Goal: Task Accomplishment & Management: Manage account settings

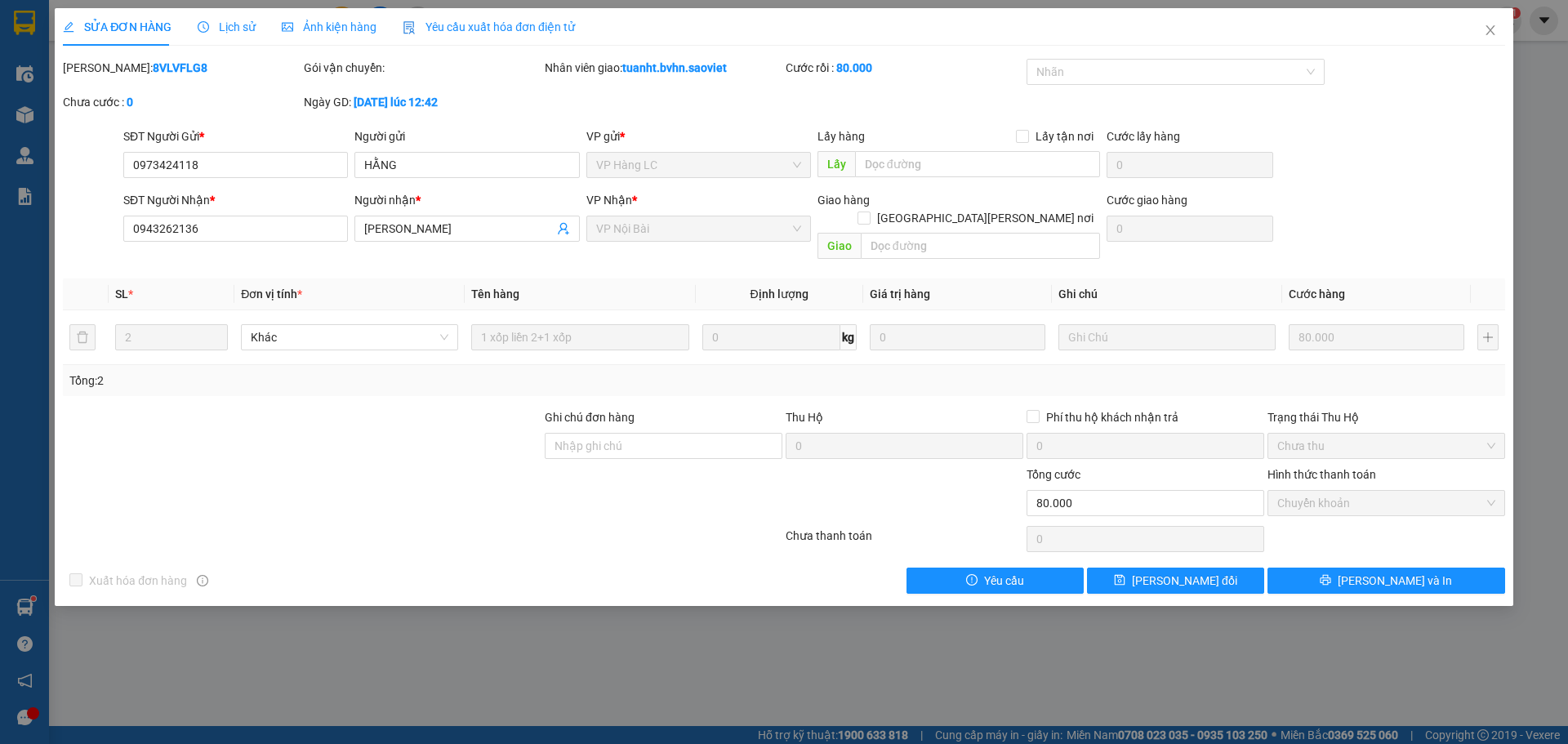
click at [583, 655] on div "SỬA ĐƠN HÀNG Lịch sử Ảnh kiện hàng Yêu cầu xuất hóa đơn điện tử Total Paid Fee …" at bounding box center [784, 372] width 1568 height 744
click at [1493, 26] on icon "close" at bounding box center [1490, 29] width 13 height 13
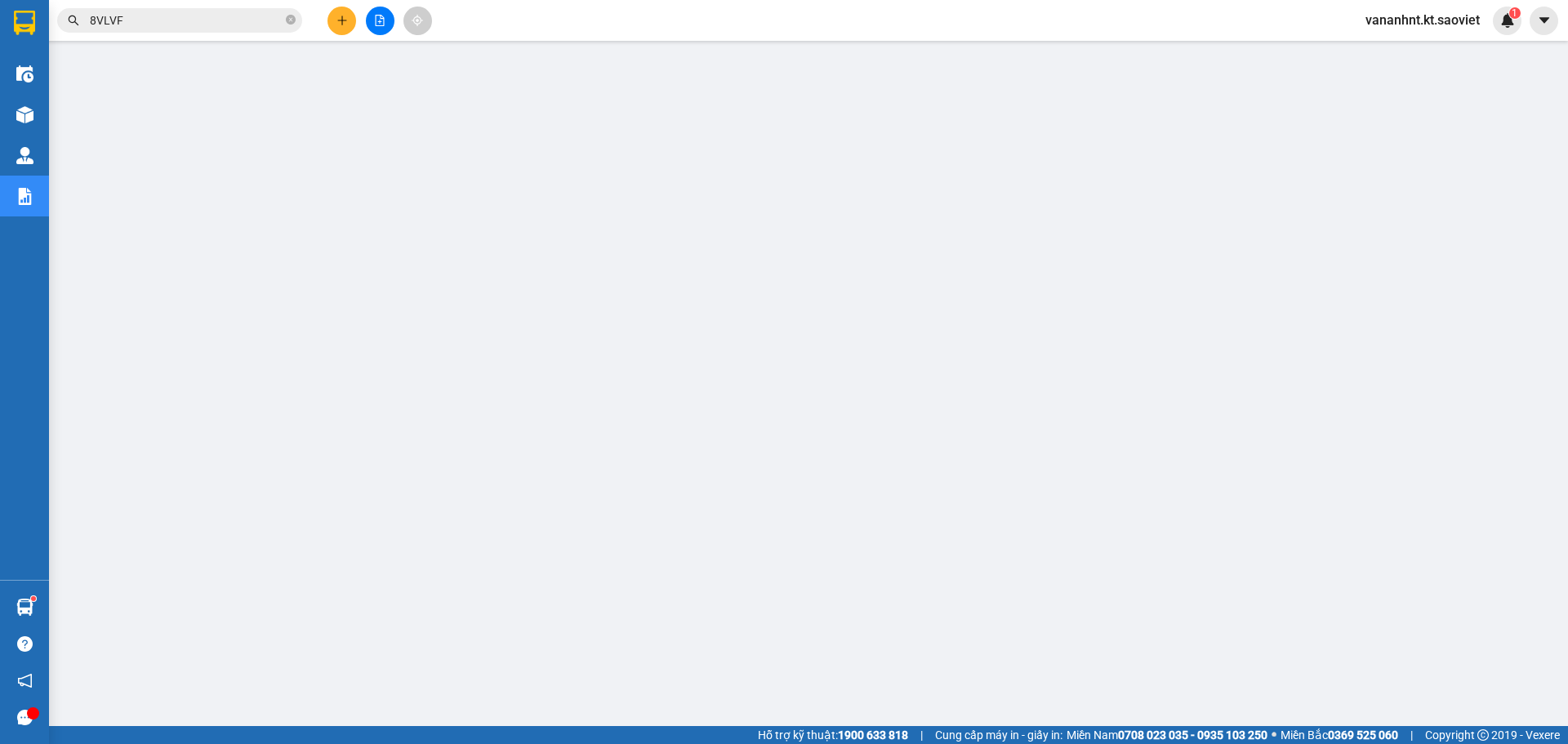
click at [188, 21] on input "8VLVF" at bounding box center [186, 21] width 192 height 18
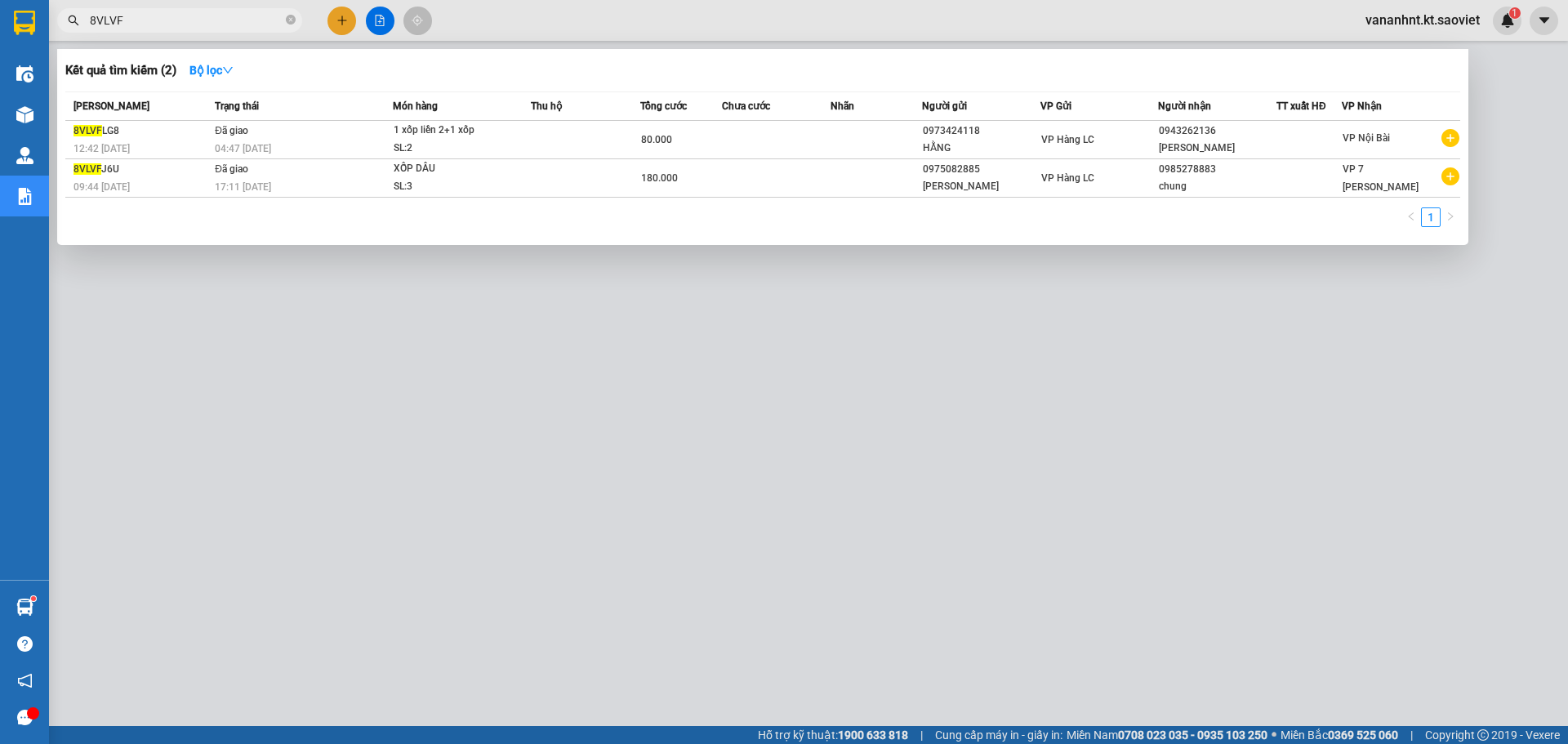
click at [188, 21] on input "8VLVF" at bounding box center [186, 21] width 192 height 18
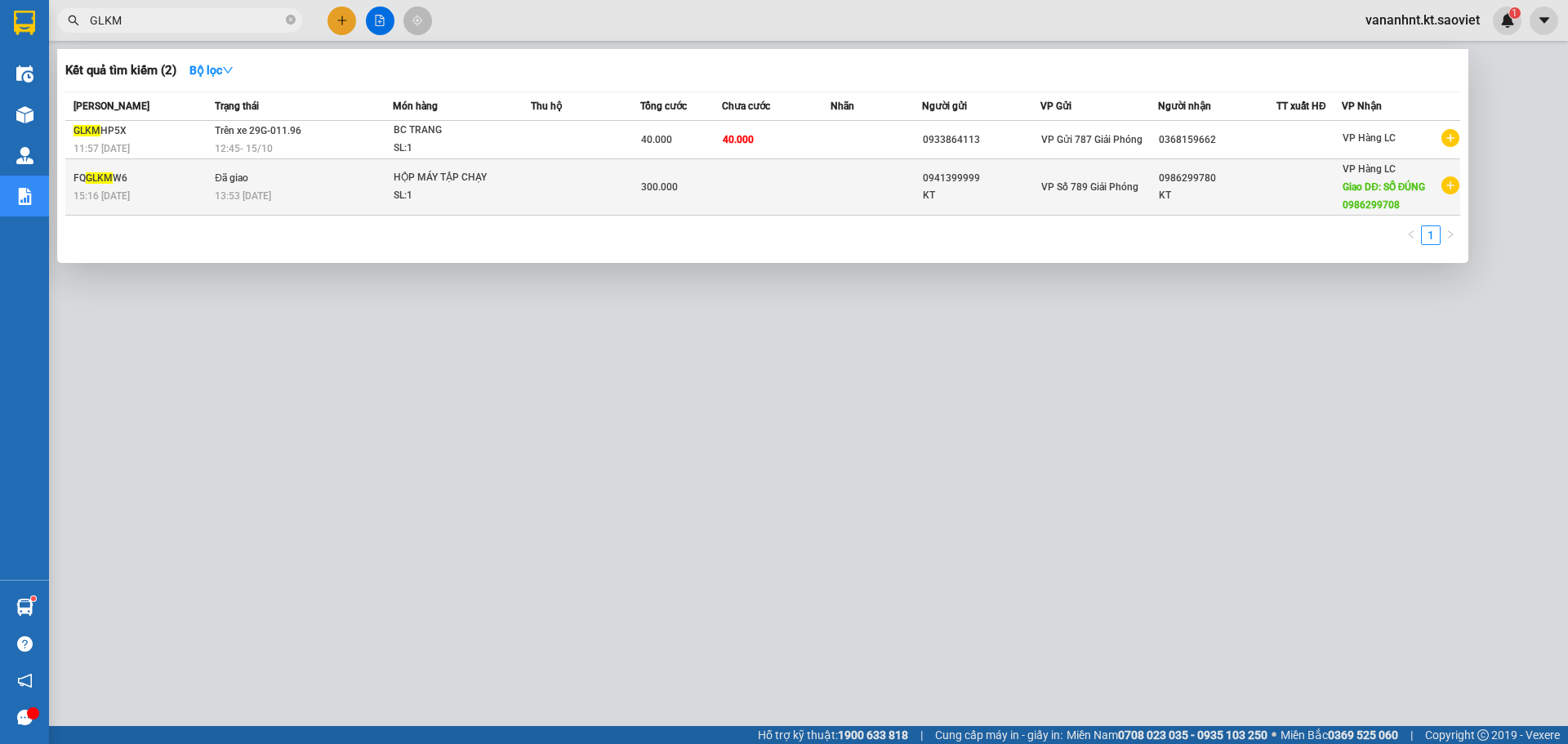
type input "GLKM"
click at [600, 159] on td at bounding box center [586, 187] width 109 height 57
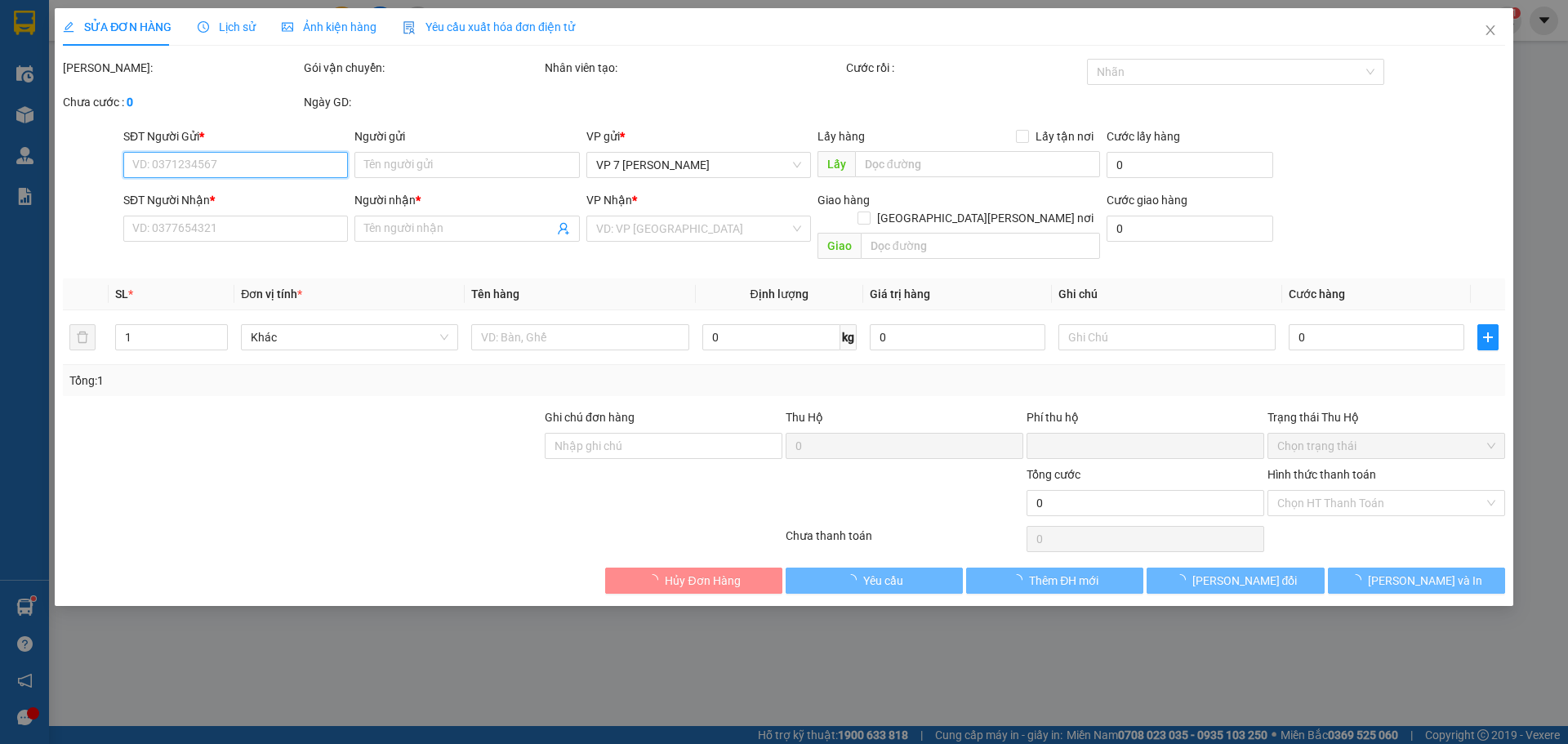
type input "0941399999"
type input "KT"
type input "0986299780"
type input "KT"
type input "SỐ ĐÚNG 0986299708"
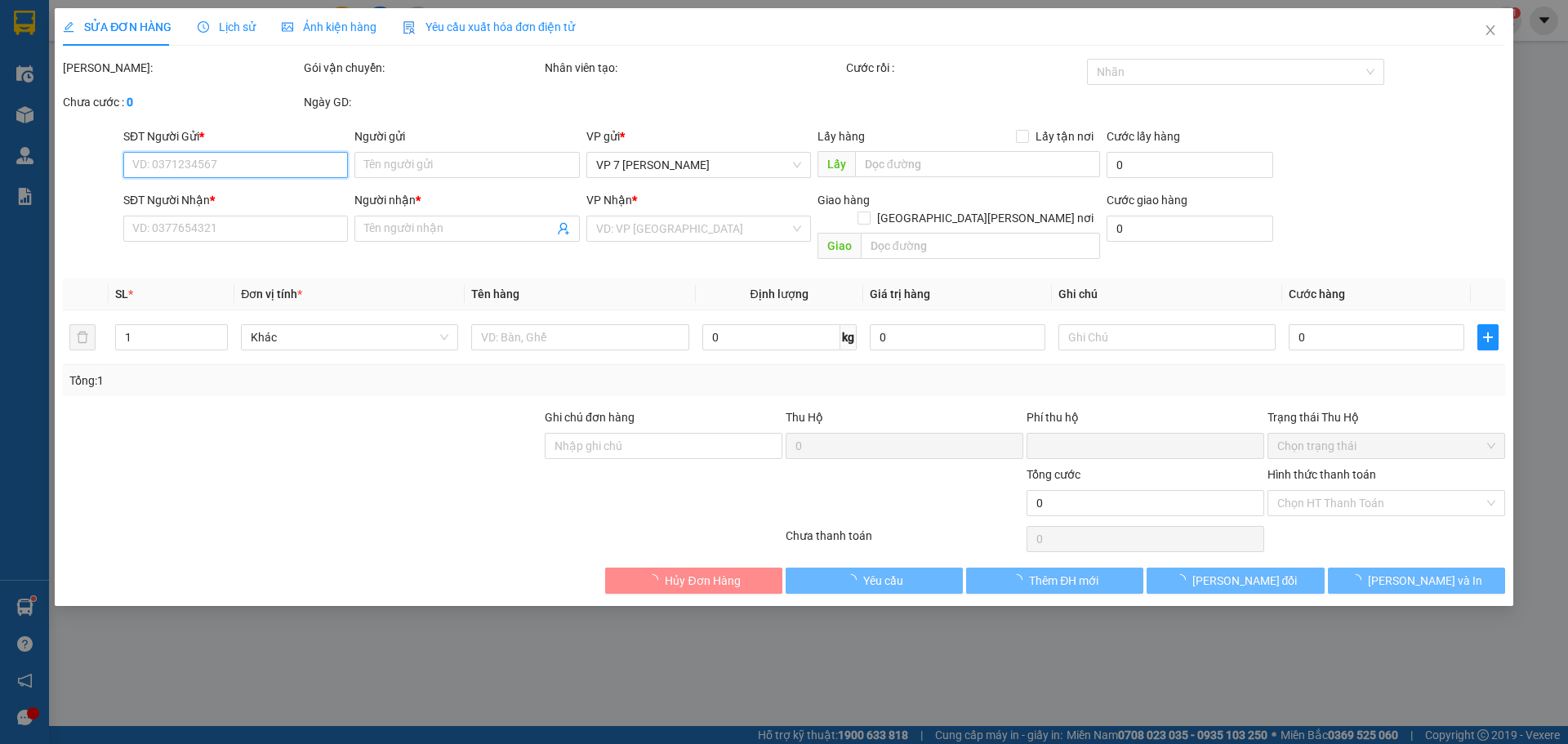
type input "0"
type input "300.000"
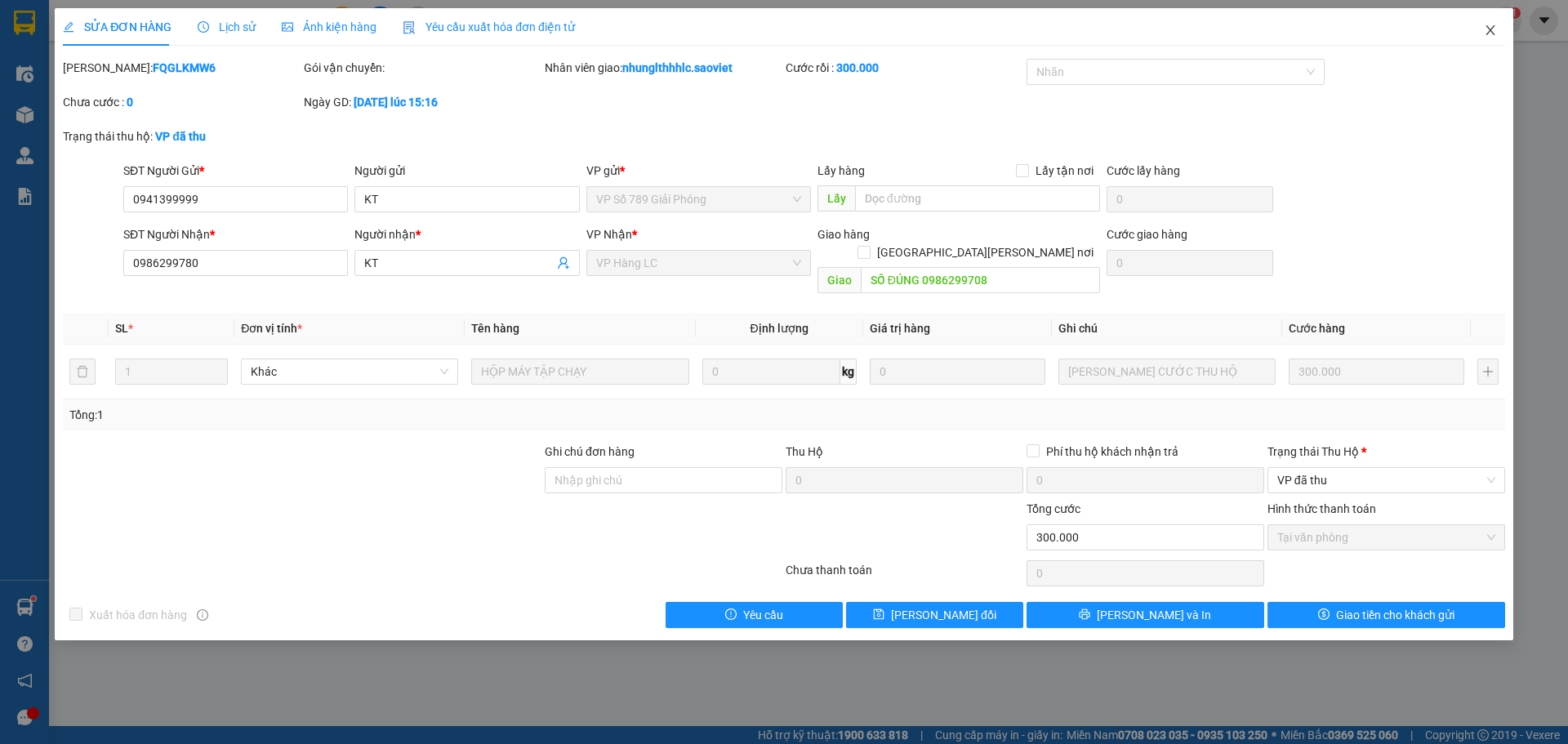
click at [1485, 28] on icon "close" at bounding box center [1490, 29] width 13 height 13
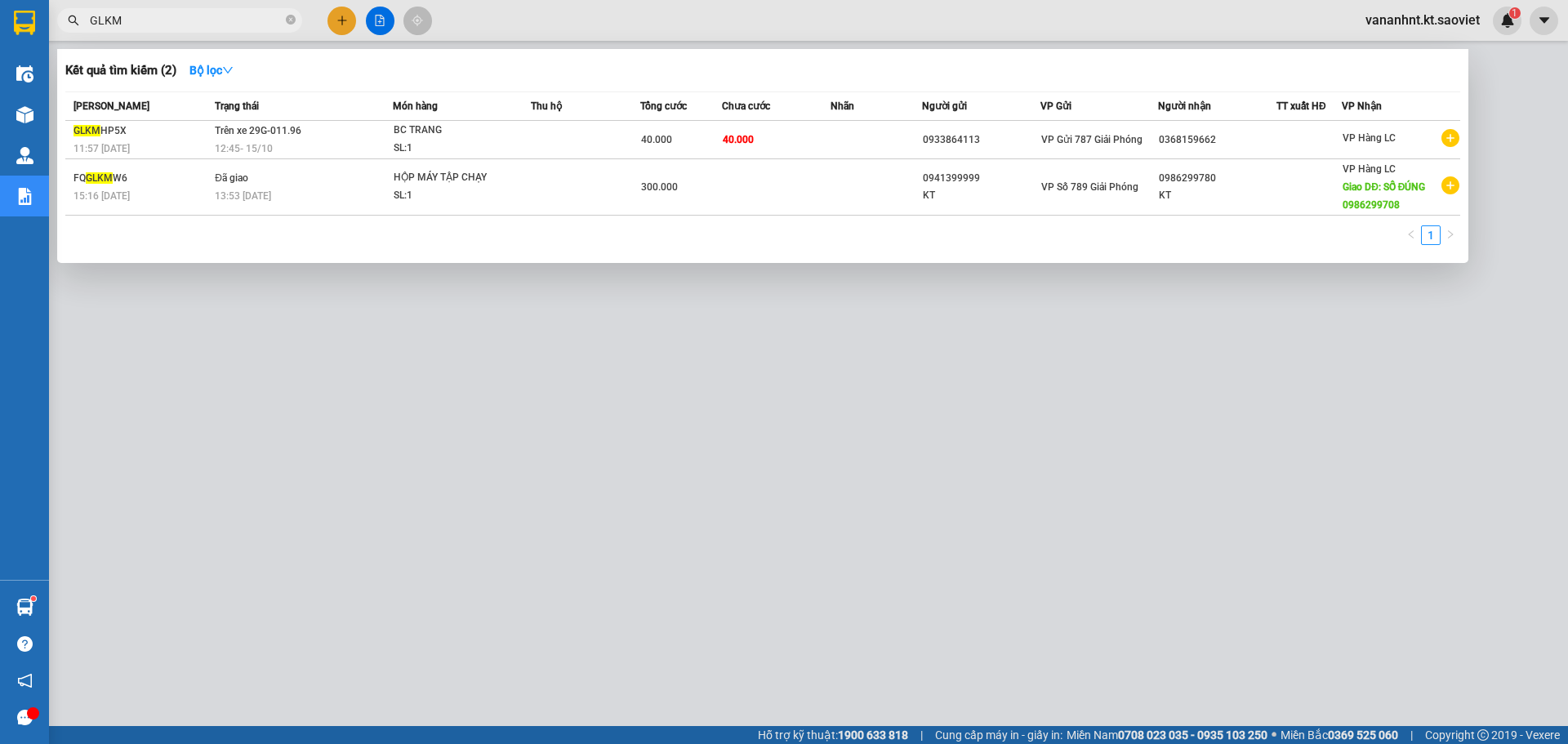
click at [142, 20] on input "GLKM" at bounding box center [186, 21] width 192 height 18
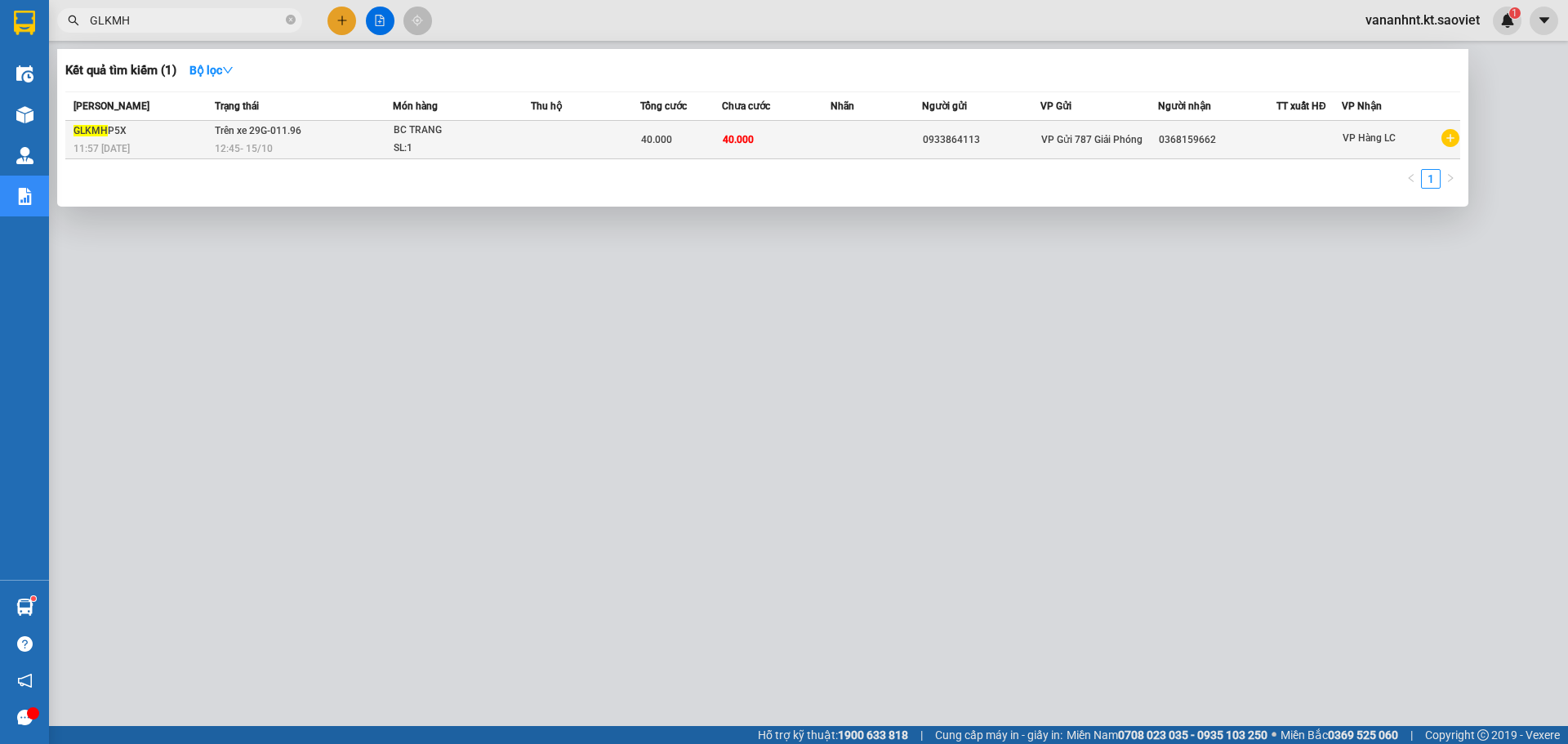
type input "GLKMH"
click at [433, 146] on div "SL: 1" at bounding box center [454, 148] width 122 height 18
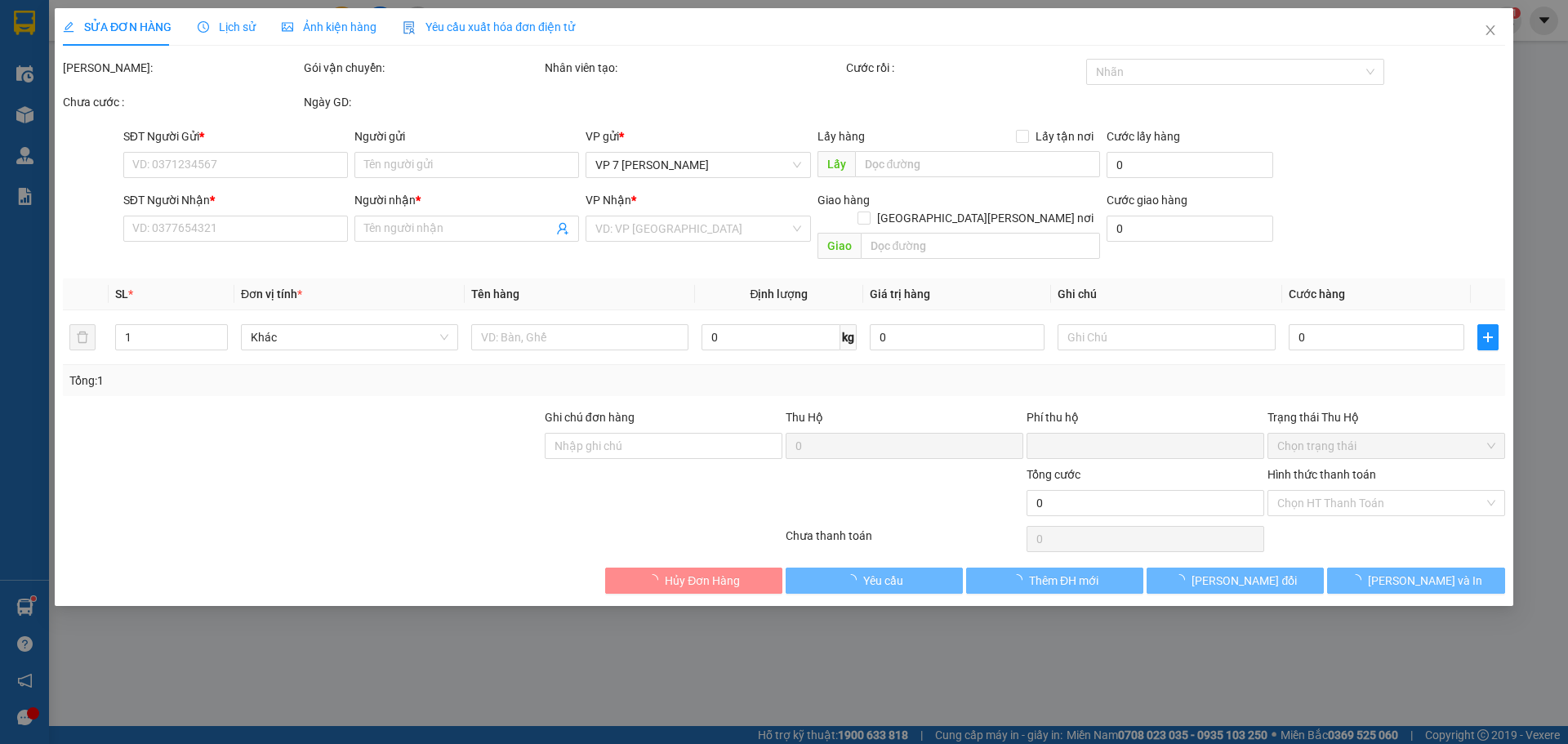
type input "0933864113"
type input "0368159662"
type input "0"
type input "40.000"
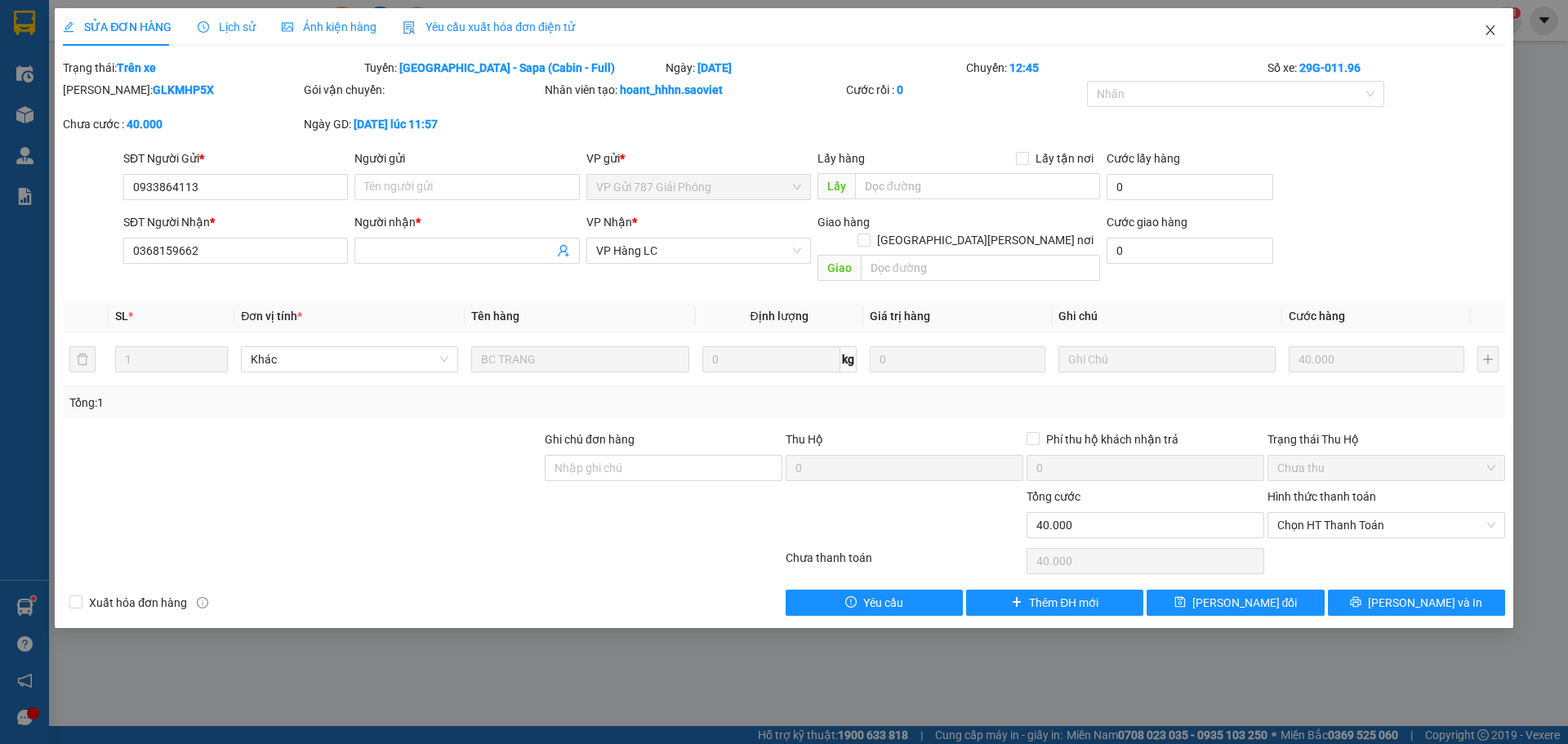
click at [1488, 30] on icon "close" at bounding box center [1490, 29] width 13 height 13
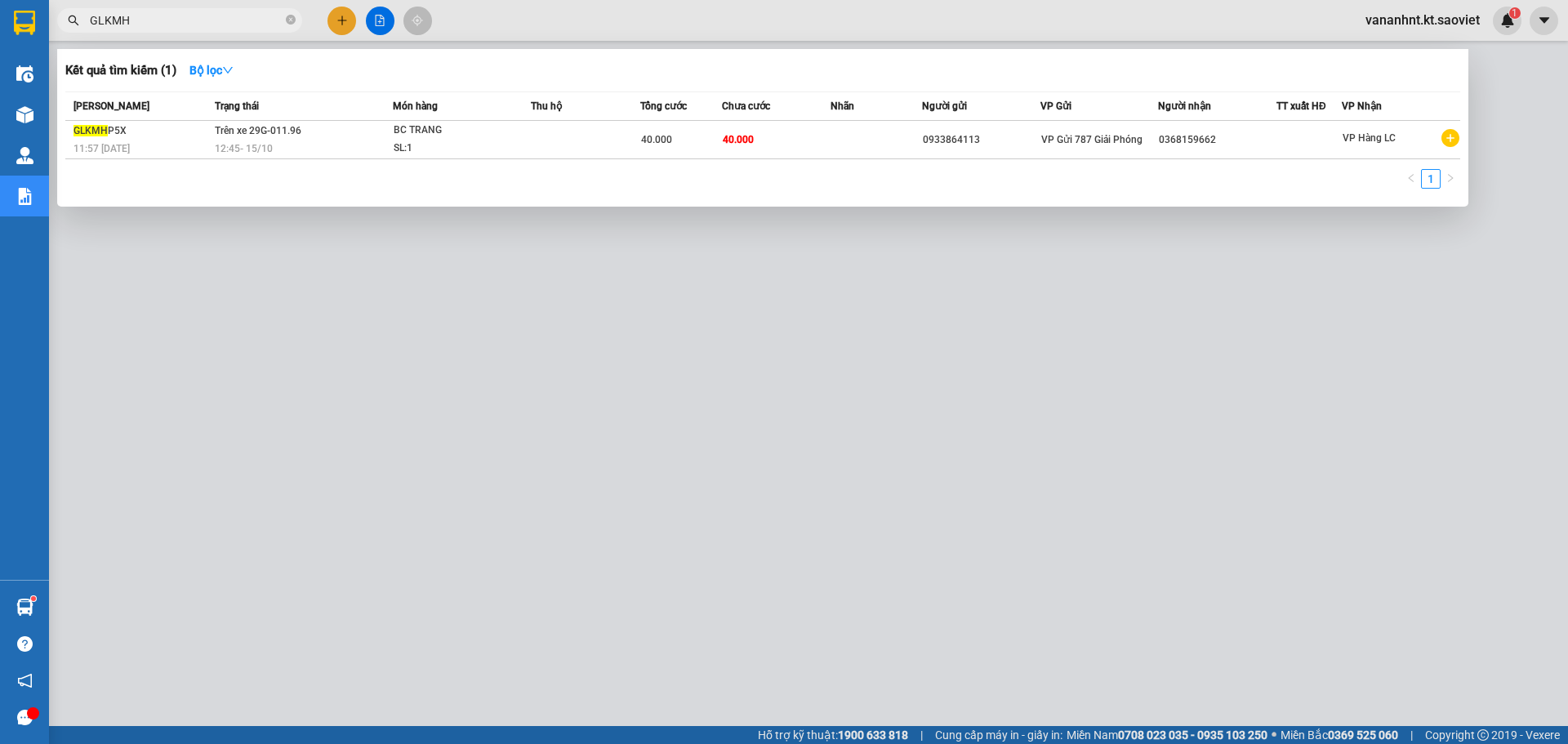
click at [152, 21] on input "GLKMH" at bounding box center [186, 21] width 192 height 18
click at [577, 385] on div at bounding box center [784, 372] width 1568 height 744
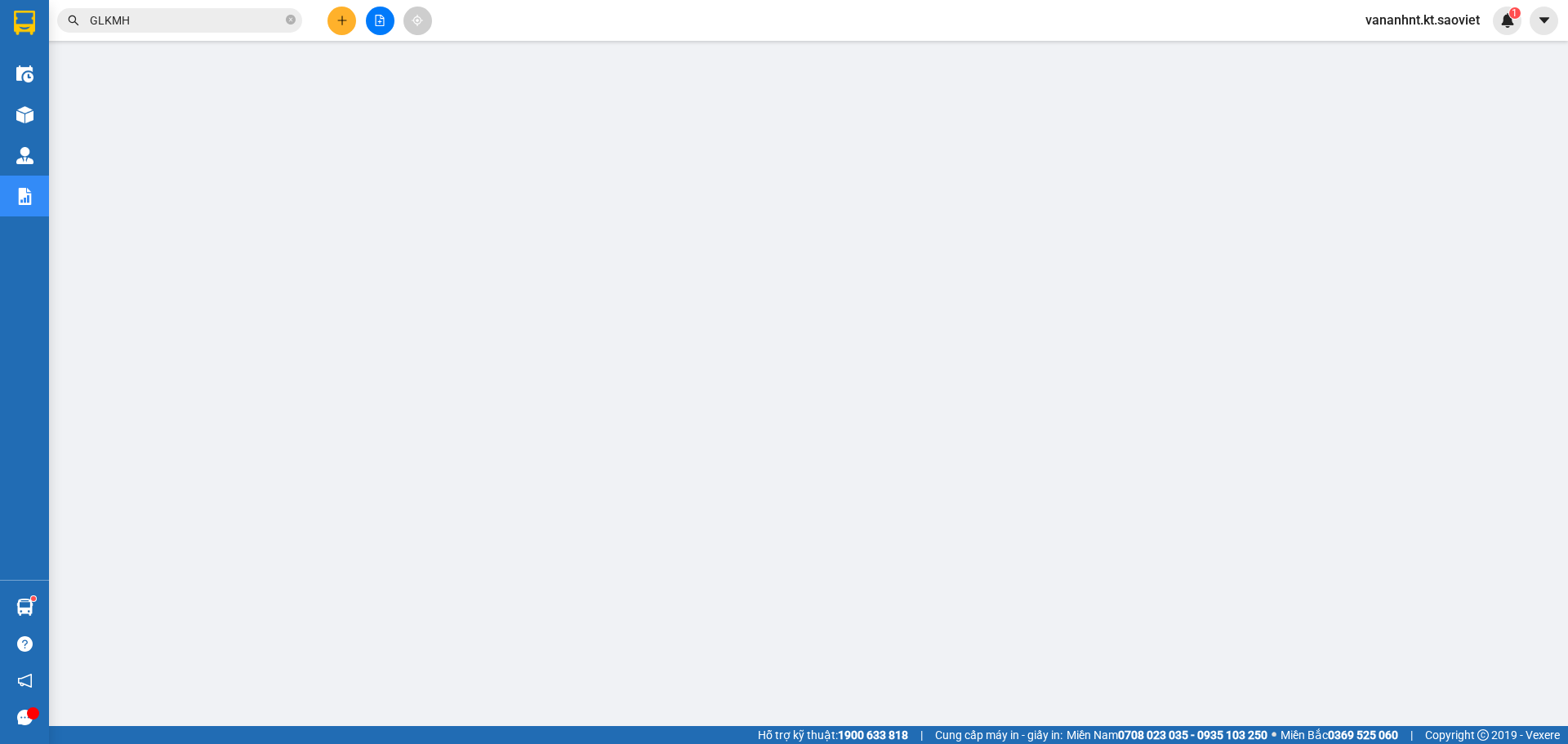
click at [157, 28] on input "GLKMH" at bounding box center [186, 21] width 192 height 18
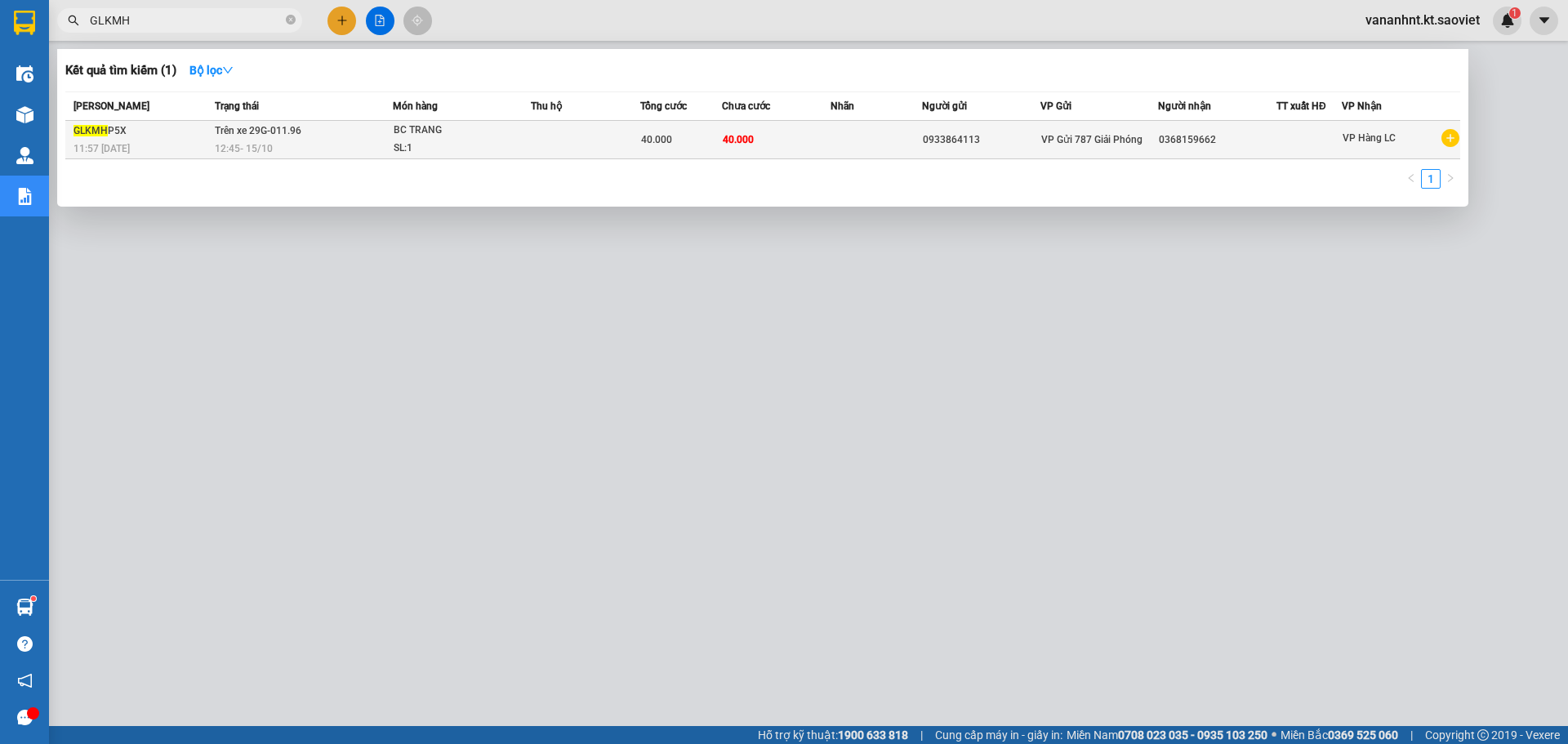
click at [116, 140] on div "11:57 - 15/10" at bounding box center [142, 148] width 137 height 18
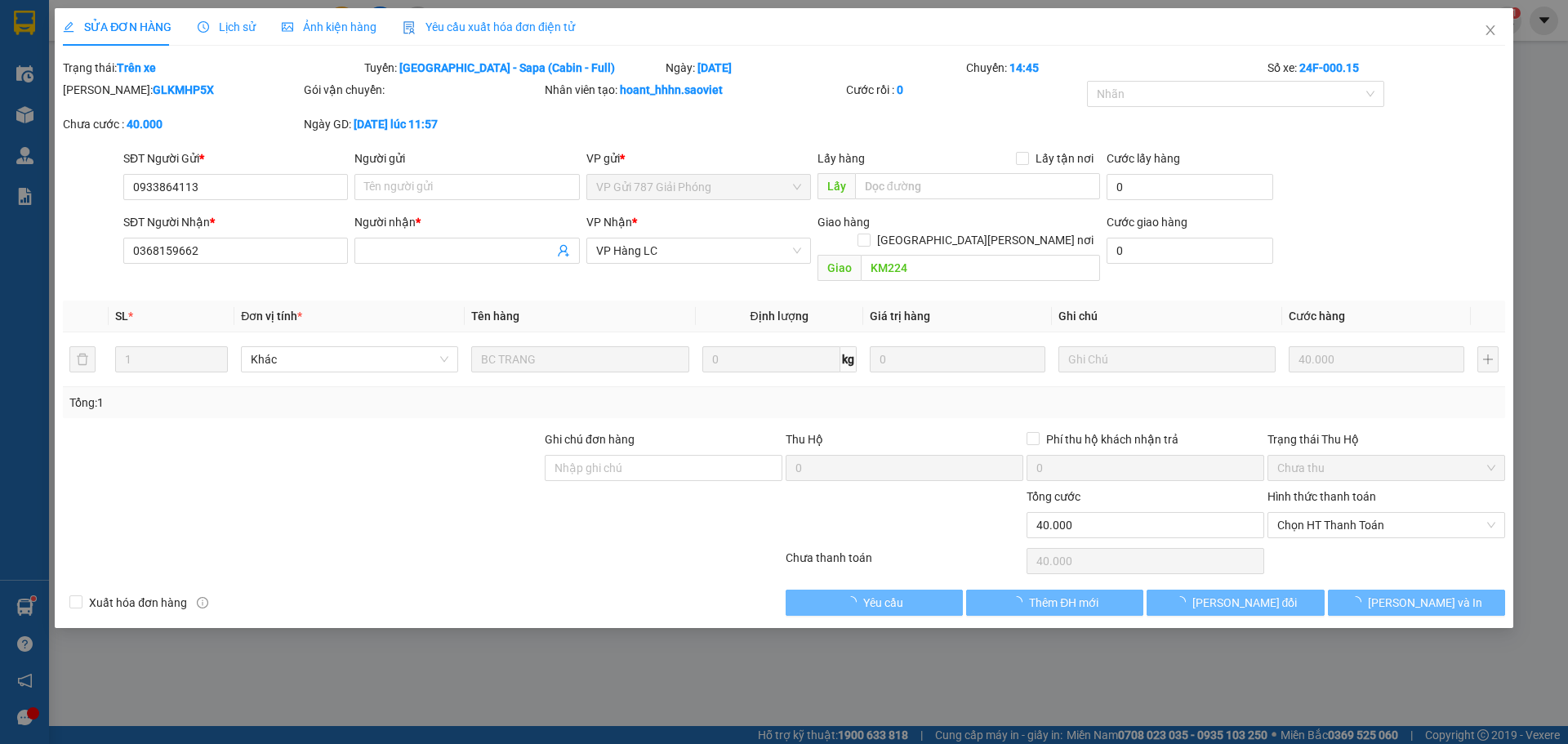
type input "0933864113"
type input "0368159662"
type input "KM224"
type input "0"
type input "40.000"
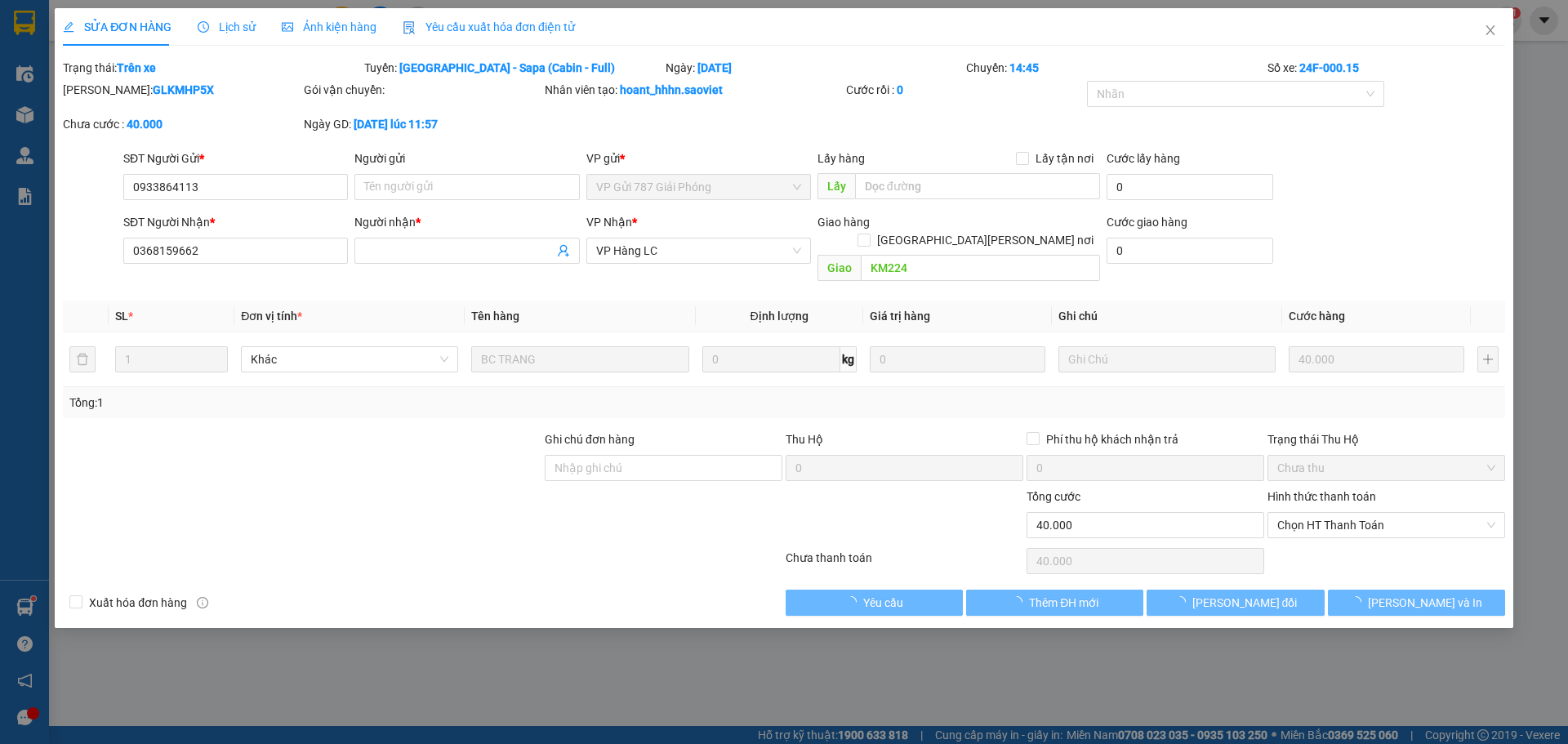
type input "40.000"
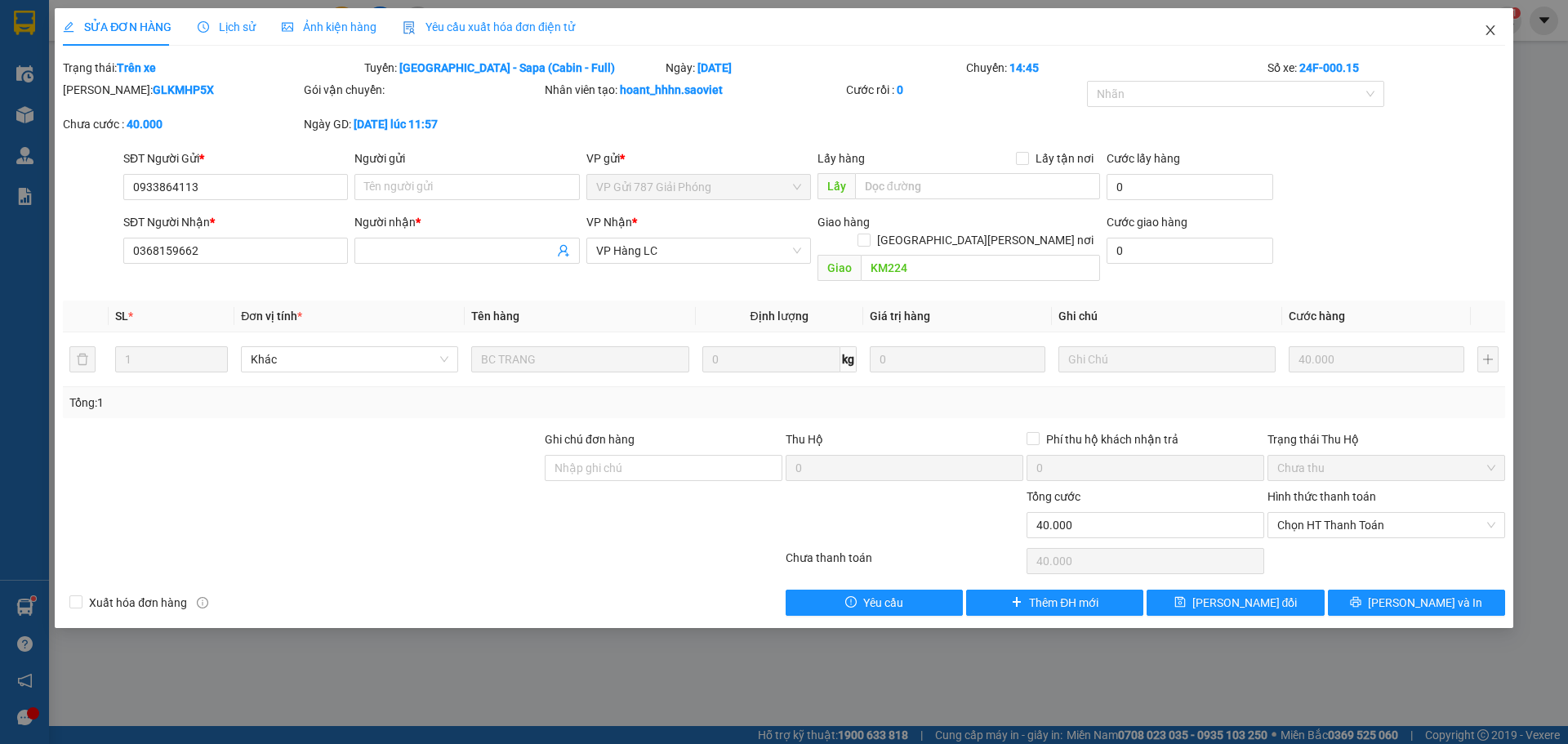
click at [1478, 34] on span "Close" at bounding box center [1491, 30] width 46 height 46
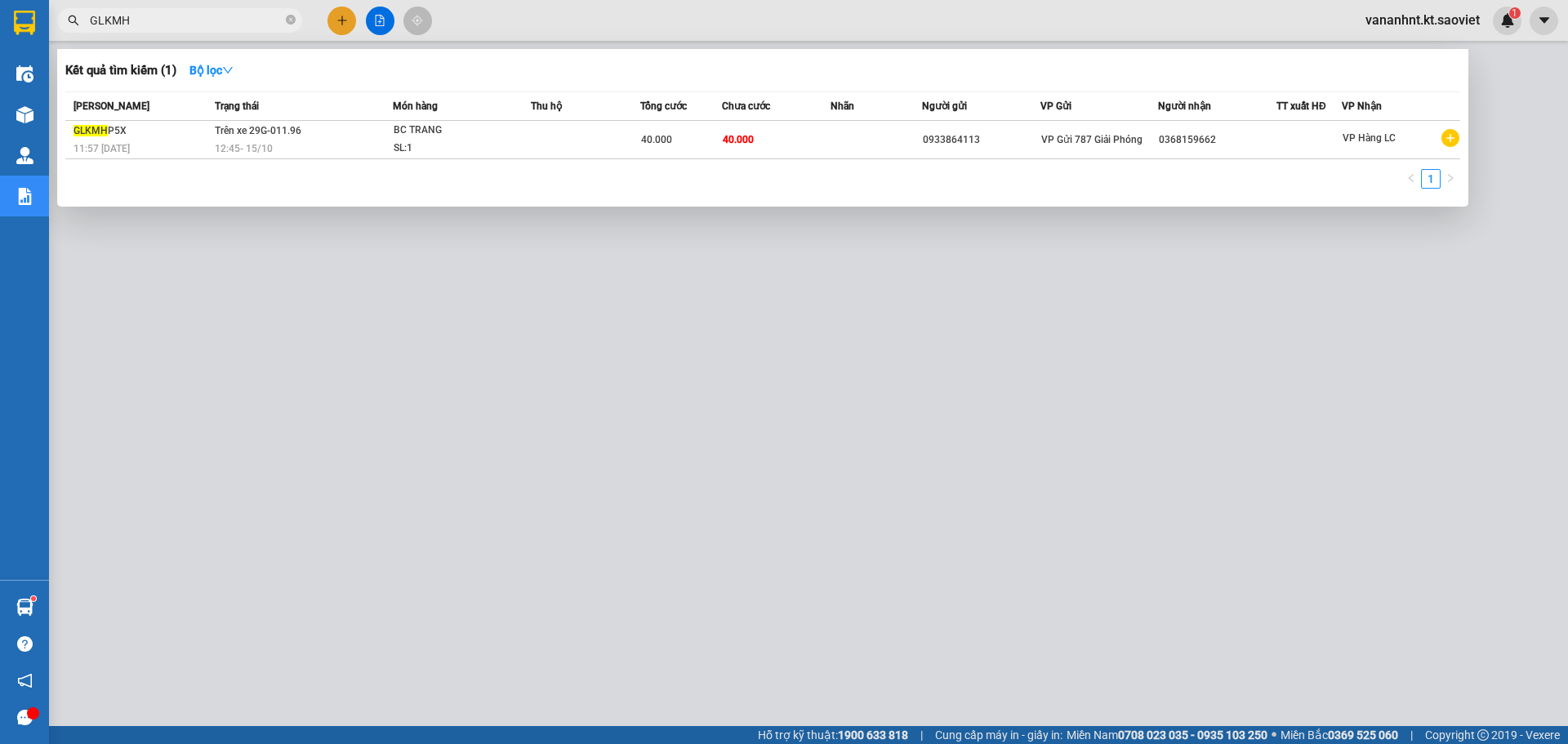
click at [142, 19] on input "GLKMH" at bounding box center [186, 21] width 192 height 18
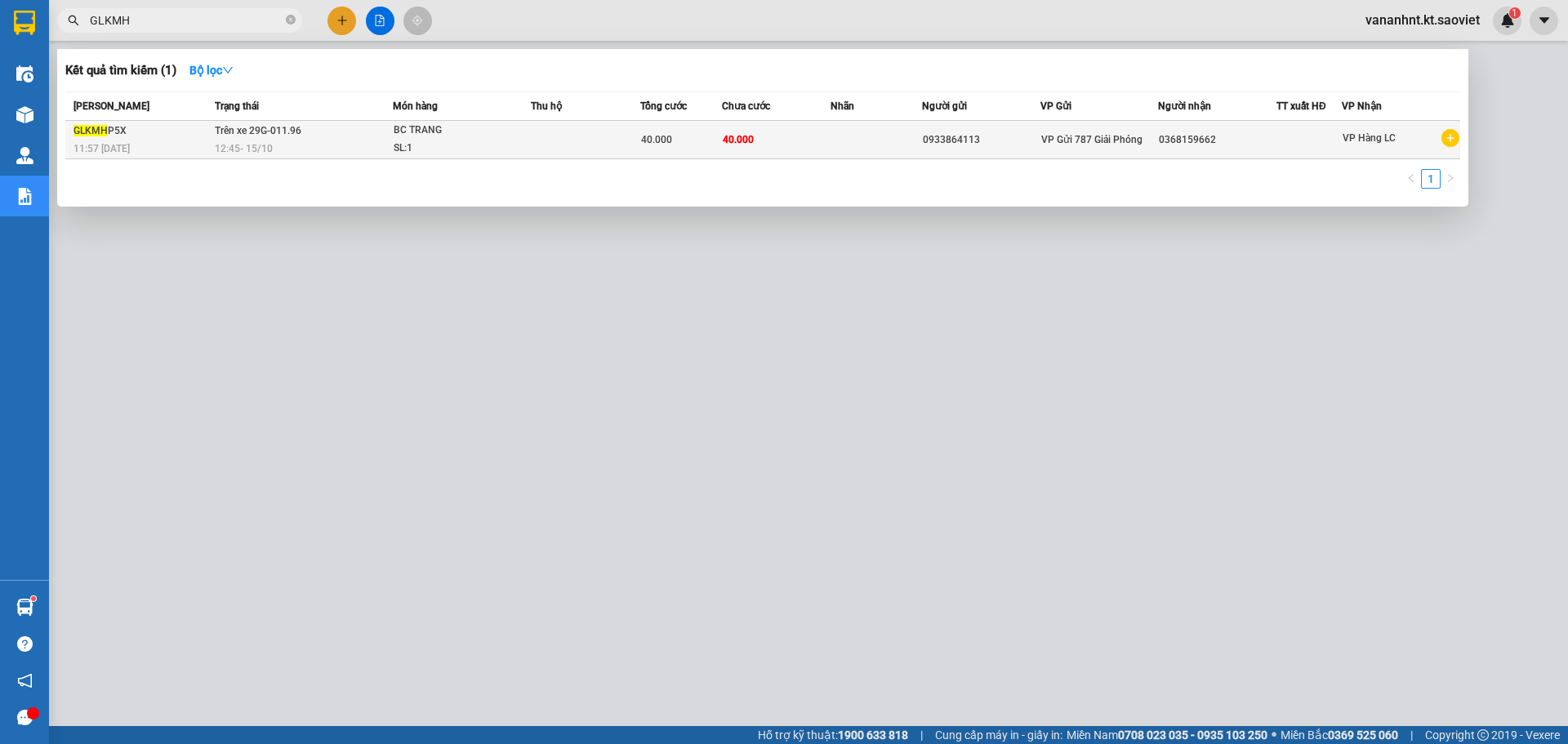
click at [428, 155] on div "SL: 1" at bounding box center [454, 148] width 122 height 18
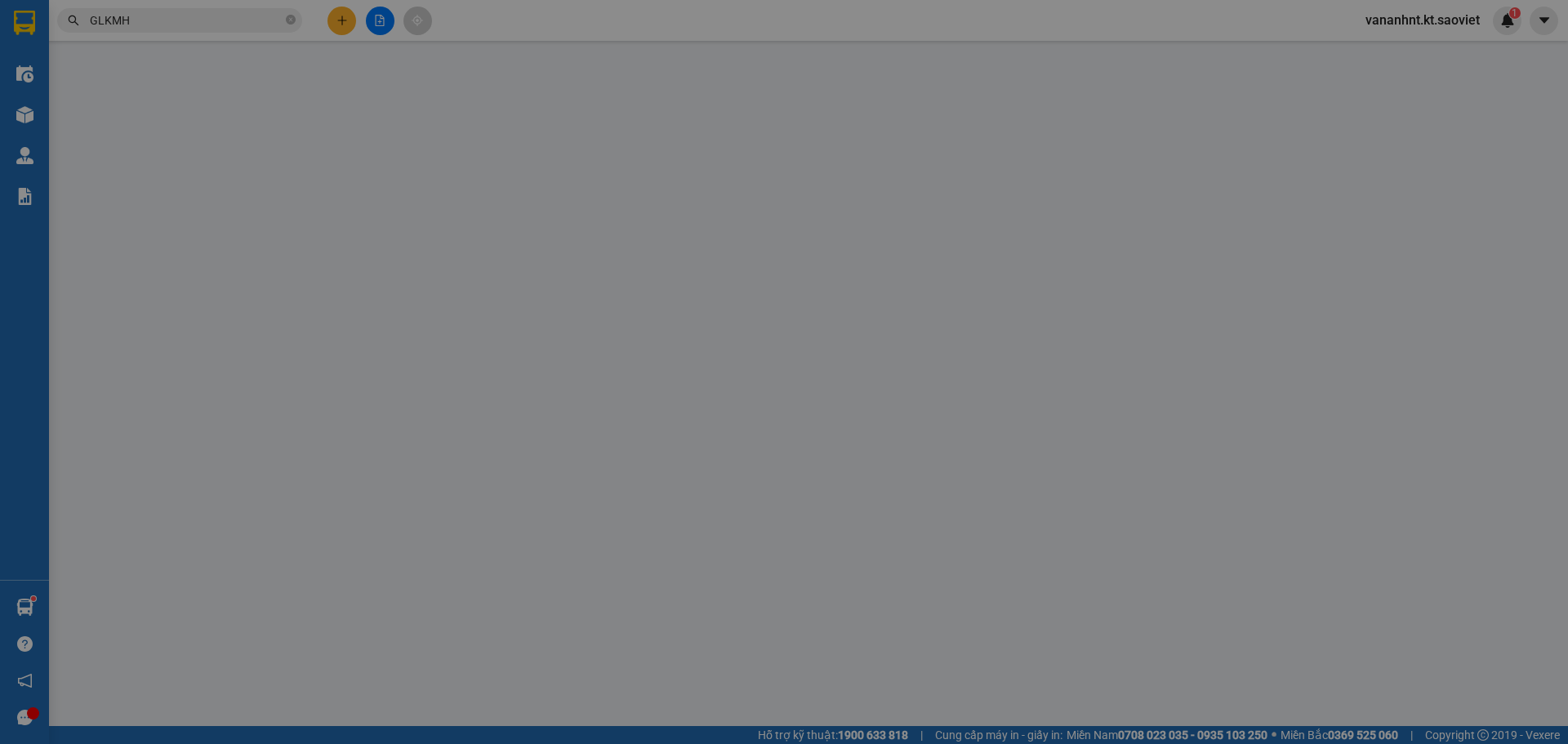
type input "0933864113"
type input "0368159662"
type input "KM224"
type input "0"
type input "40.000"
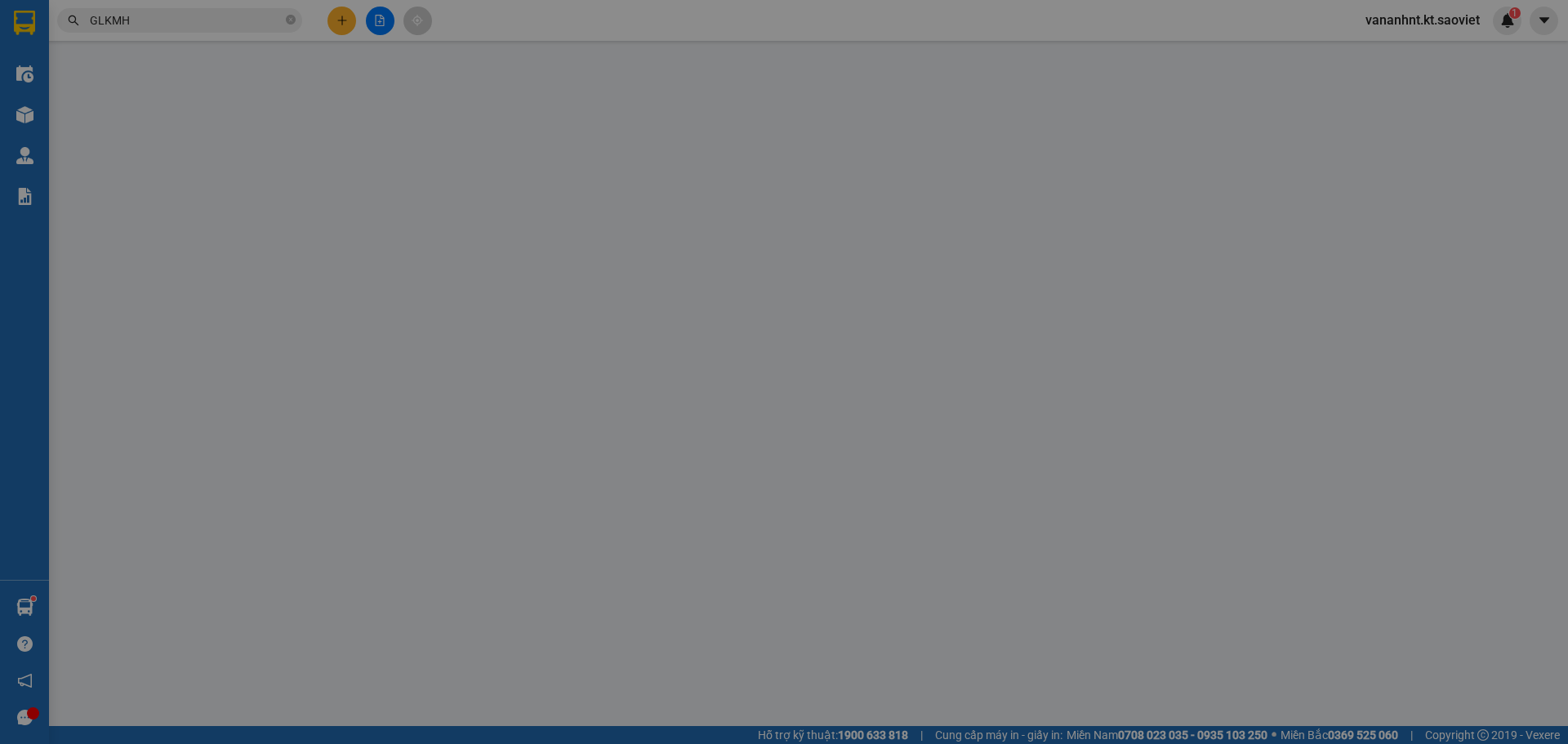
type input "40.000"
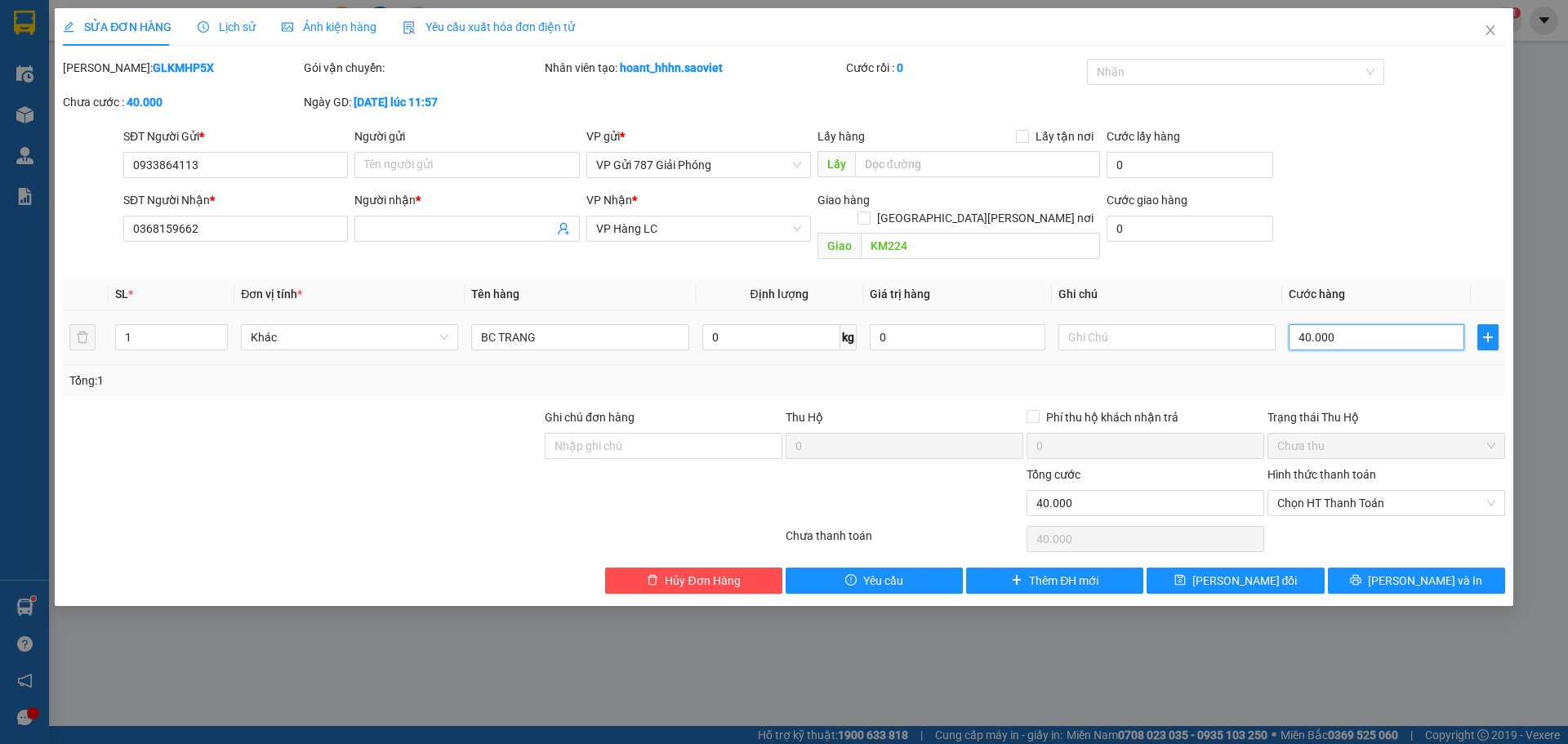
click at [1340, 330] on input "40.000" at bounding box center [1377, 337] width 176 height 26
type input "5"
type input "50"
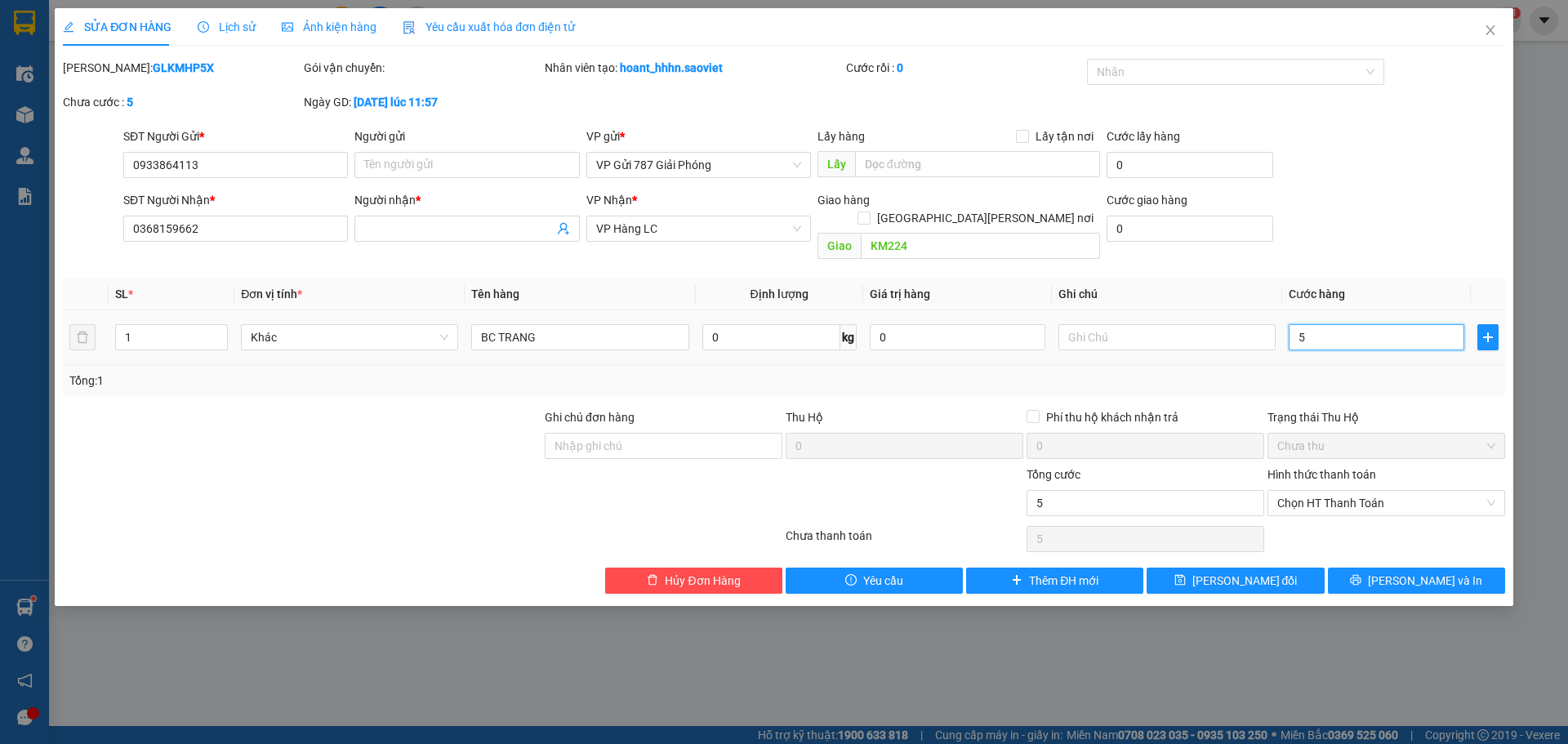
type input "50"
type input "500"
type input "5.000"
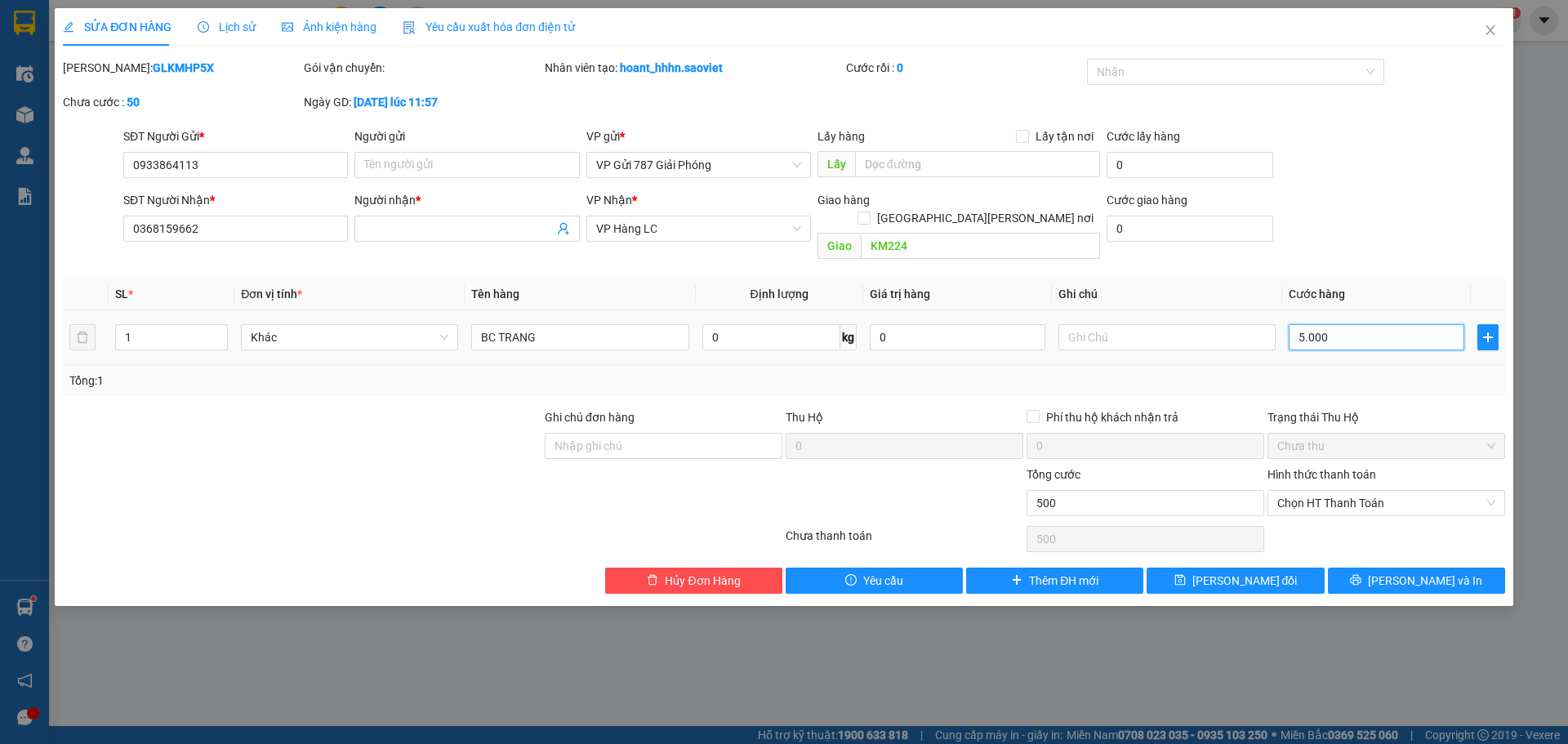
type input "5.000"
type input "50.000"
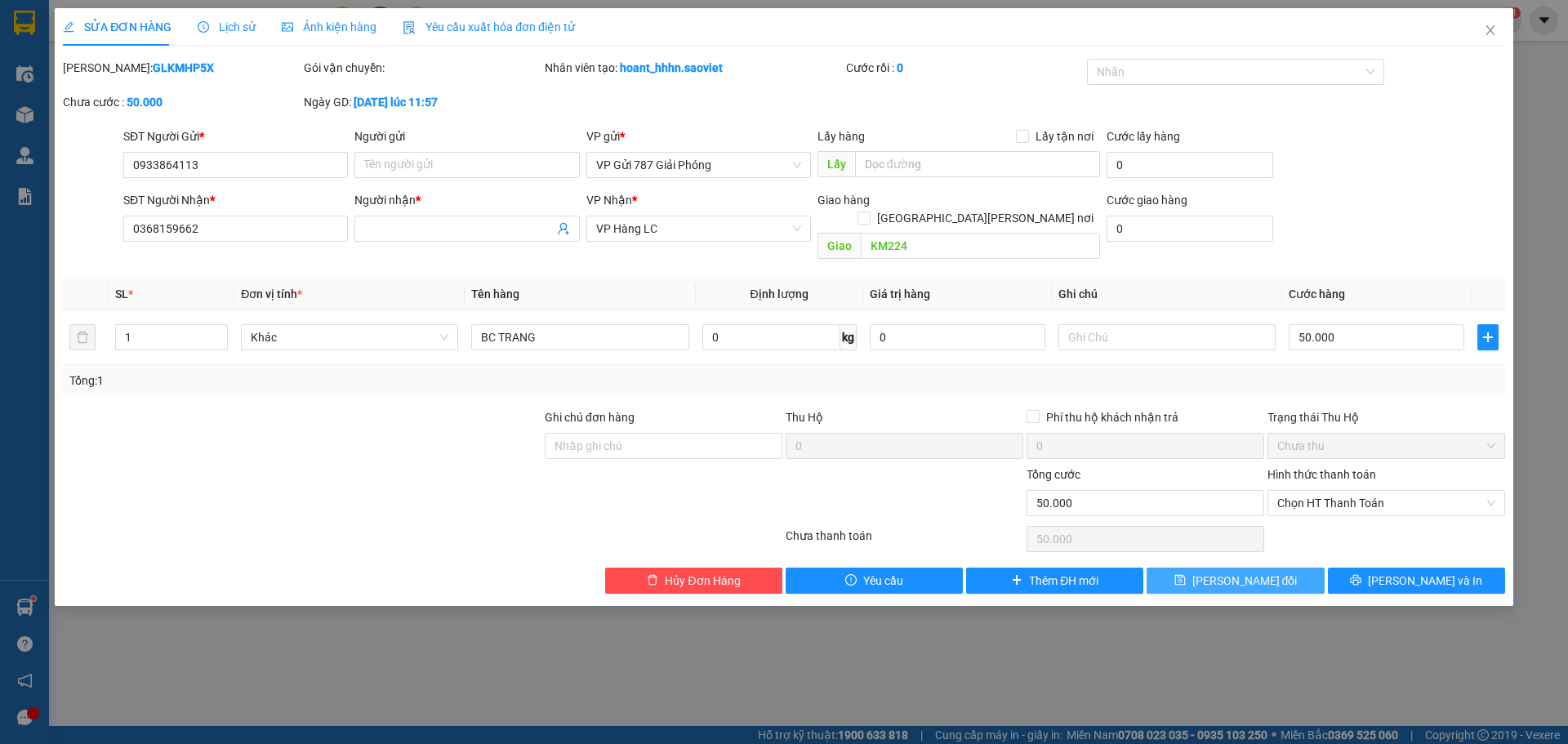
click at [1290, 575] on button "Lưu thay đổi" at bounding box center [1235, 580] width 177 height 26
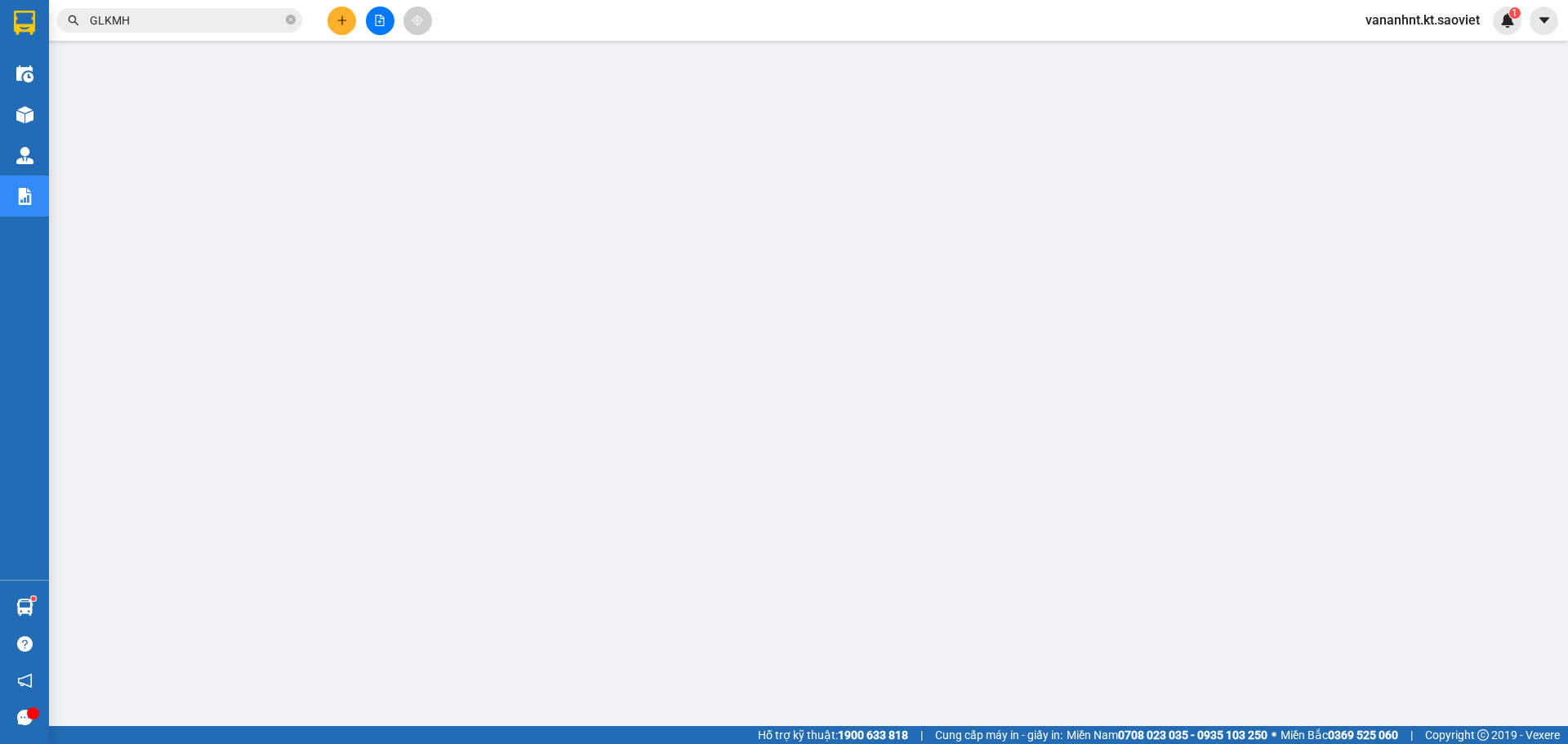
click at [164, 13] on input "GLKMH" at bounding box center [186, 21] width 192 height 18
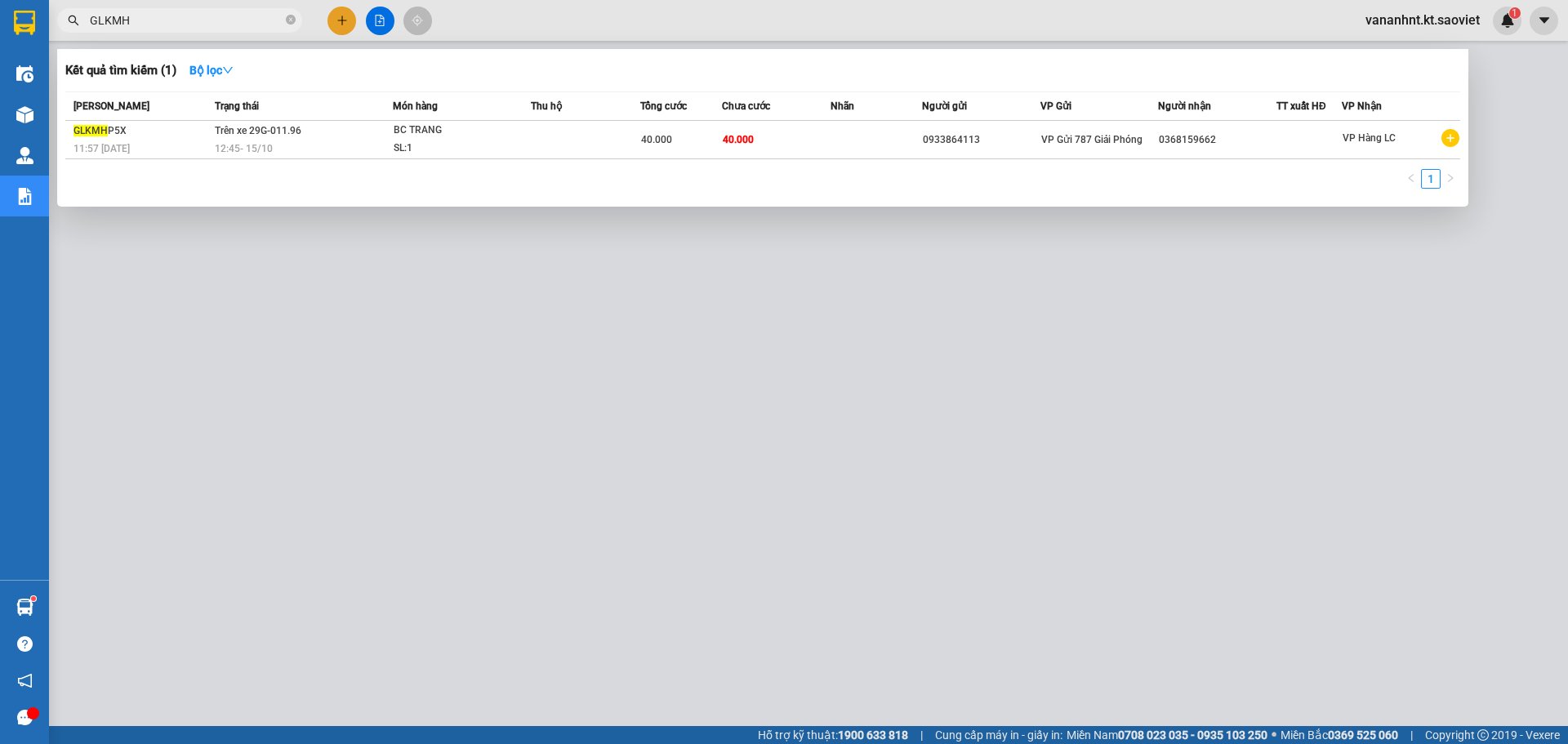
click at [620, 120] on th "Thu hộ" at bounding box center [586, 105] width 109 height 28
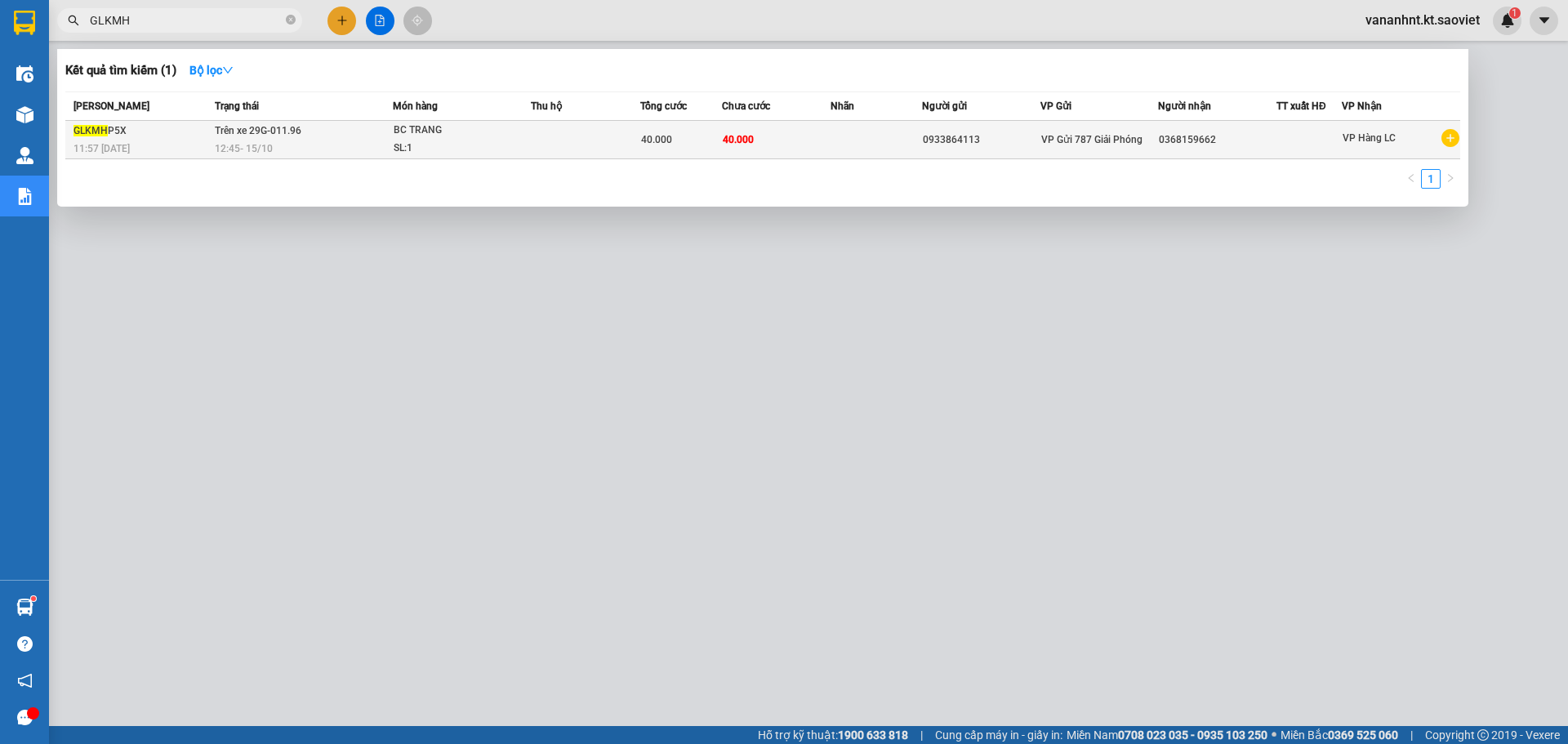
click at [620, 127] on td at bounding box center [586, 140] width 109 height 38
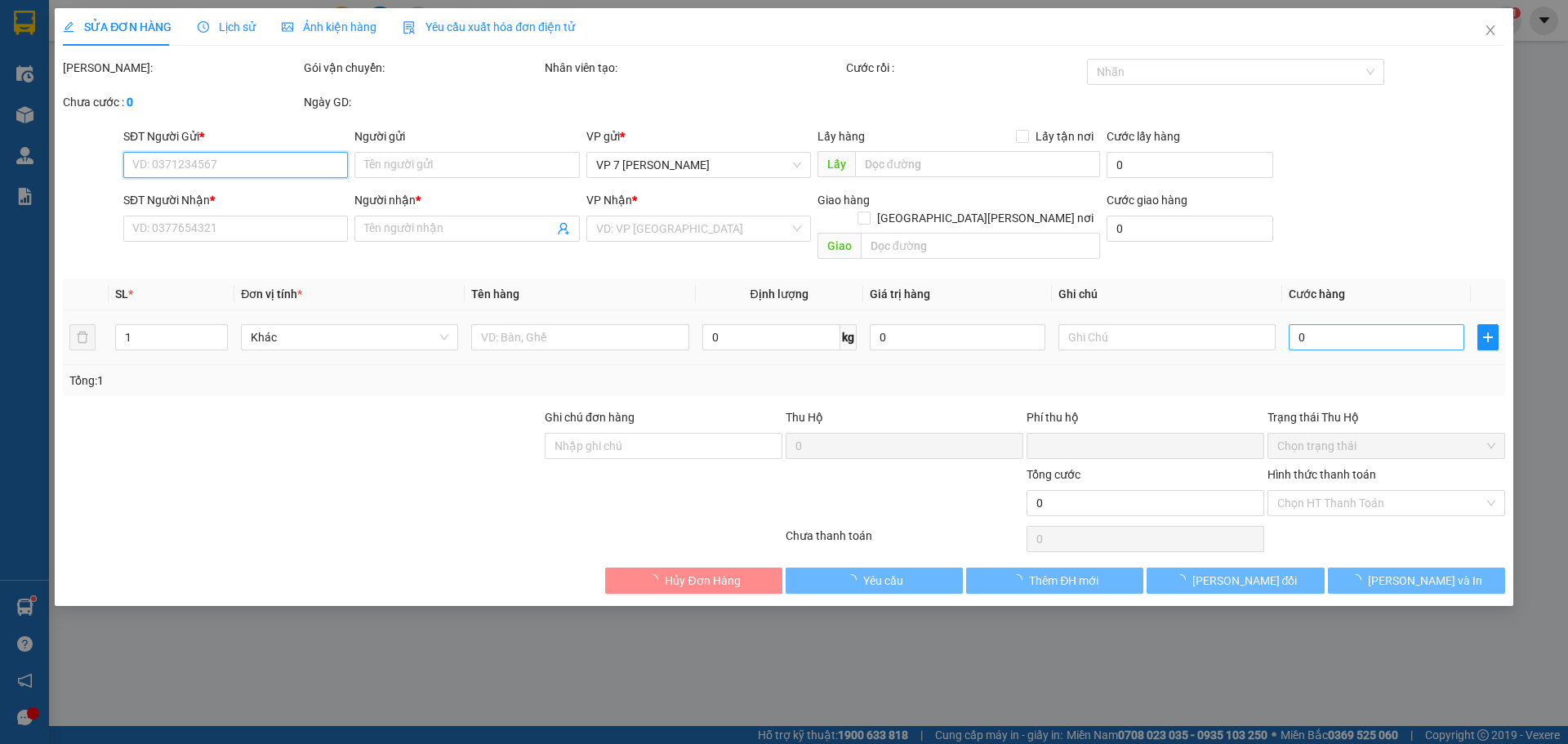
type input "0933864113"
type input "0368159662"
type input "KM224"
type input "0"
type input "50.000"
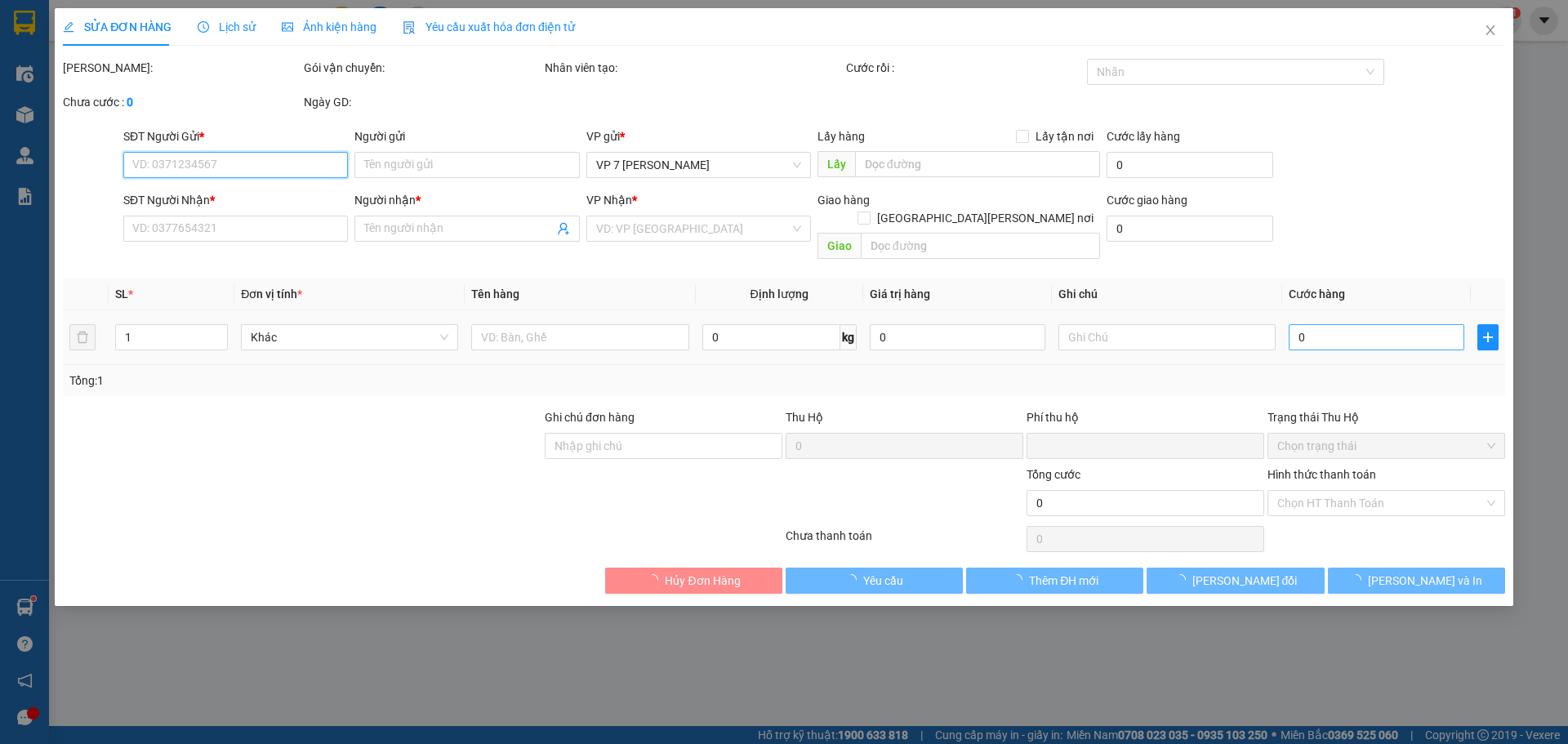
type input "50.000"
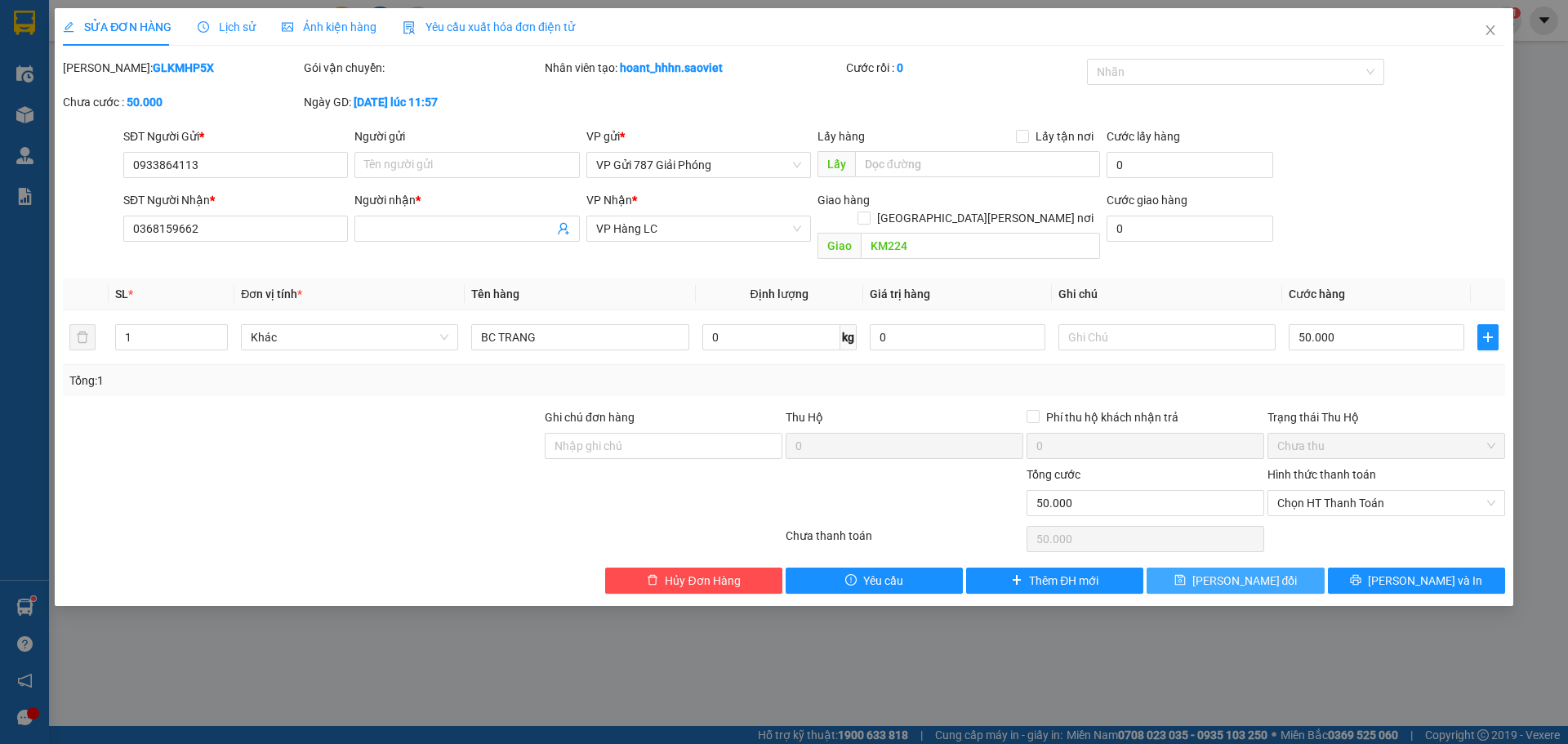
click at [1241, 571] on span "Lưu thay đổi" at bounding box center [1246, 580] width 106 height 18
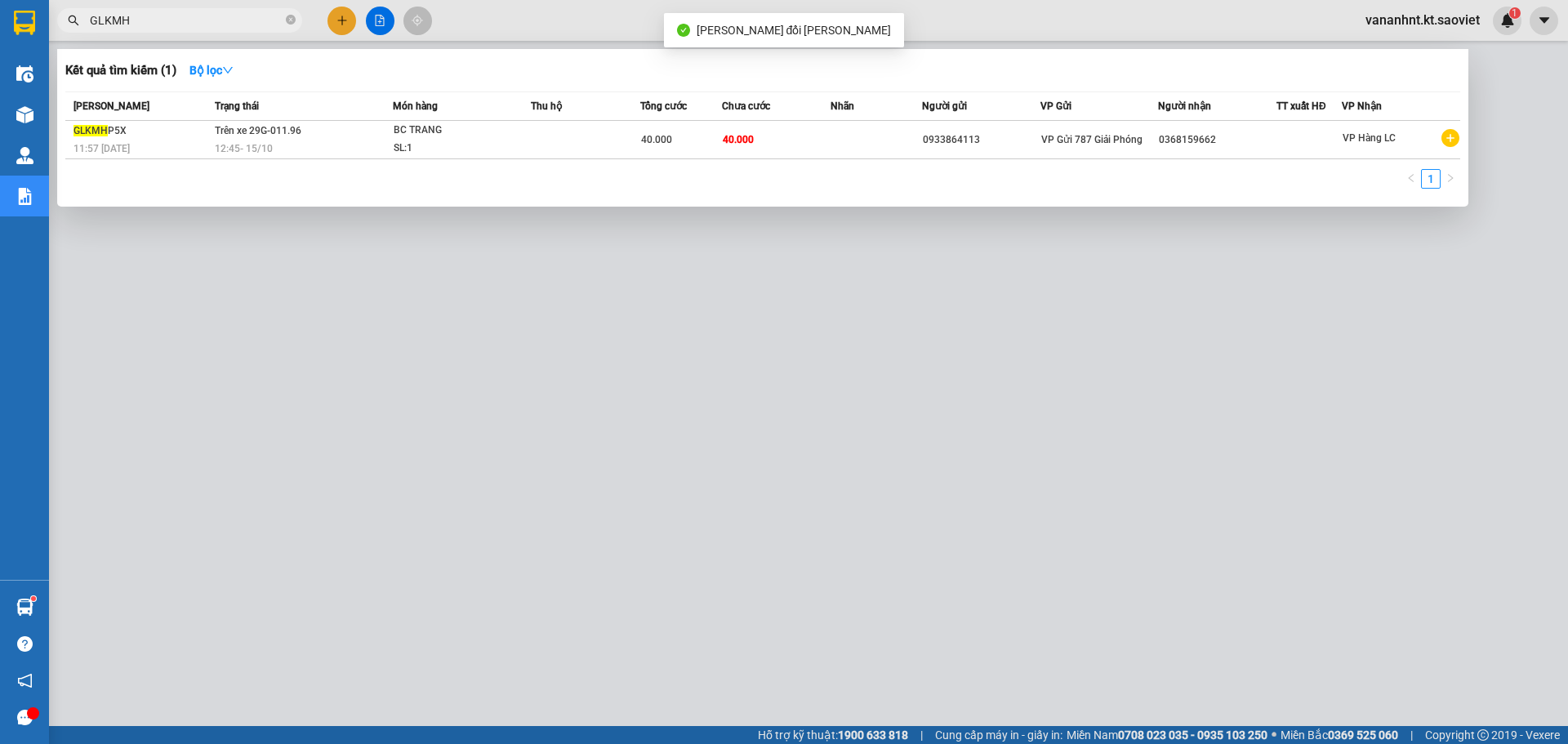
click at [134, 15] on input "GLKMH" at bounding box center [186, 21] width 192 height 18
click at [162, 13] on input "GLKMH" at bounding box center [186, 21] width 192 height 18
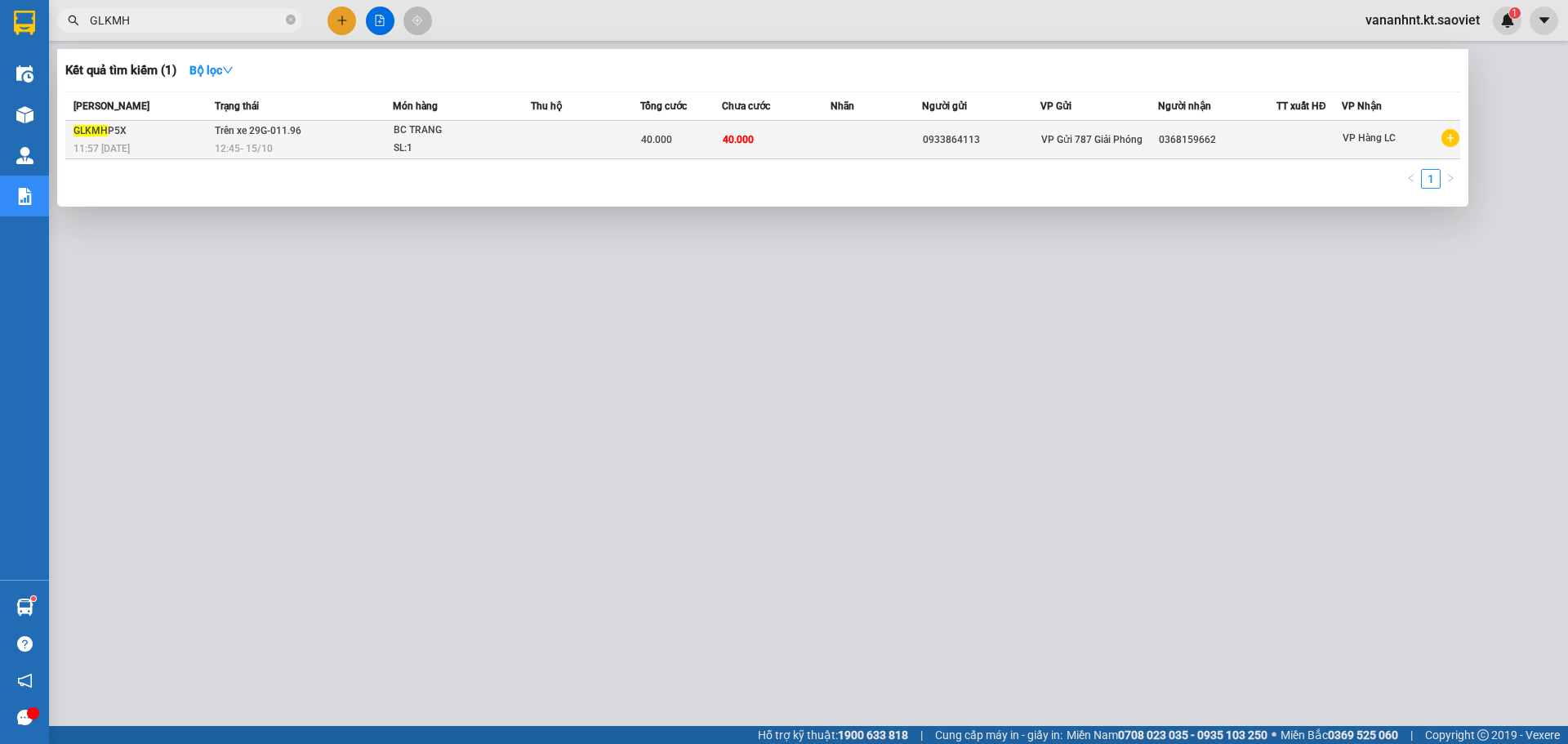
click at [664, 156] on td "40.000" at bounding box center [682, 140] width 82 height 38
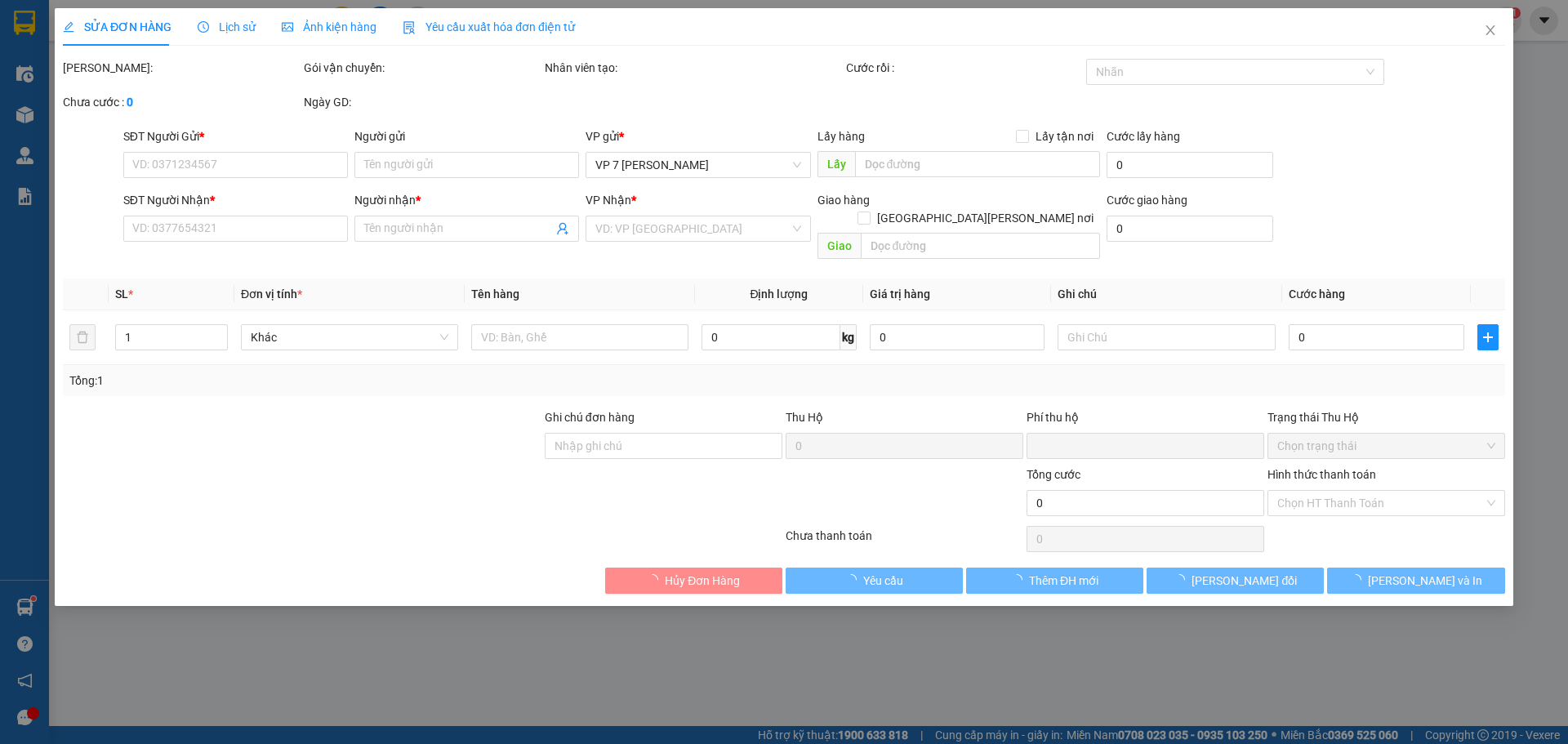
type input "0933864113"
type input "0368159662"
type input "KM224"
type input "0"
type input "50.000"
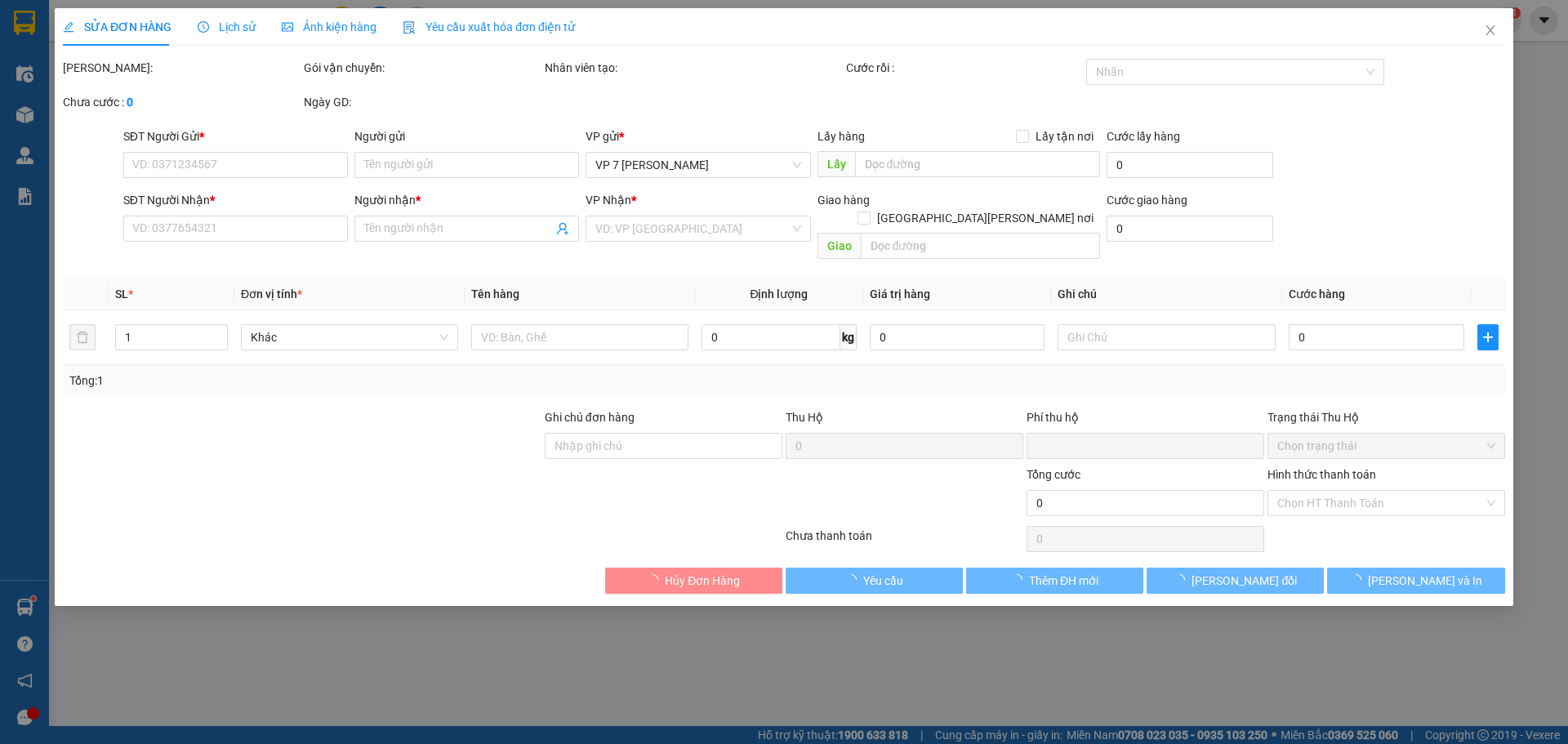
type input "50.000"
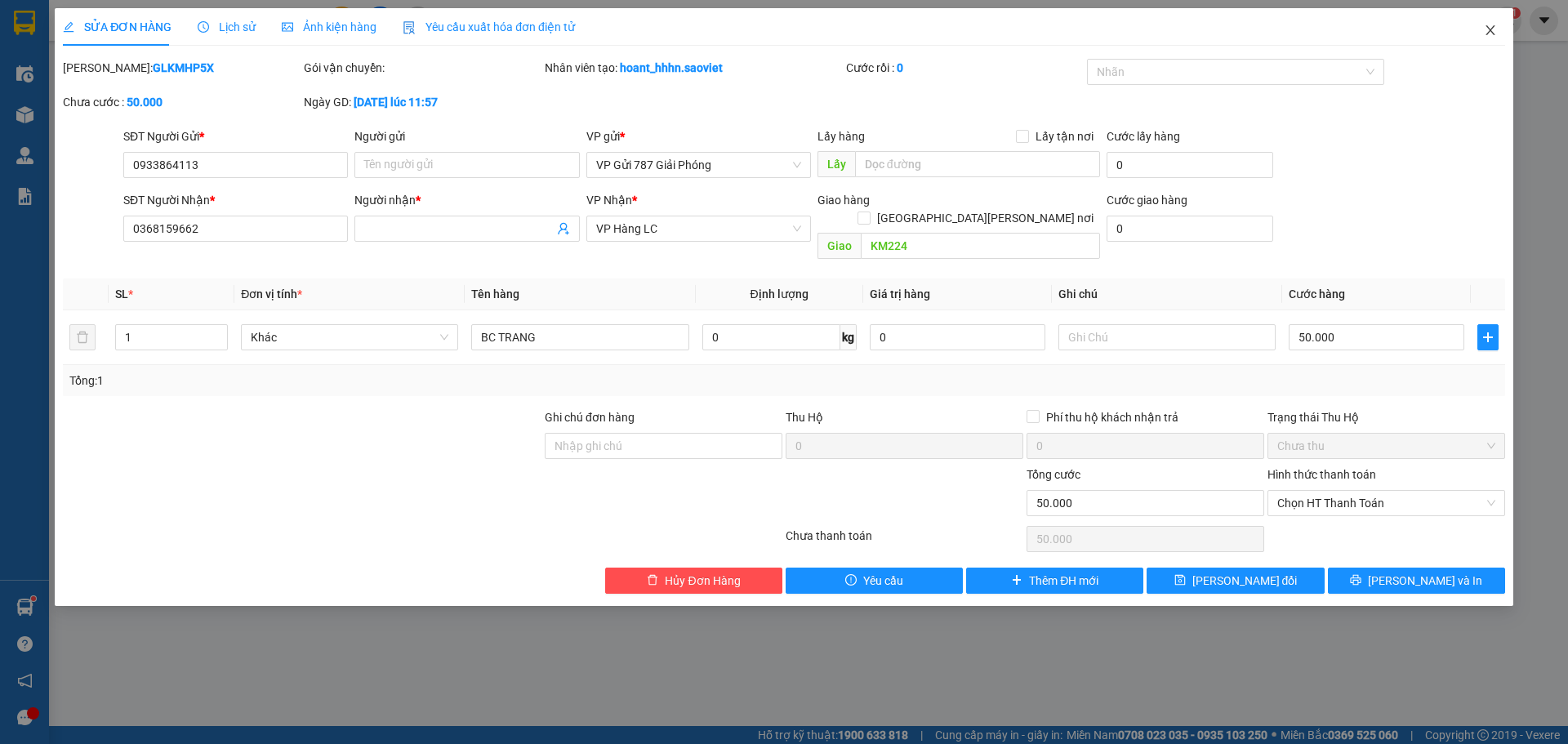
click at [1486, 31] on icon "close" at bounding box center [1490, 29] width 13 height 13
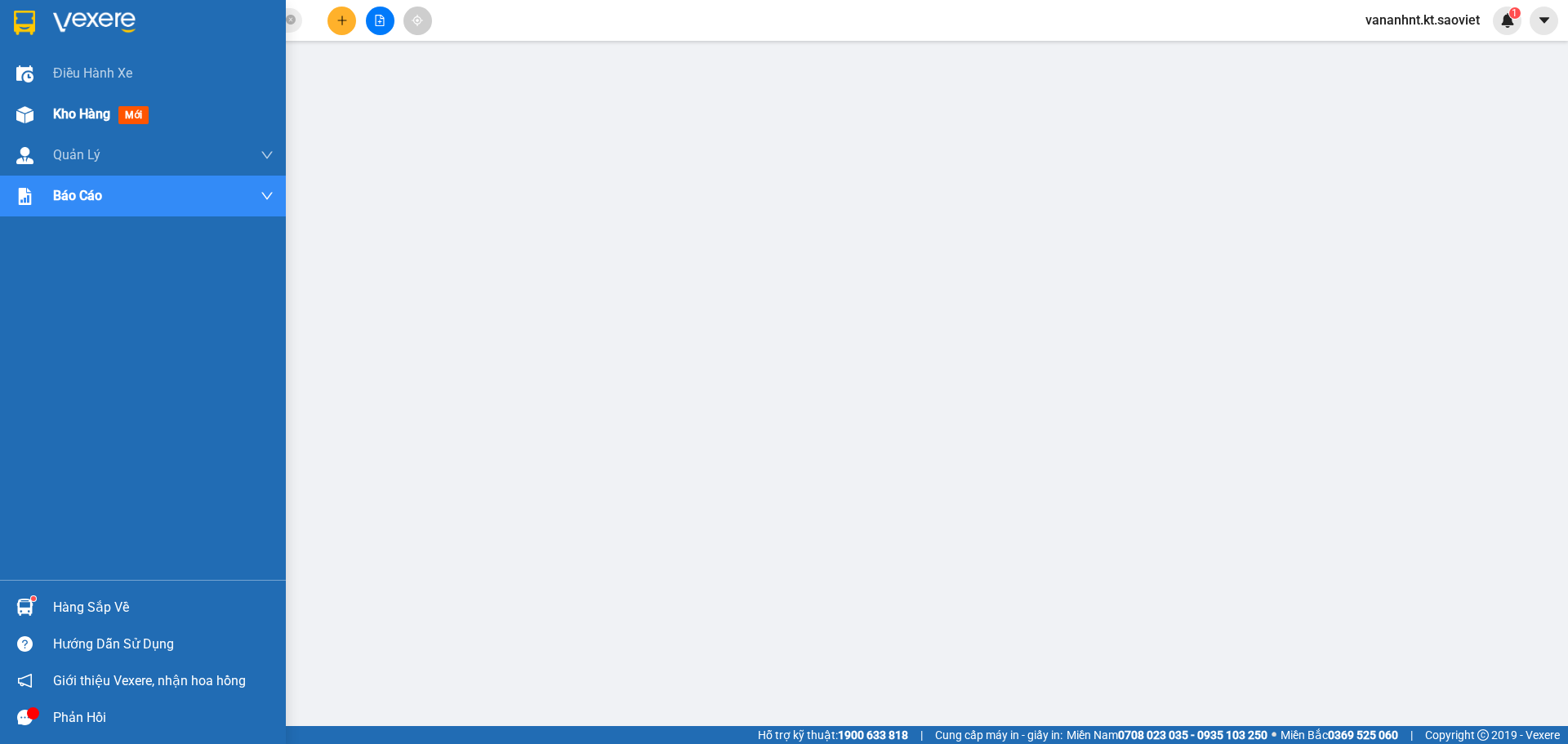
click at [85, 118] on span "Kho hàng" at bounding box center [81, 114] width 58 height 16
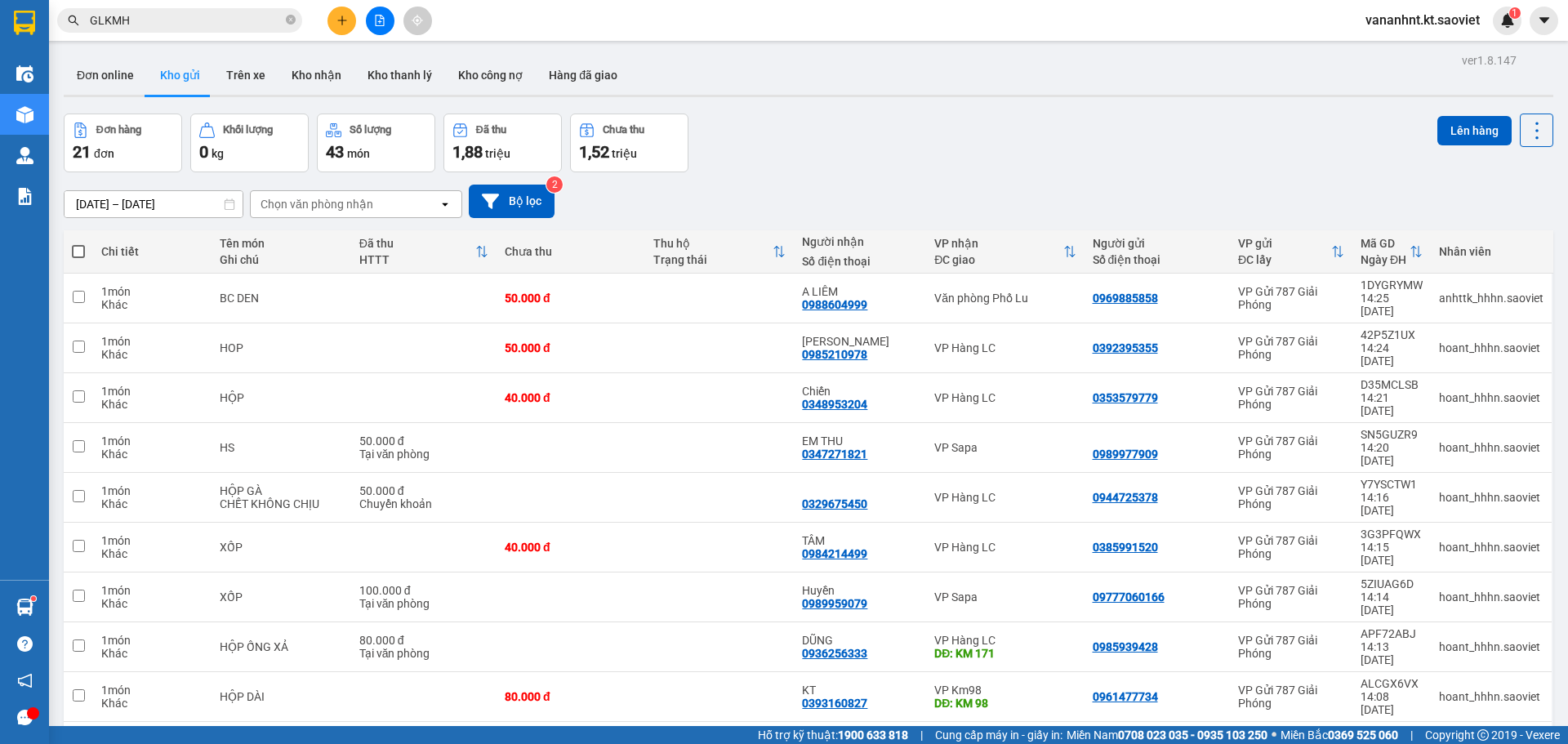
click at [1505, 641] on div "100 / trang" at bounding box center [1486, 631] width 98 height 29
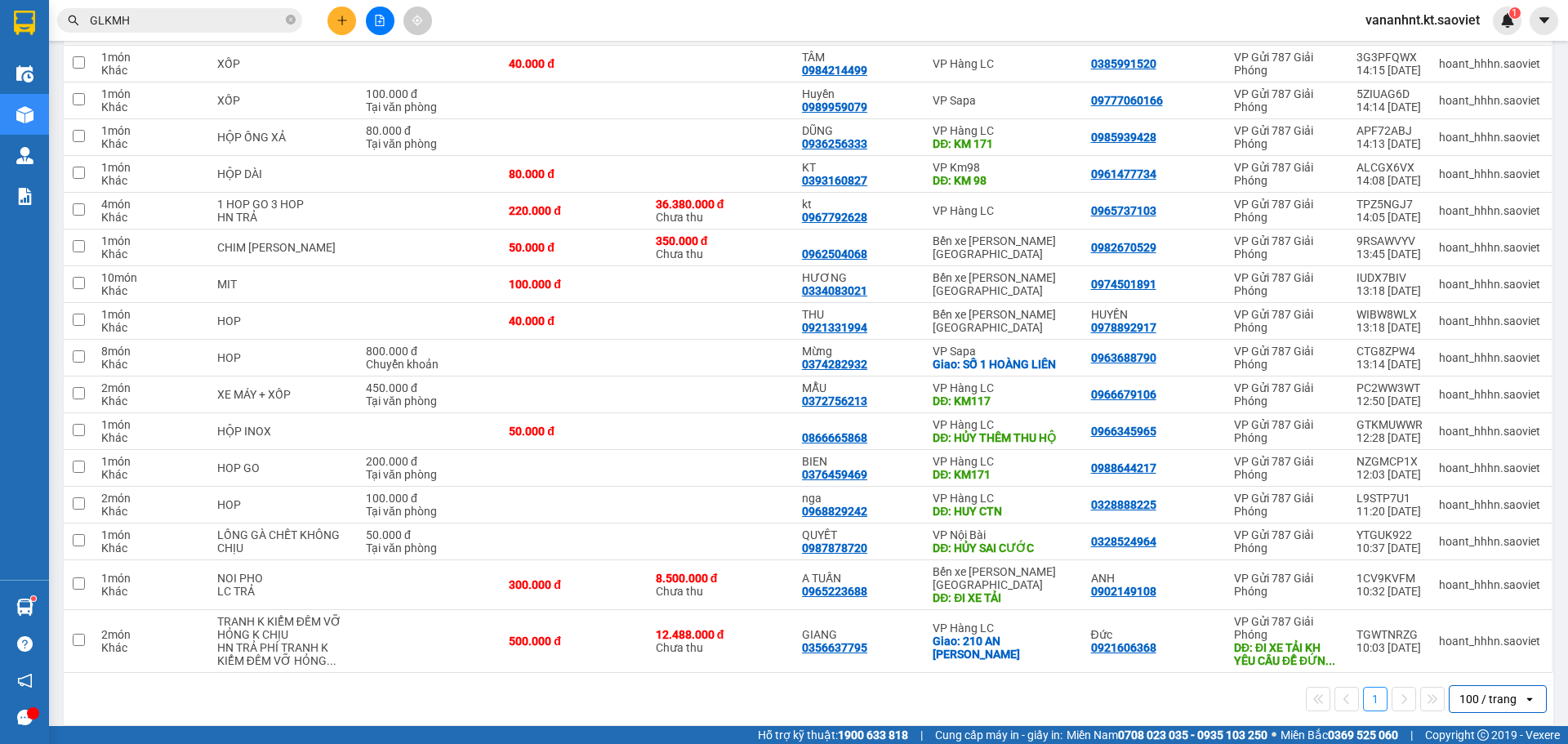
scroll to position [412, 0]
click at [1517, 429] on icon at bounding box center [1523, 431] width 12 height 12
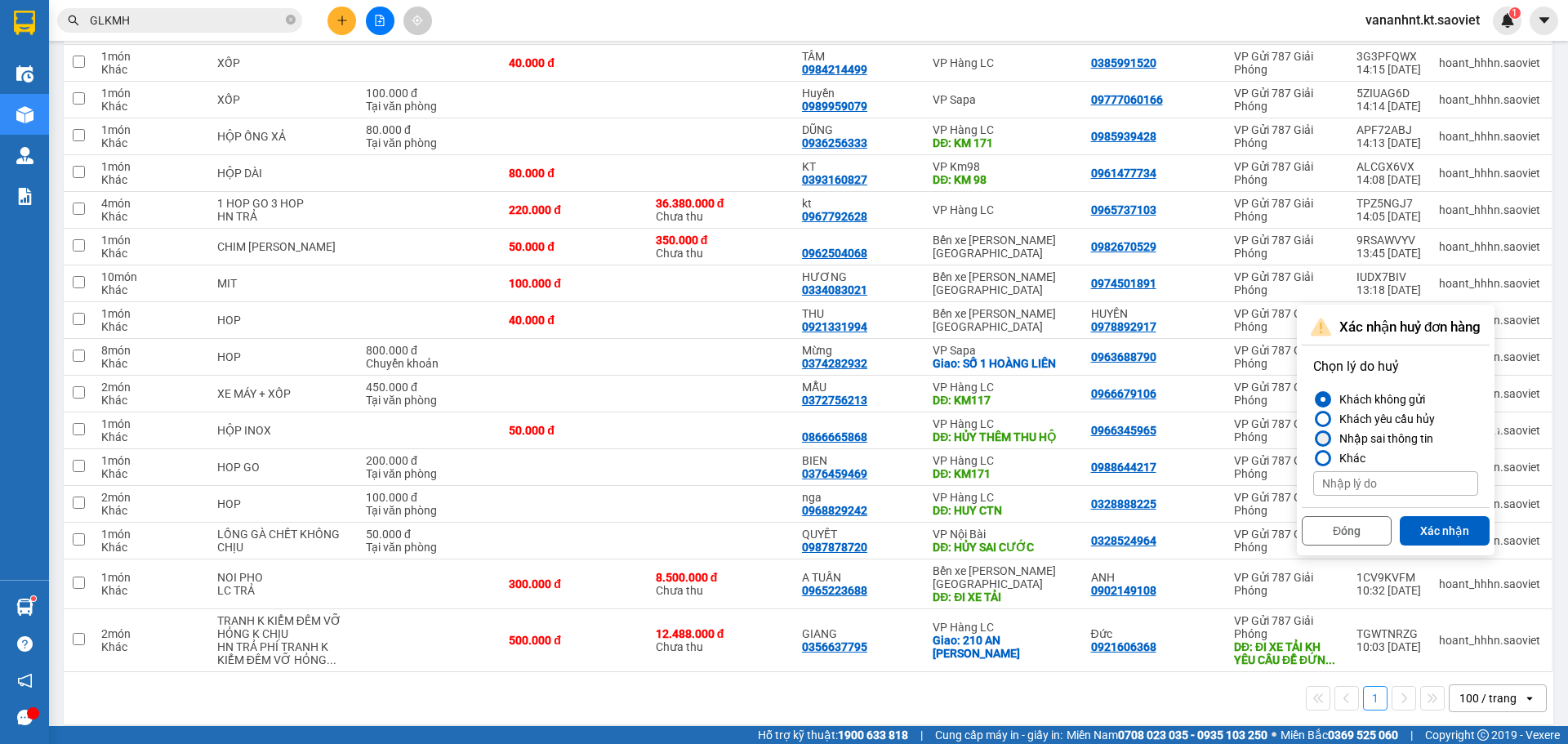
click at [1405, 436] on div "Nhập sai thông tin" at bounding box center [1383, 438] width 101 height 20
click at [1314, 438] on input "Nhập sai thông tin" at bounding box center [1314, 438] width 0 height 0
drag, startPoint x: 1436, startPoint y: 529, endPoint x: 1418, endPoint y: 491, distance: 42.0
click at [1436, 526] on button "Xác nhận" at bounding box center [1445, 530] width 90 height 29
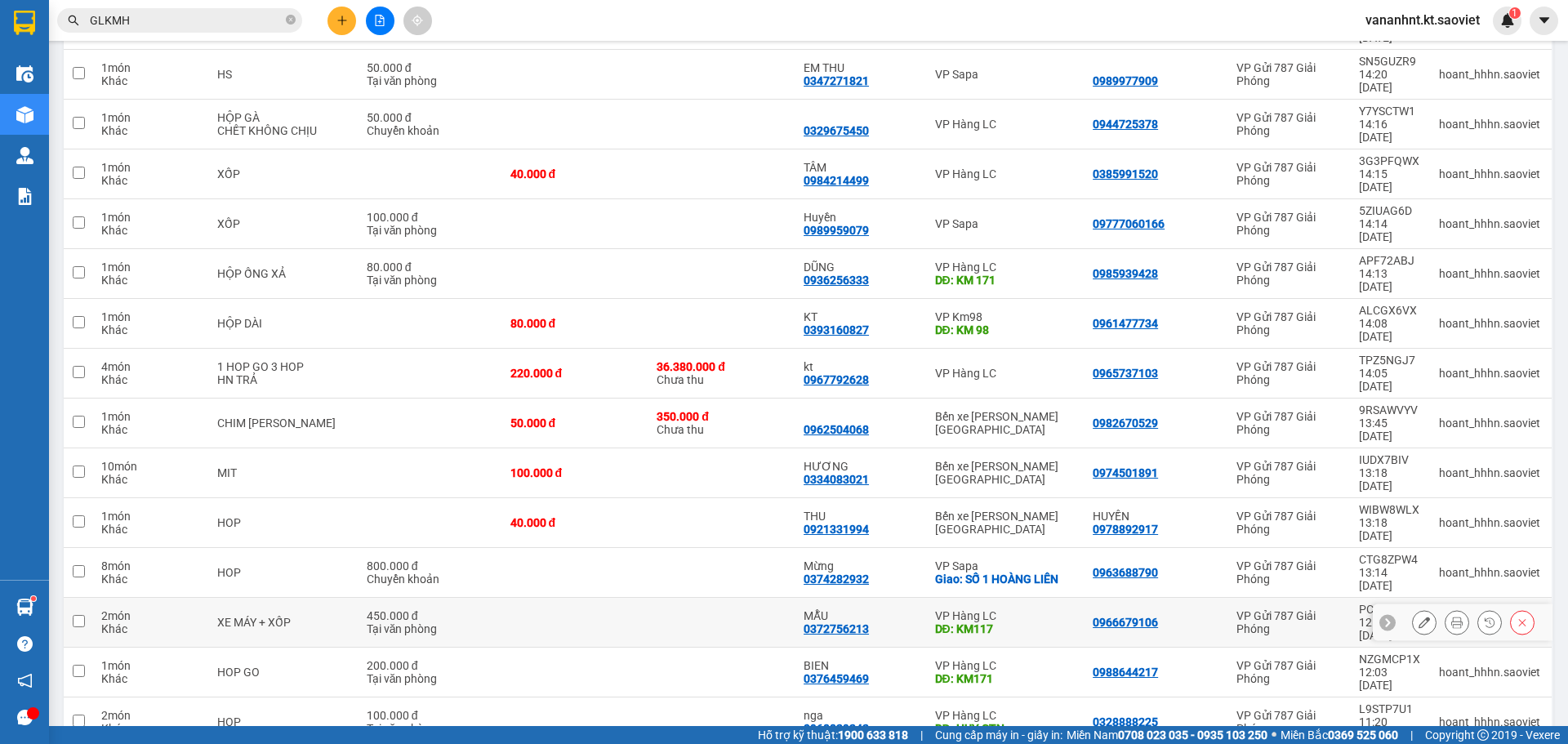
scroll to position [376, 0]
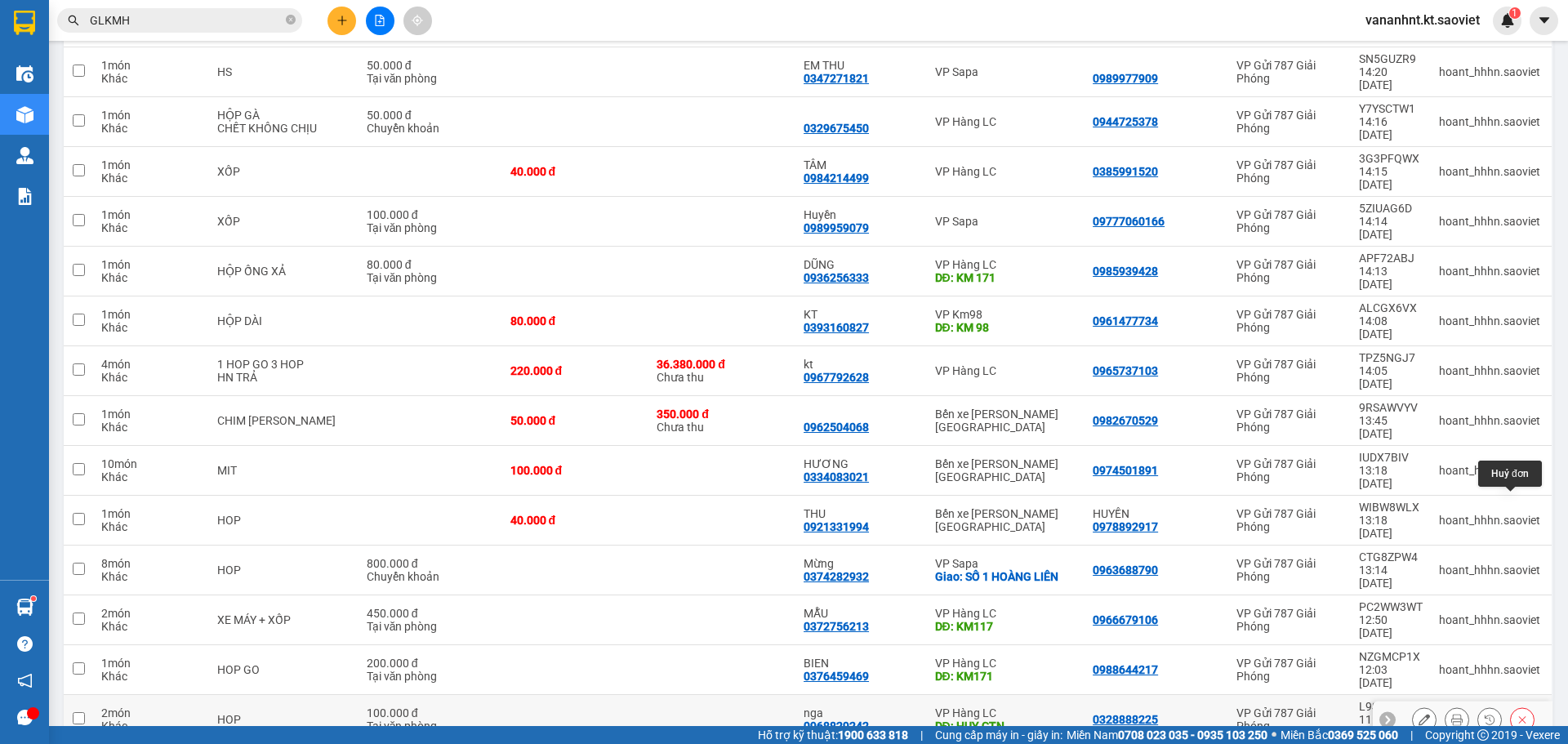
click at [1517, 714] on icon at bounding box center [1523, 720] width 12 height 12
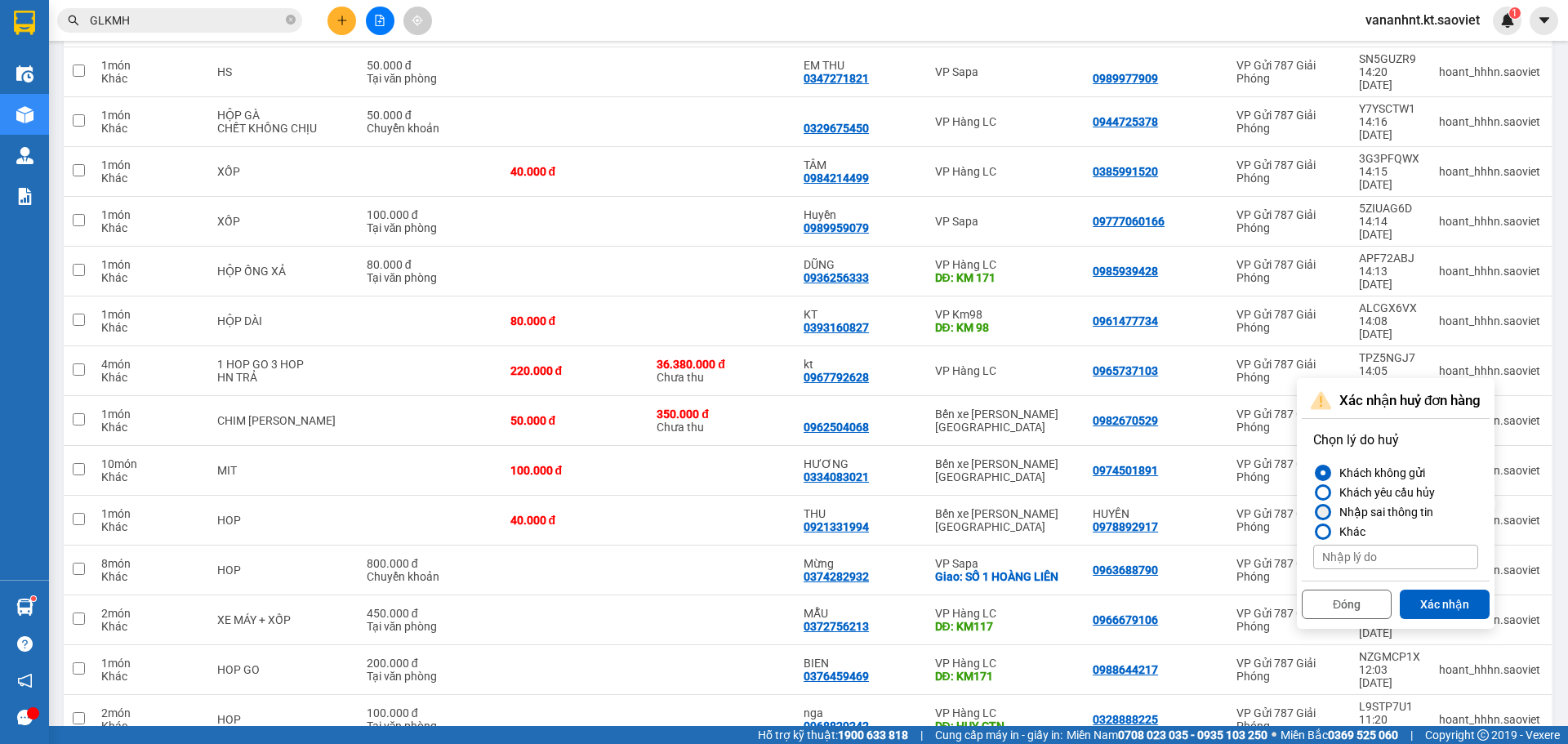
click at [1433, 512] on label "Nhập sai thông tin" at bounding box center [1396, 512] width 165 height 20
click at [1314, 512] on input "Nhập sai thông tin" at bounding box center [1314, 512] width 0 height 0
click at [1444, 599] on button "Xác nhận" at bounding box center [1445, 604] width 90 height 29
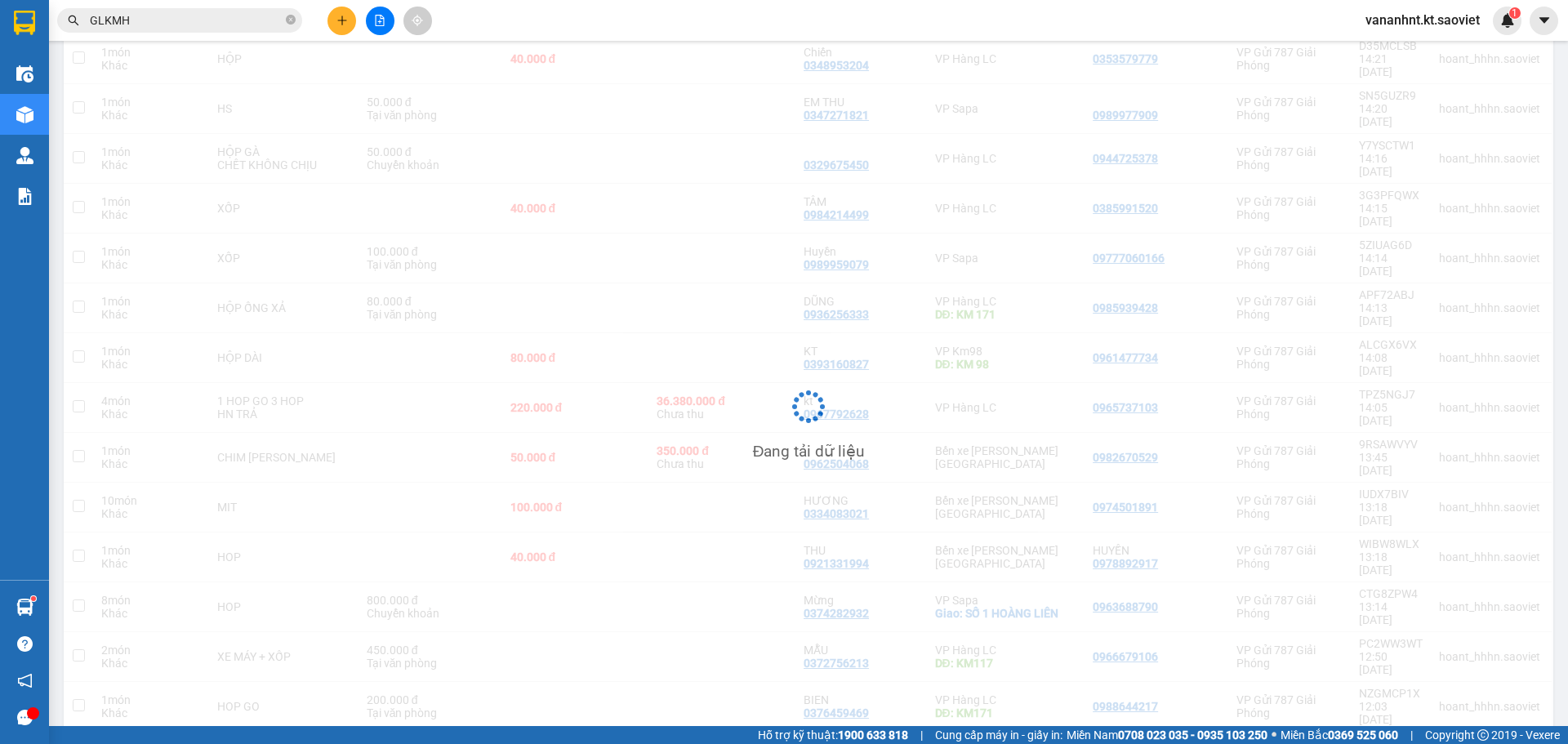
scroll to position [339, 0]
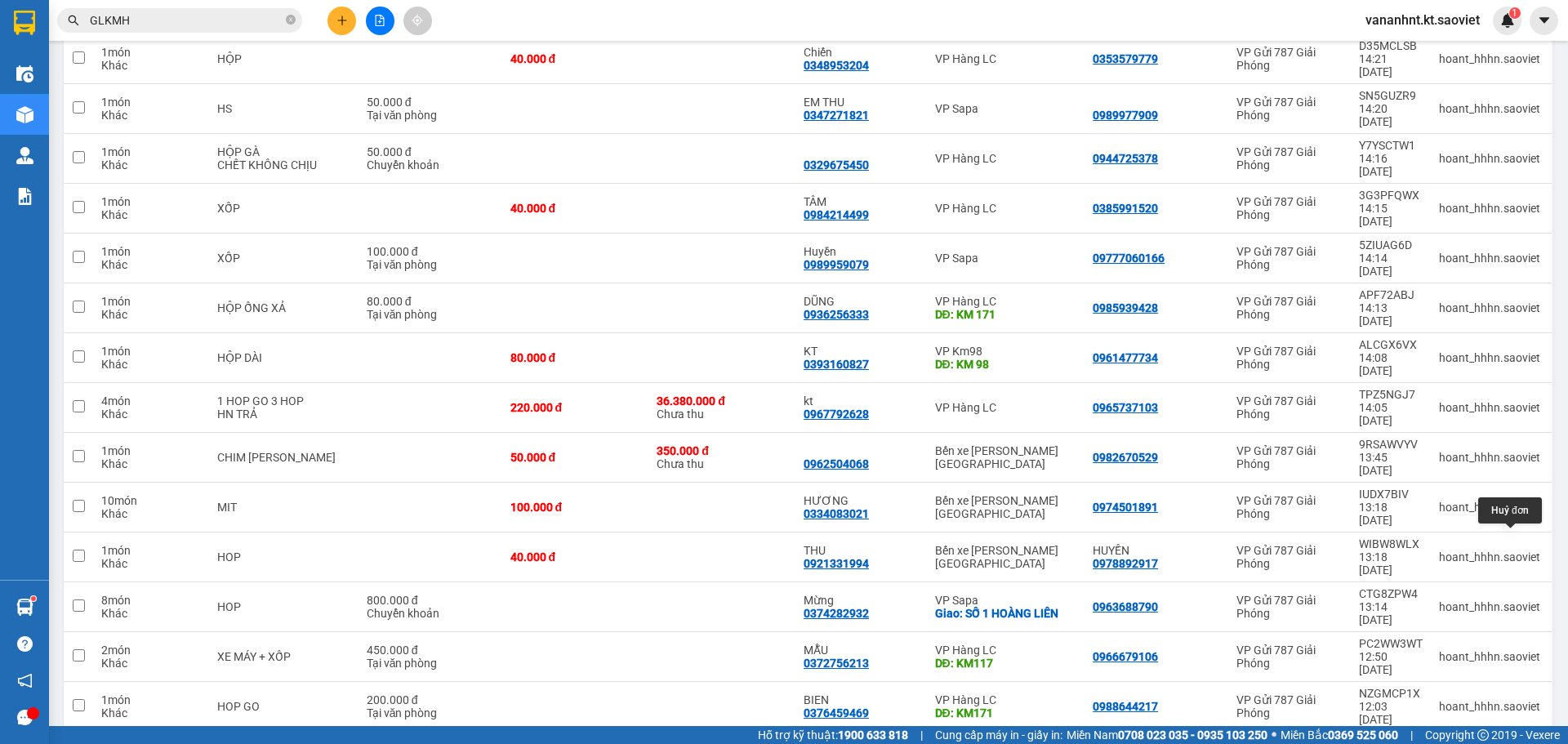
click at [1517, 743] on icon at bounding box center [1523, 756] width 12 height 12
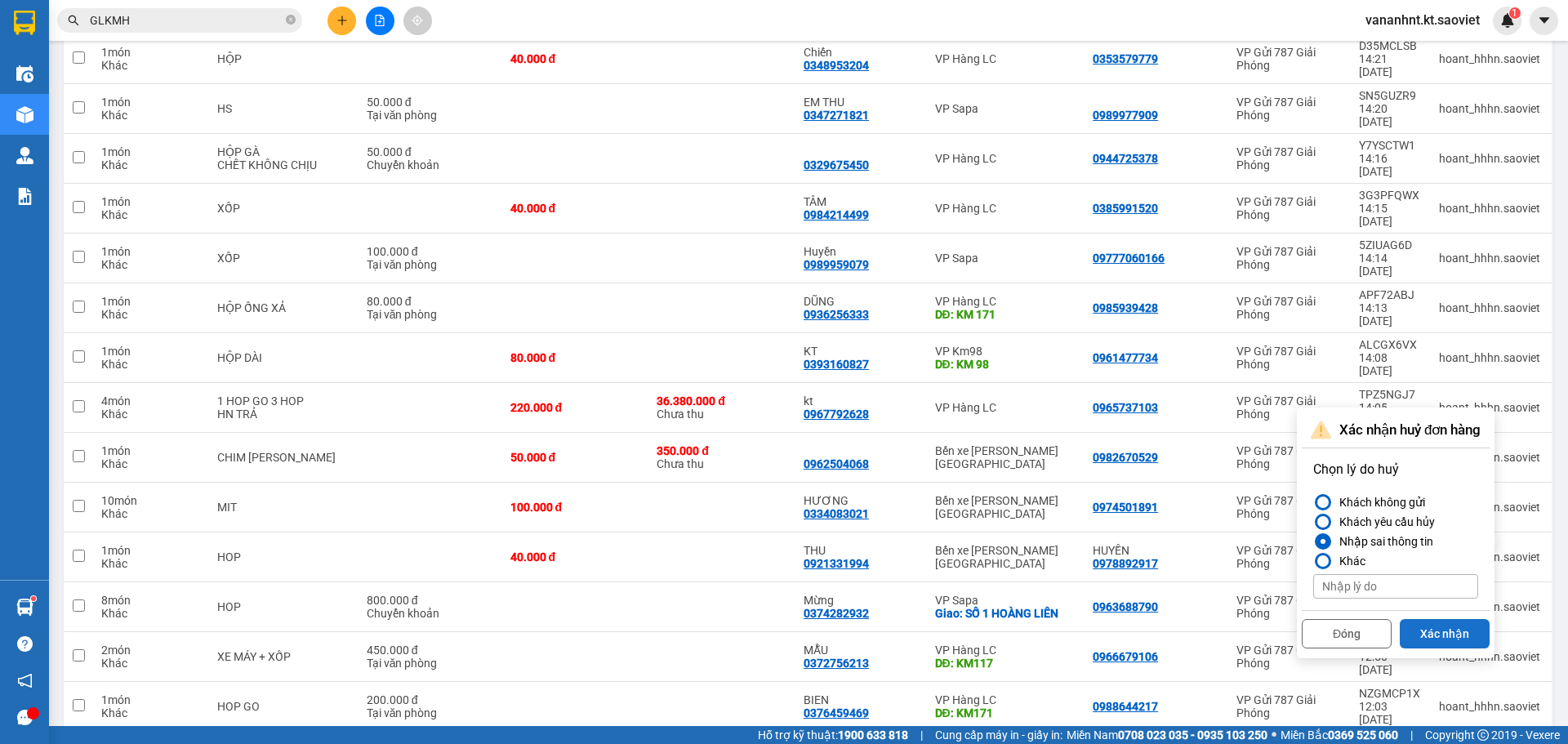
click at [1433, 631] on button "Xác nhận" at bounding box center [1445, 634] width 90 height 29
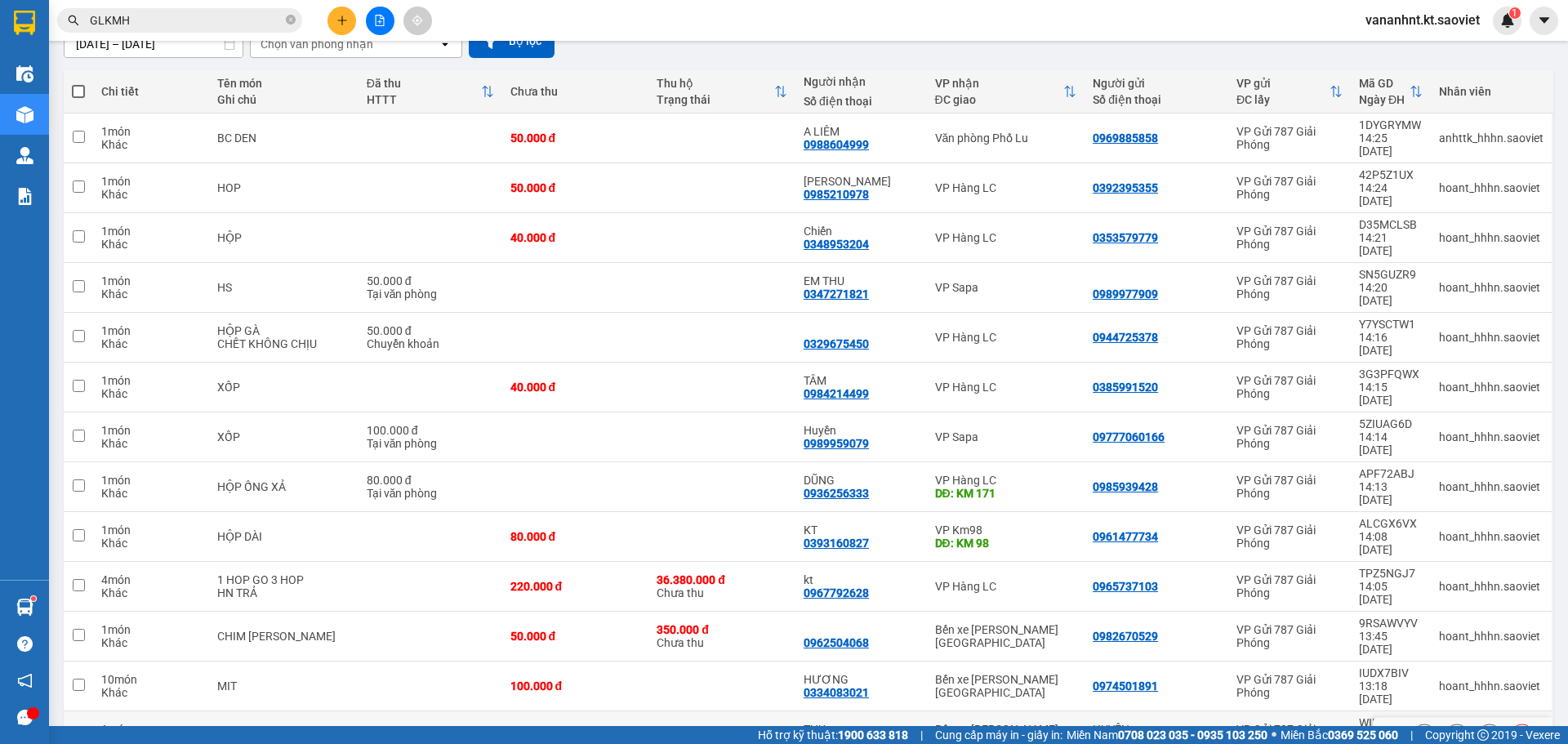
scroll to position [139, 0]
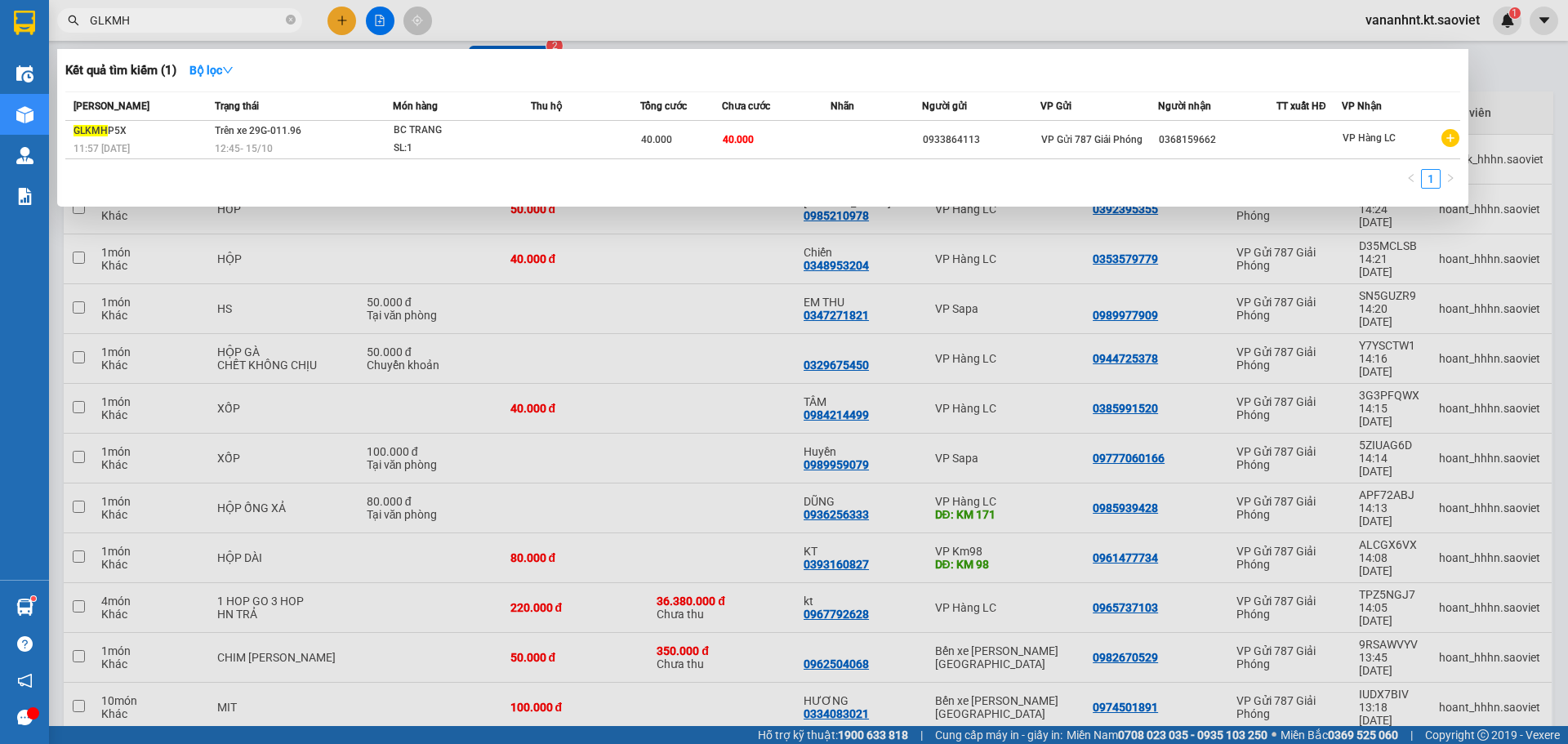
click at [112, 14] on input "GLKMH" at bounding box center [186, 21] width 192 height 18
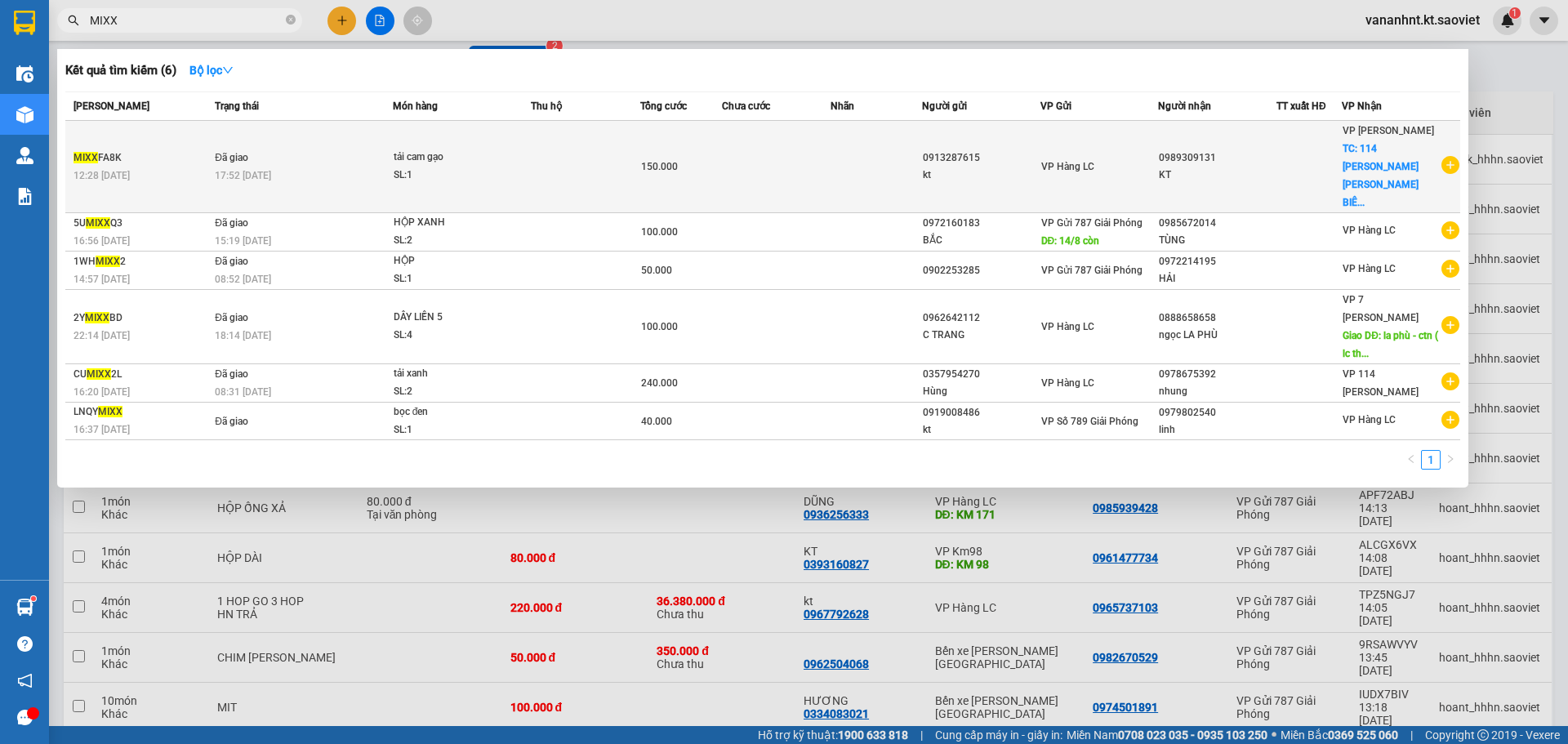
type input "MIXX"
click at [457, 167] on div "SL: 1" at bounding box center [454, 176] width 122 height 18
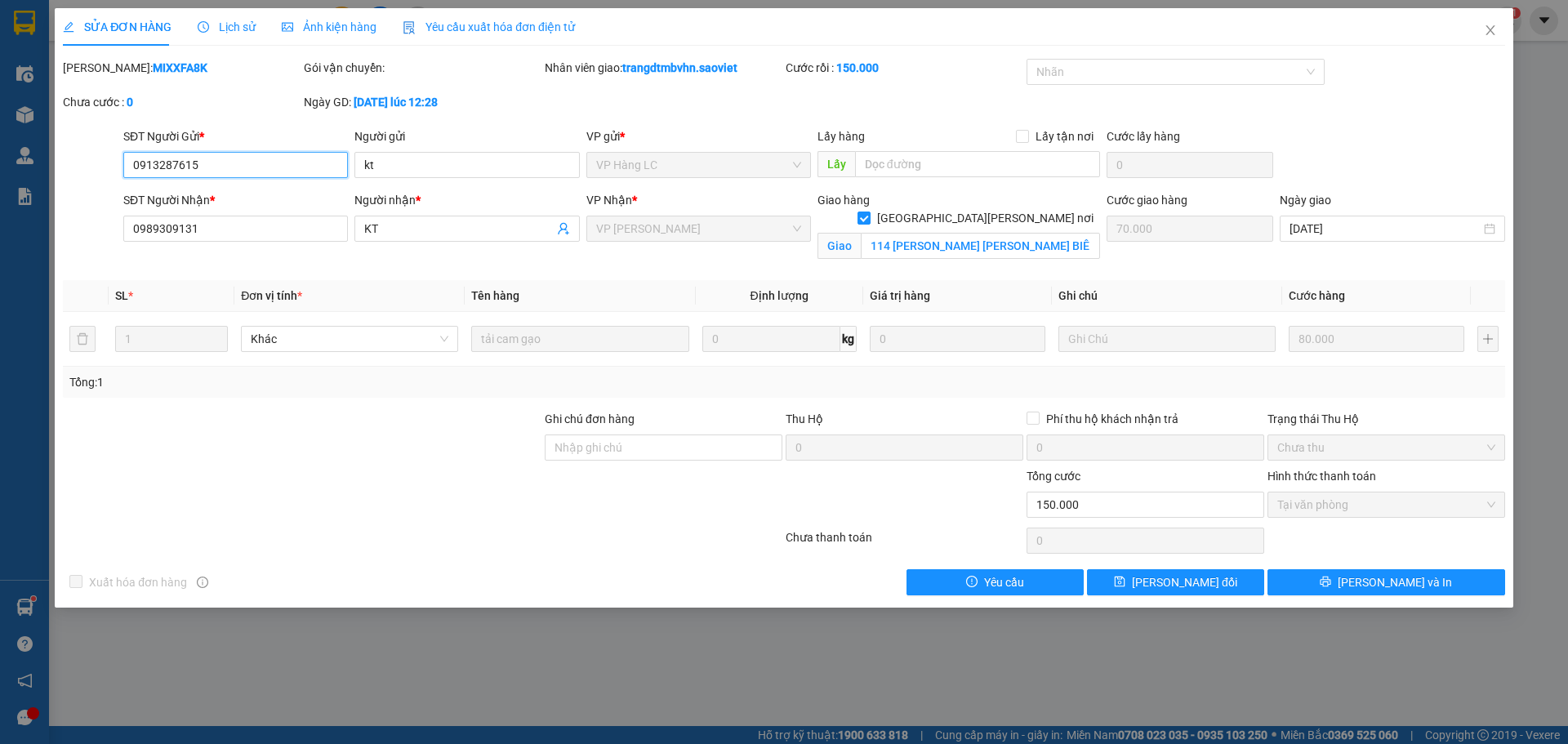
type input "0913287615"
type input "kt"
type input "0989309131"
type input "KT"
checkbox input "true"
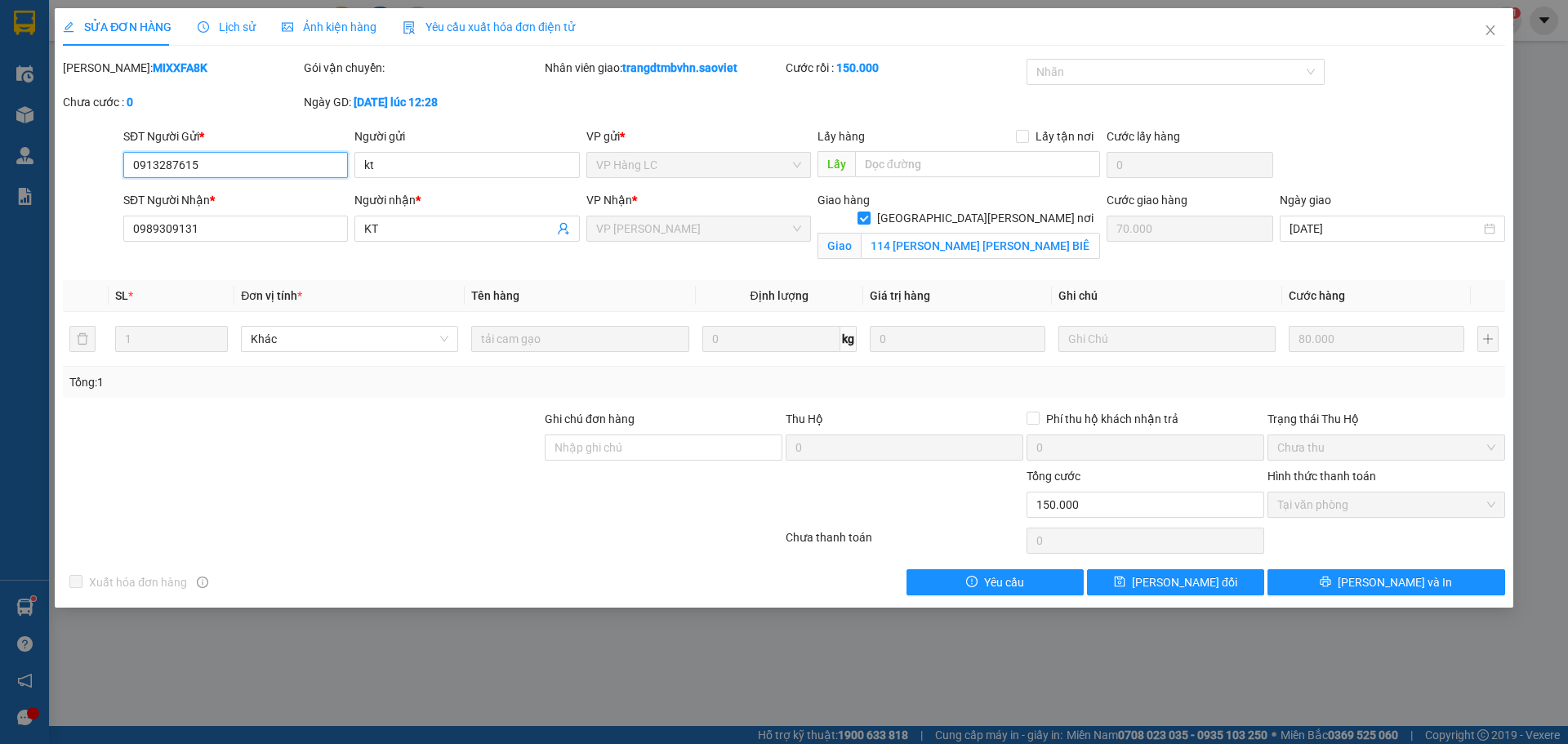
type input "114 VŨ XUÂN THIỀU LONG BIÊN_ HN"
type input "70.000"
type input "0"
type input "150.000"
click at [152, 69] on b "MIXXFA8K" at bounding box center [180, 67] width 55 height 13
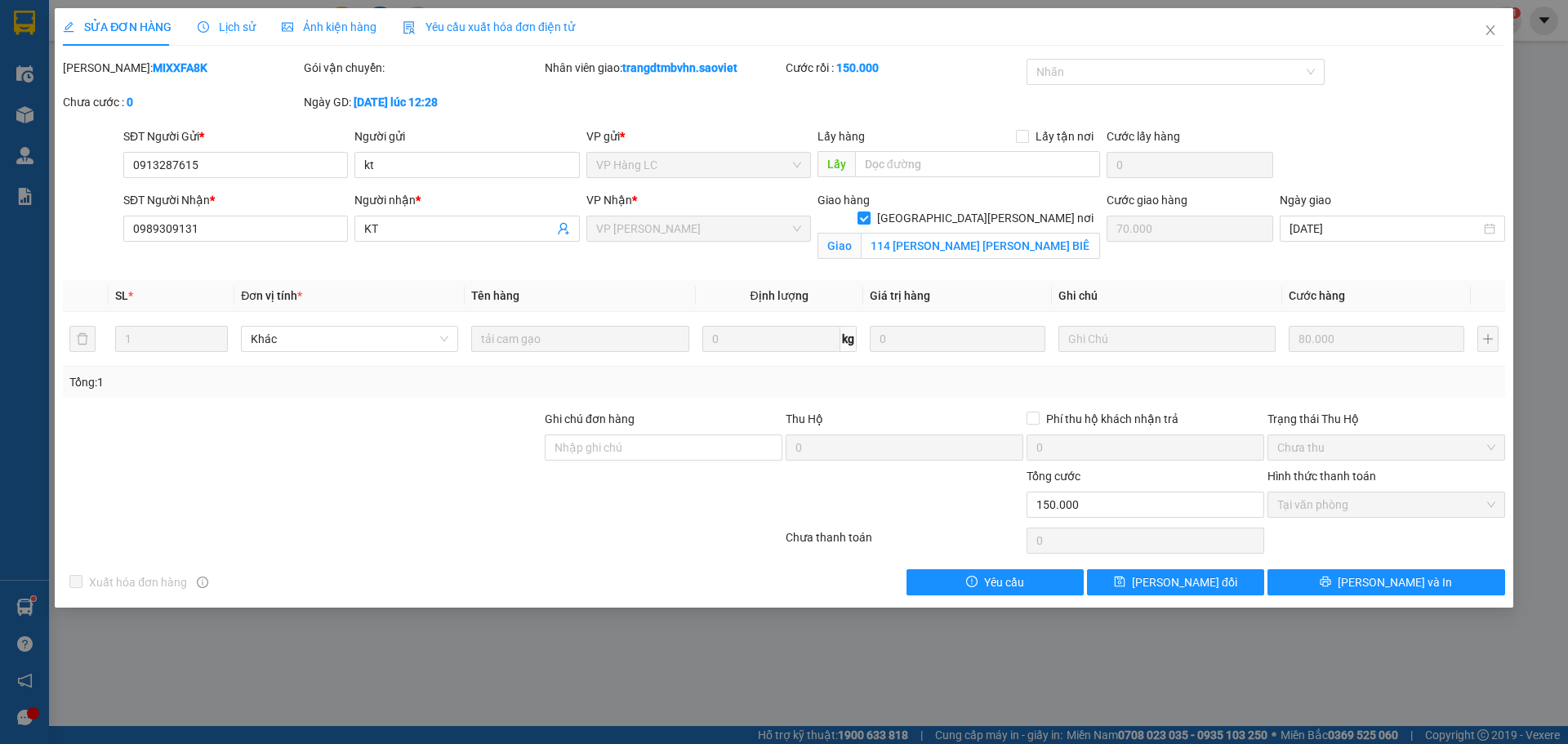
click at [152, 69] on b "MIXXFA8K" at bounding box center [180, 67] width 55 height 13
copy b "MIXXFA8K"
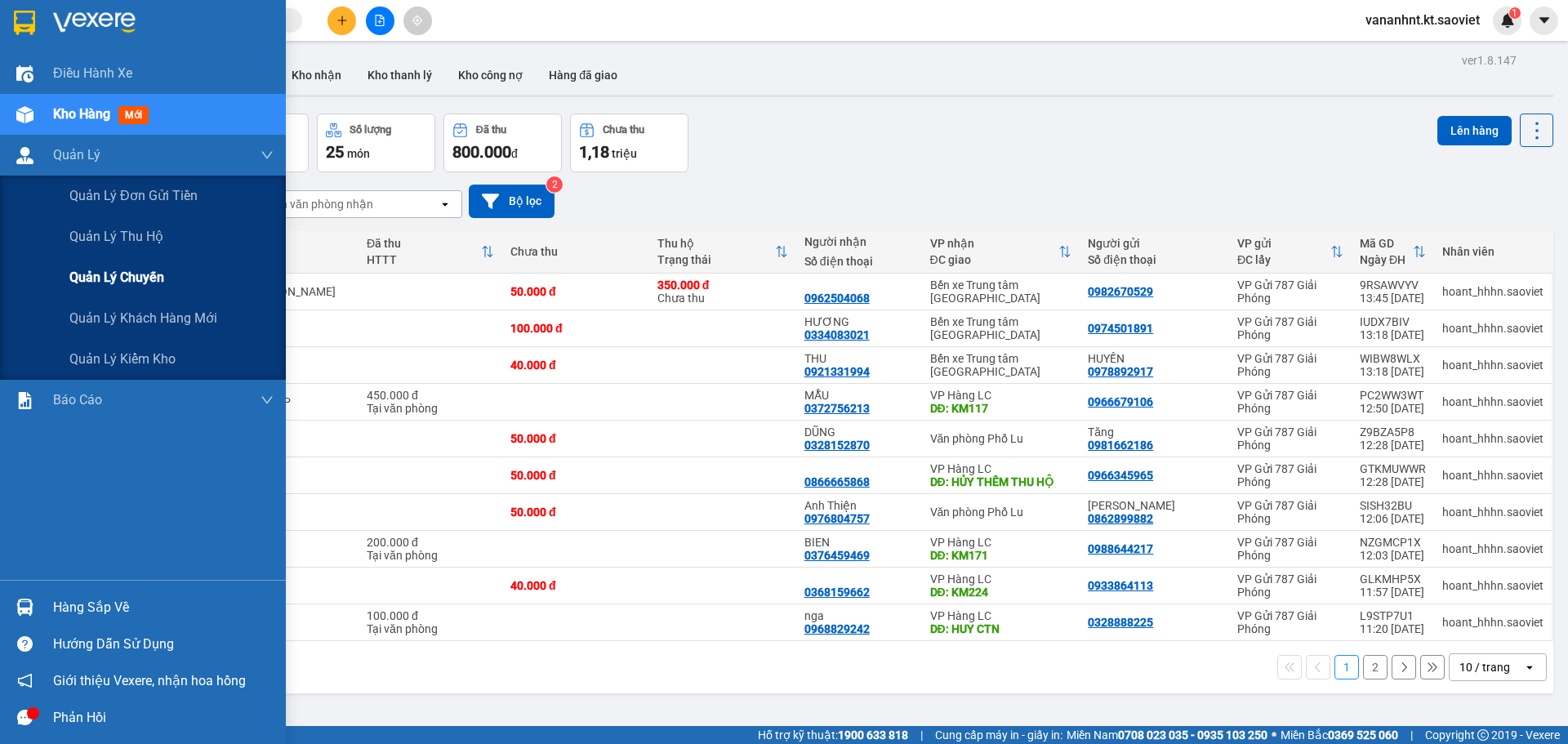
click at [85, 273] on span "Quản lý chuyến" at bounding box center [116, 276] width 95 height 21
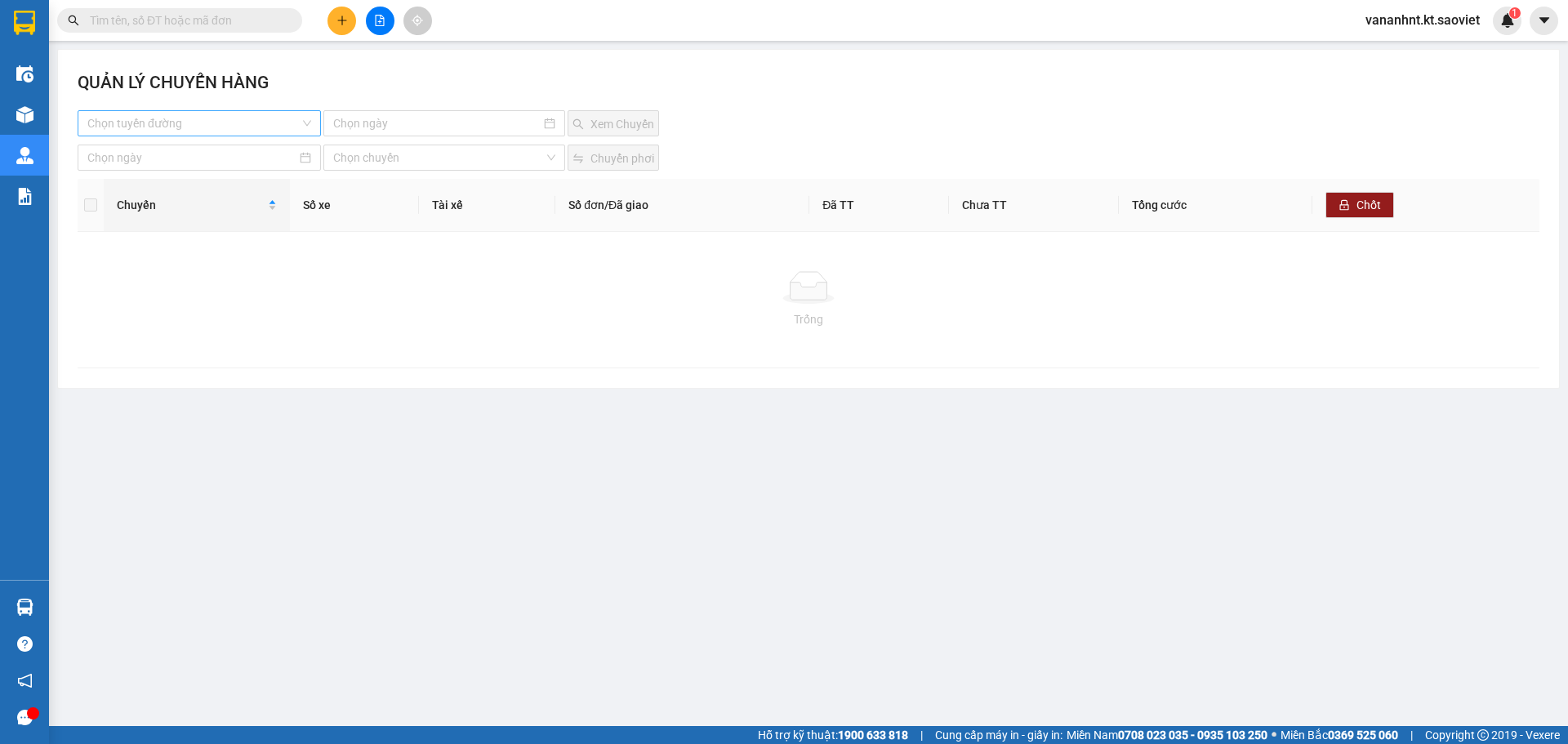
click at [257, 121] on input "search" at bounding box center [192, 123] width 212 height 24
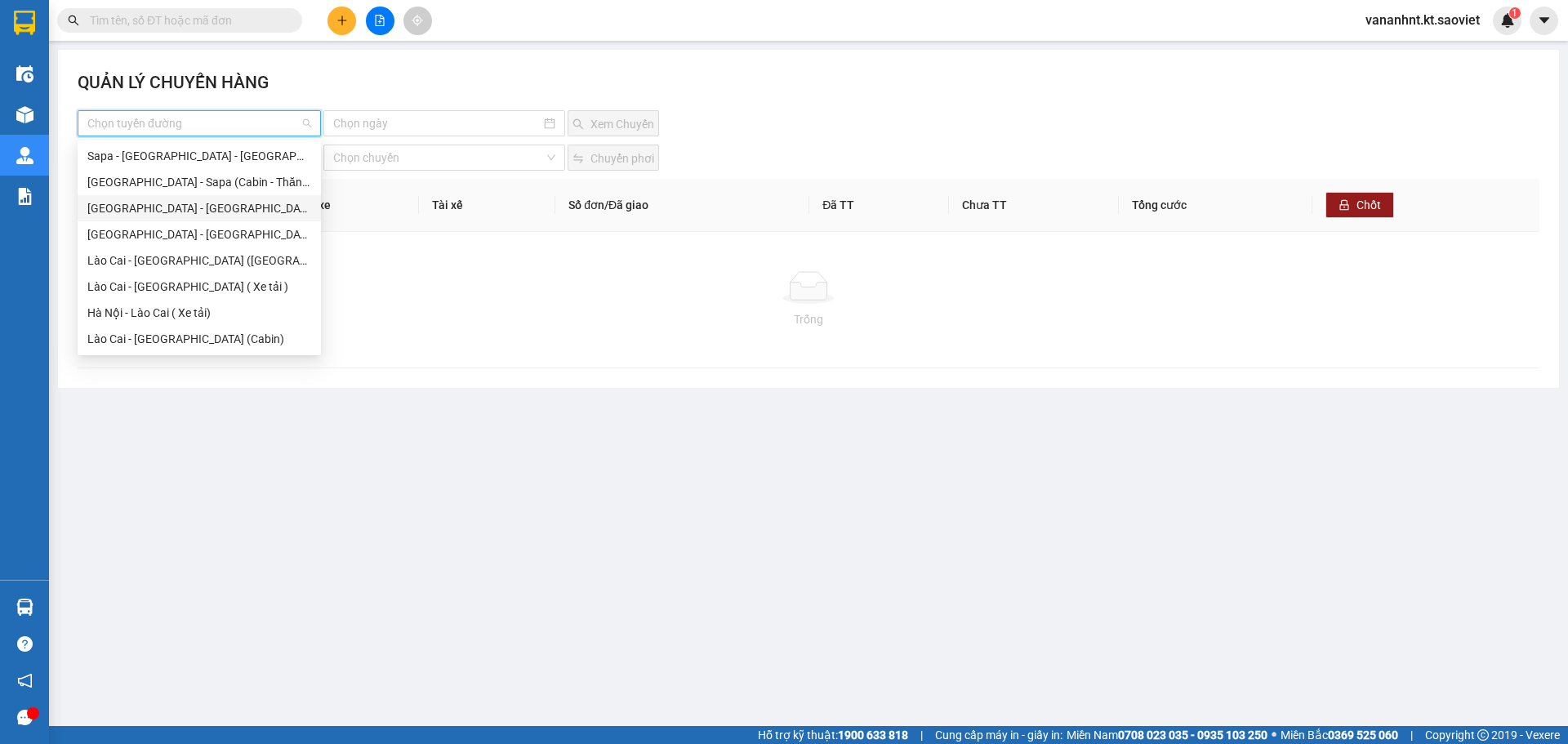
click at [179, 212] on div "[GEOGRAPHIC_DATA] - [GEOGRAPHIC_DATA] (Cabin)" at bounding box center [198, 208] width 224 height 18
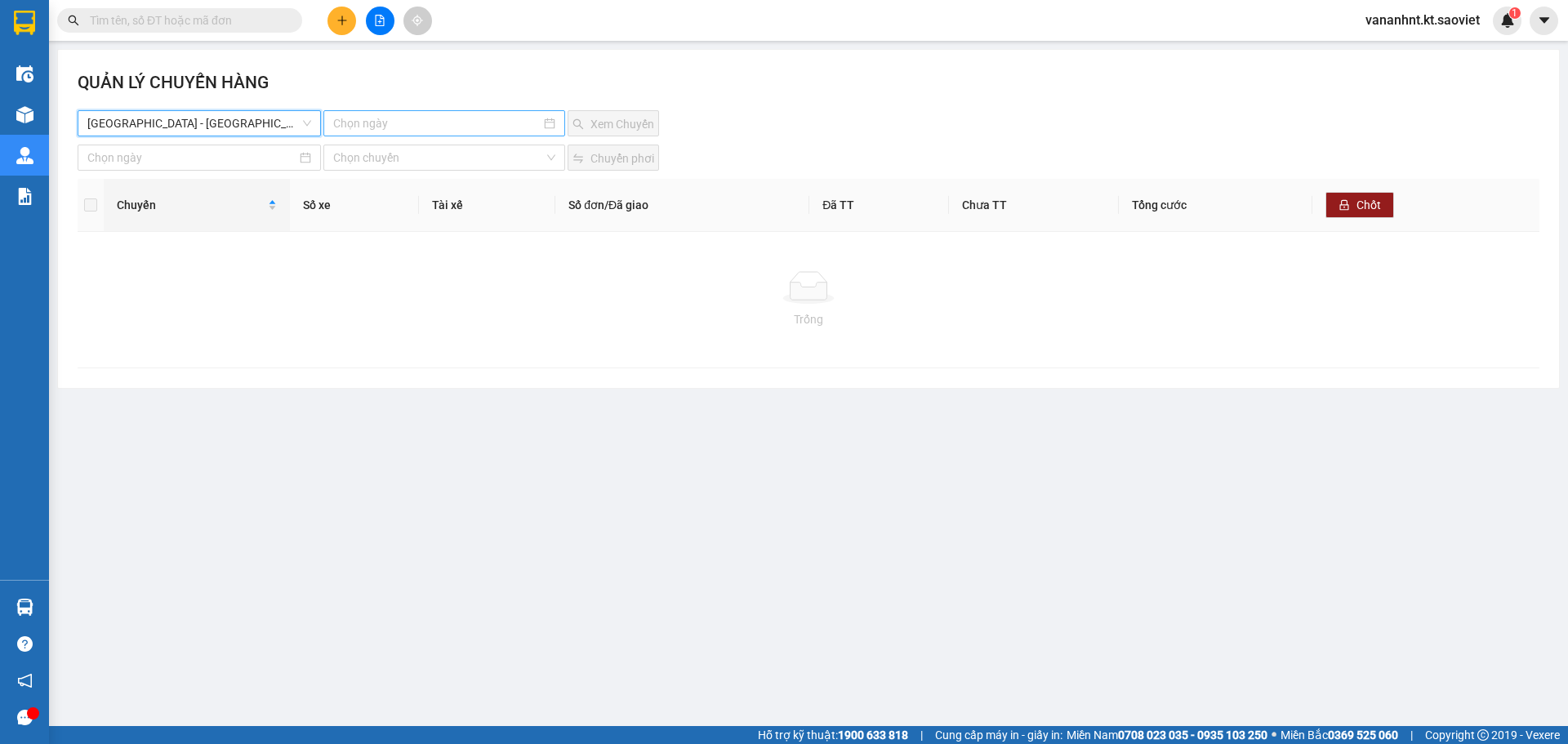
click at [360, 122] on input at bounding box center [437, 123] width 207 height 18
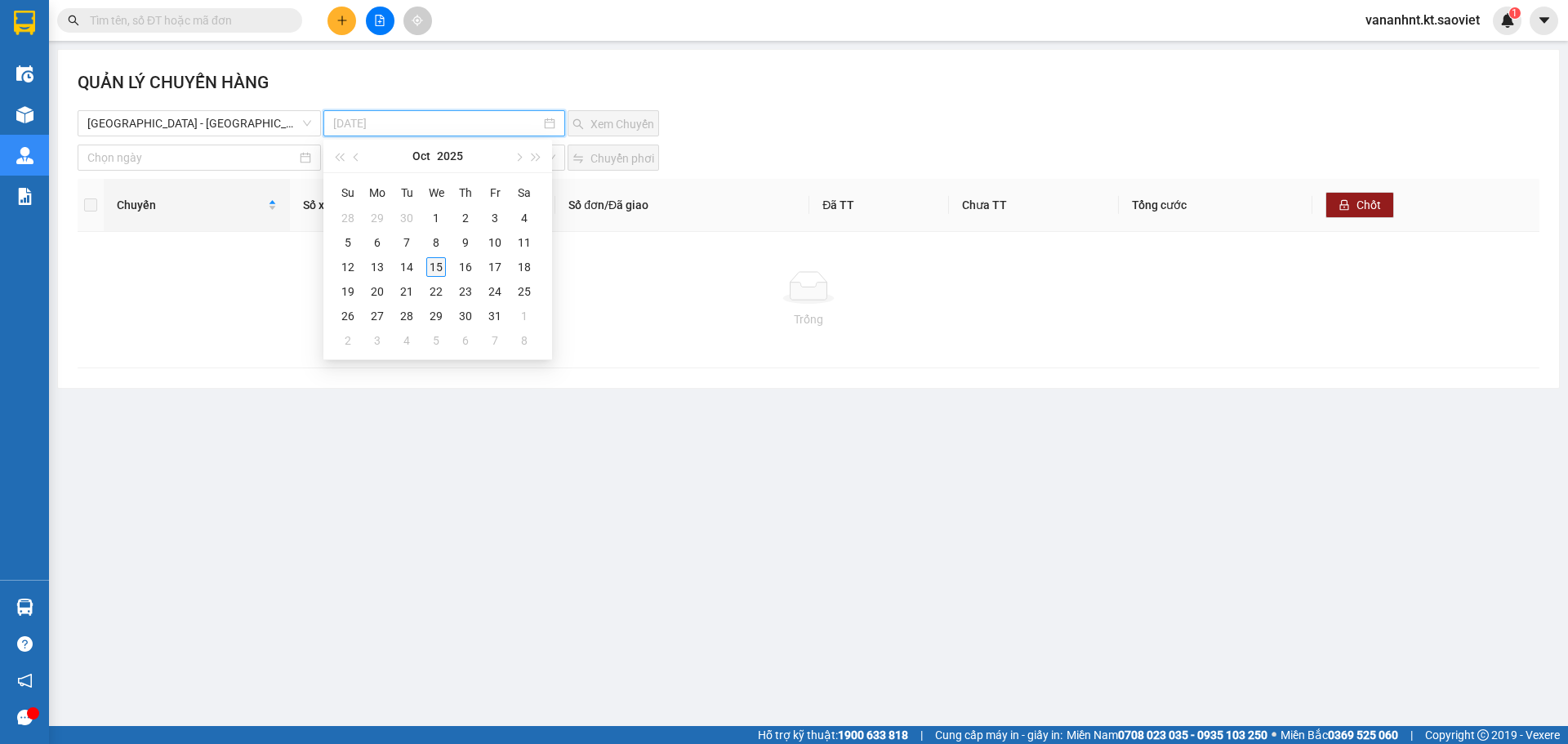
type input "[DATE]"
click at [441, 257] on div "15" at bounding box center [436, 267] width 20 height 20
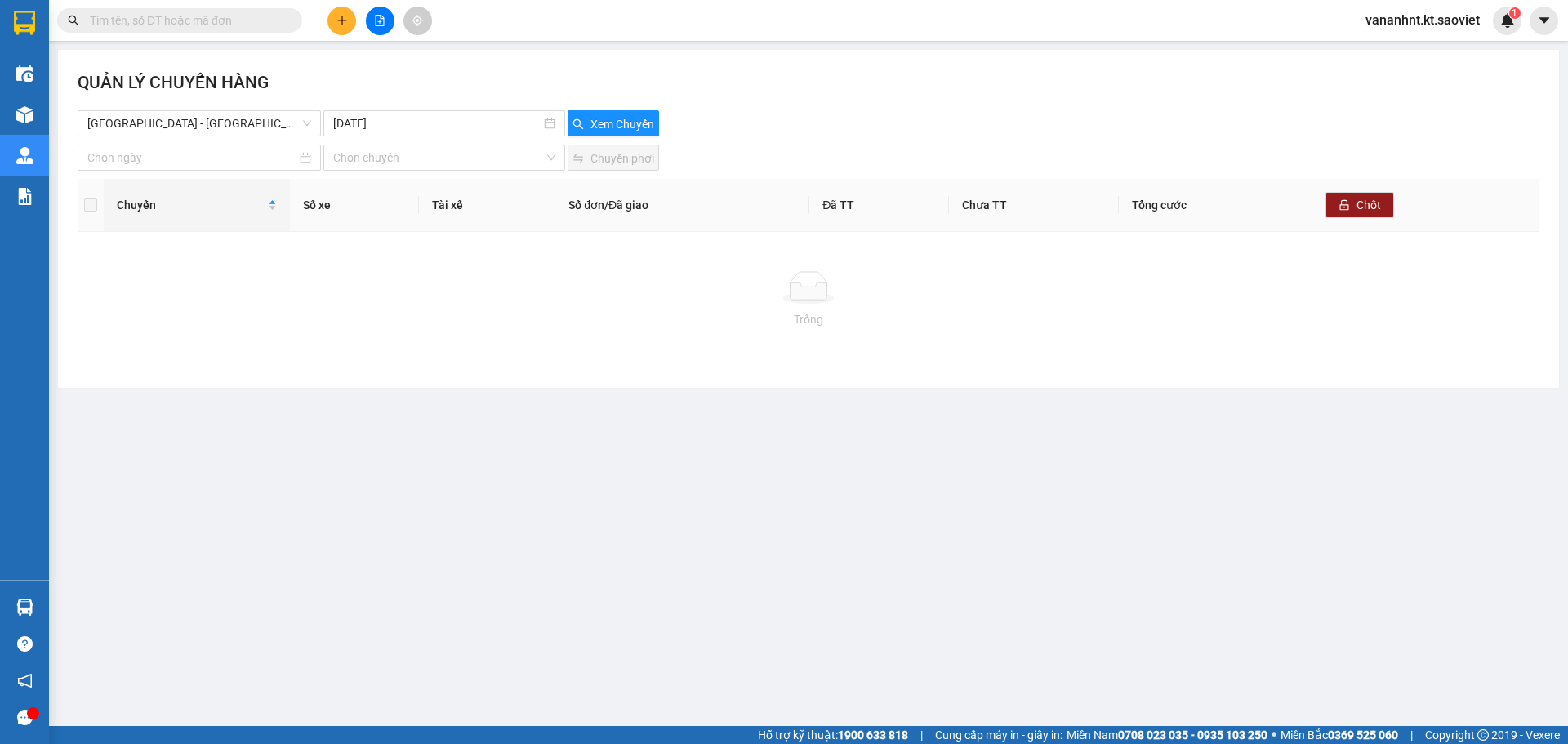
click at [645, 108] on div "QUẢN LÝ CHUYẾN HÀNG" at bounding box center [808, 90] width 1462 height 41
click at [641, 125] on span "Xem Chuyến" at bounding box center [622, 124] width 64 height 18
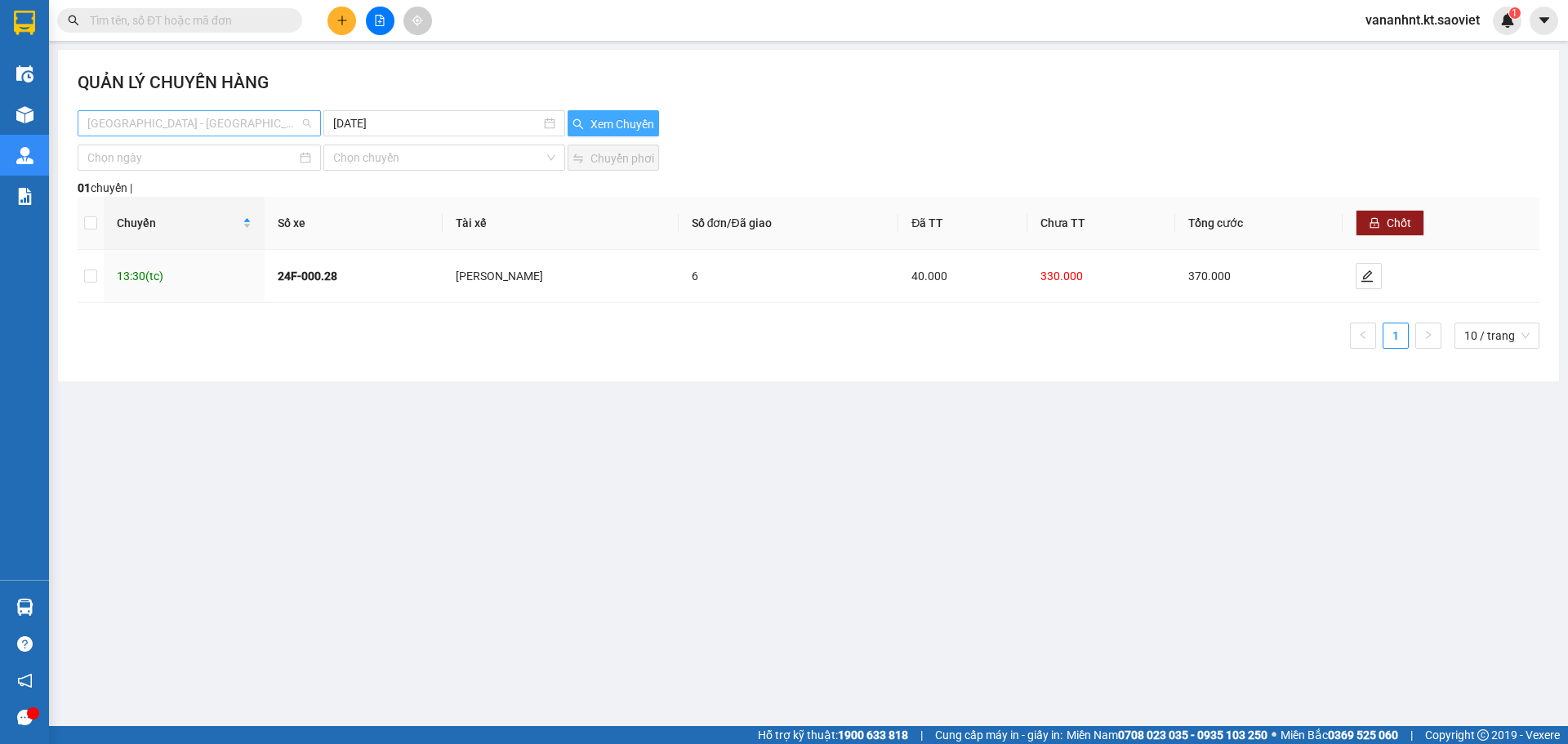
click at [244, 121] on span "[GEOGRAPHIC_DATA] - [GEOGRAPHIC_DATA] (Cabin)" at bounding box center [198, 123] width 224 height 24
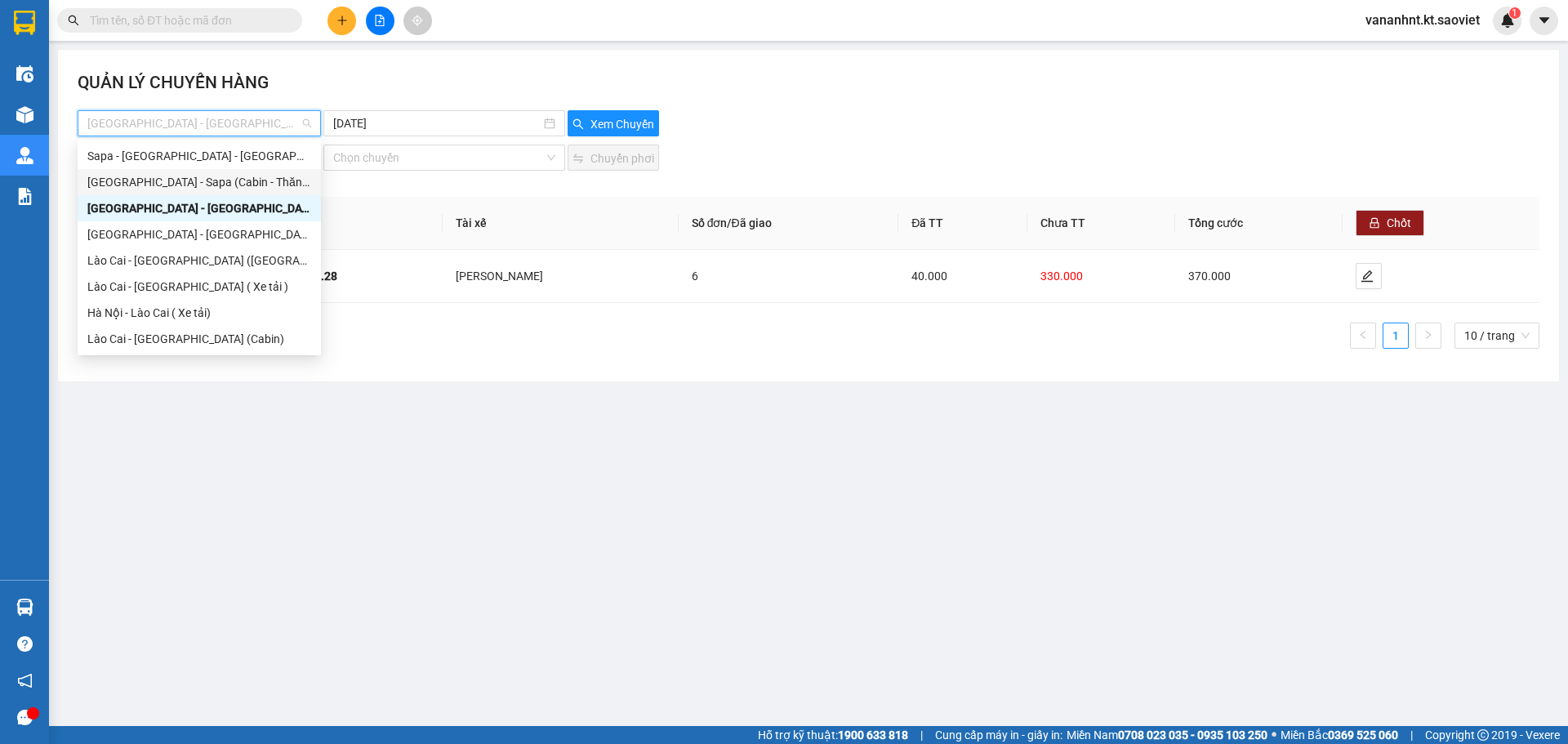
click at [211, 177] on div "[GEOGRAPHIC_DATA] - Sapa (Cabin - Thăng Long)" at bounding box center [198, 182] width 224 height 18
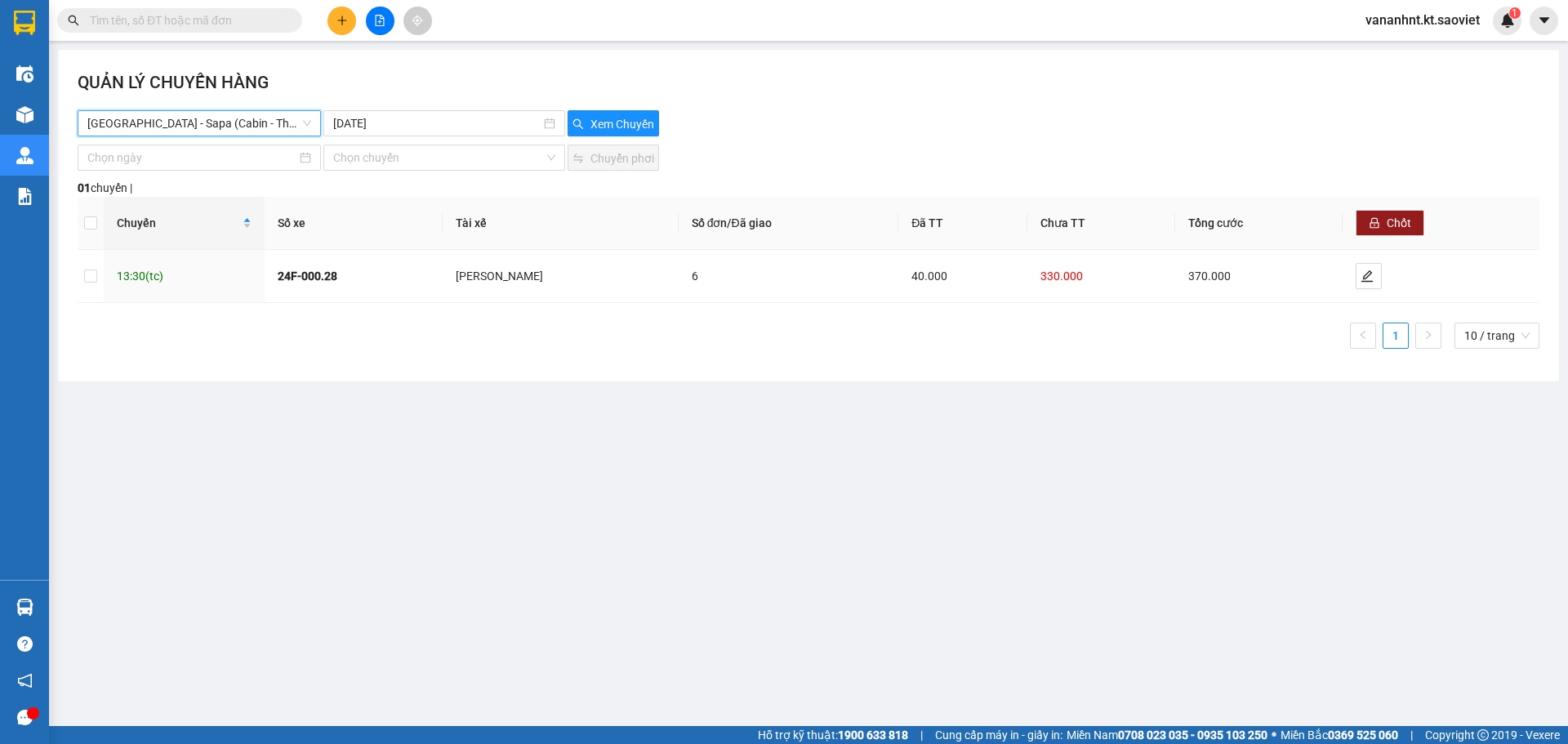
click at [268, 126] on span "[GEOGRAPHIC_DATA] - Sapa (Cabin - Thăng Long)" at bounding box center [198, 123] width 224 height 24
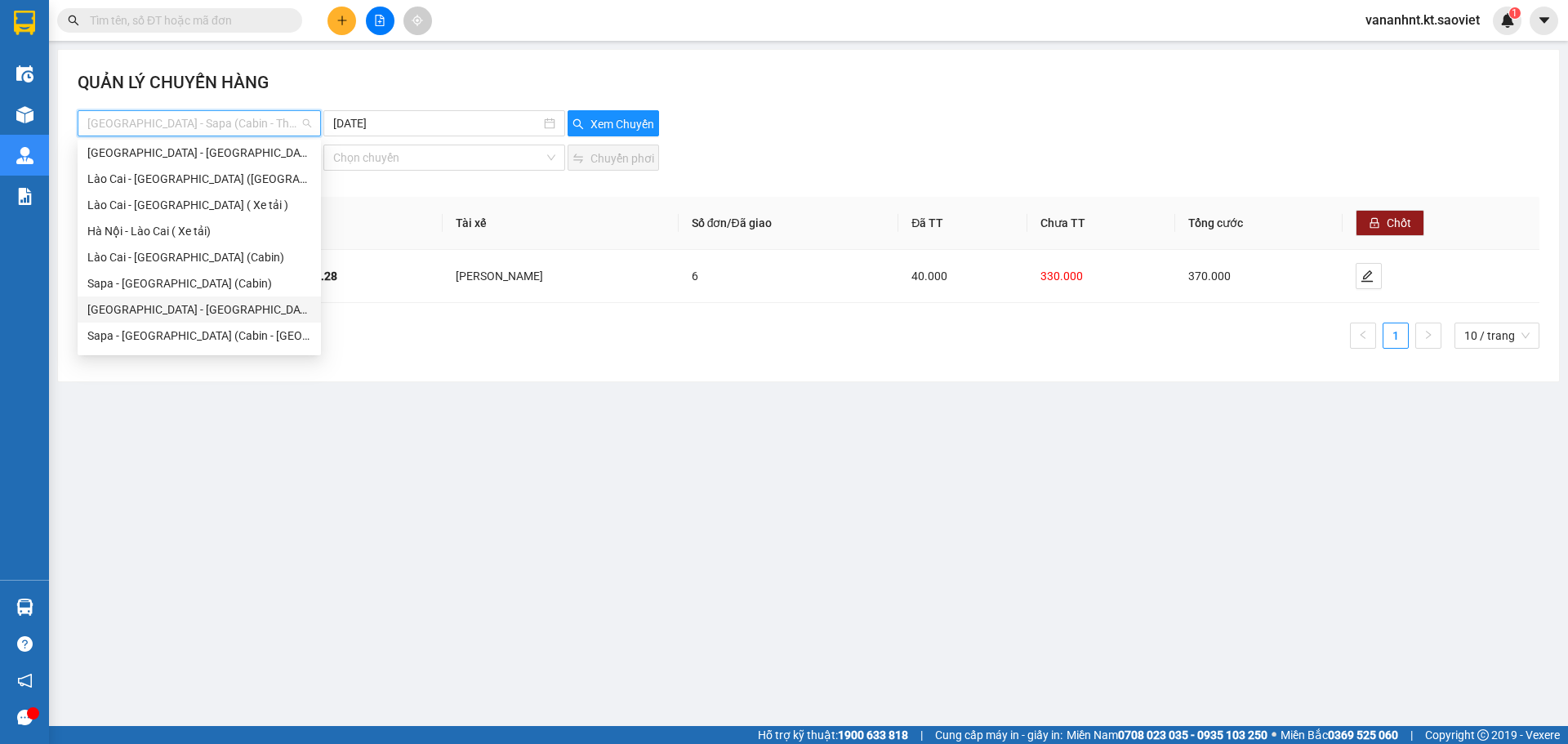
scroll to position [104, 0]
click at [158, 338] on div "[GEOGRAPHIC_DATA] - Sapa (Cabin - Full)" at bounding box center [198, 339] width 224 height 18
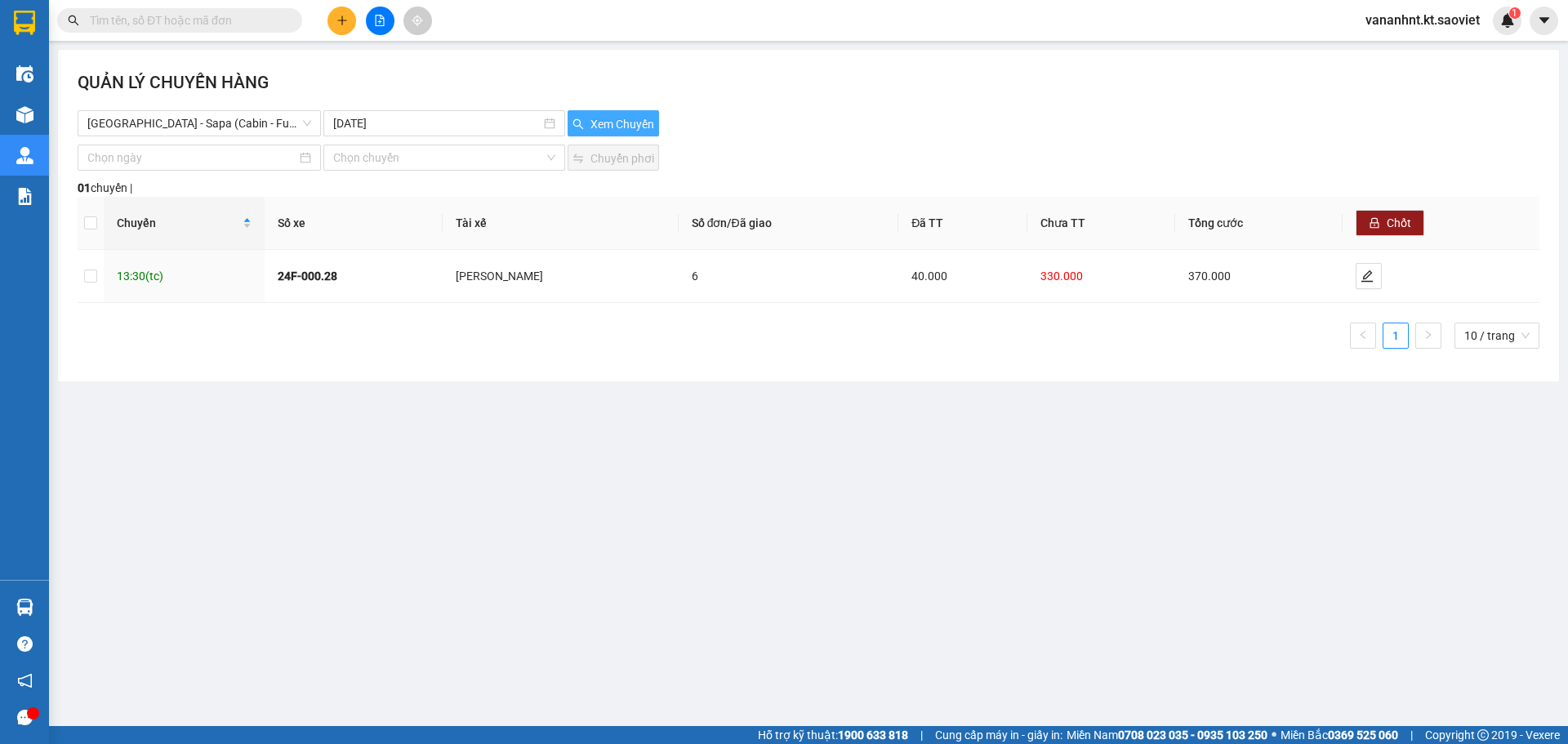
click at [646, 127] on span "Xem Chuyến" at bounding box center [622, 124] width 64 height 18
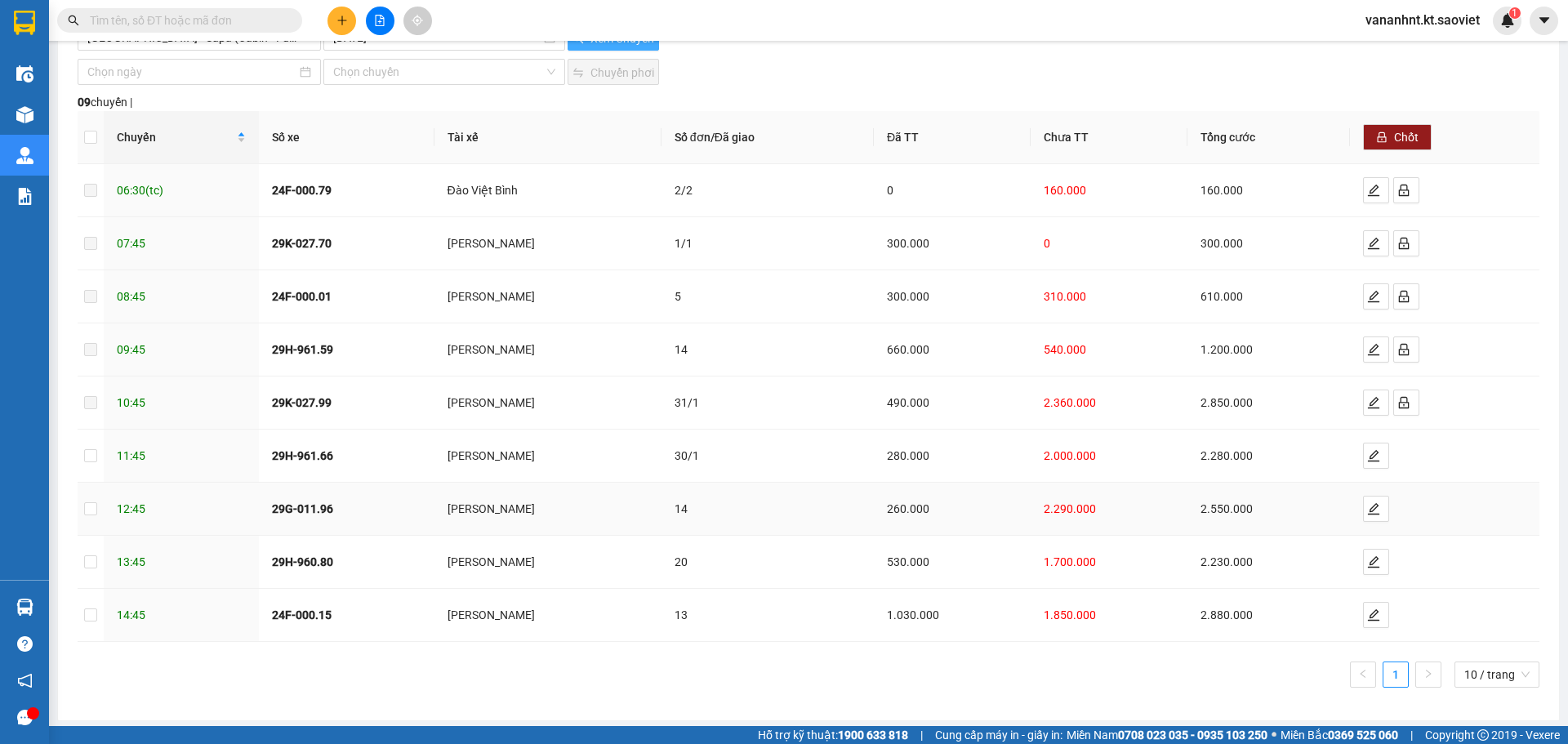
scroll to position [89, 0]
click at [1368, 510] on icon "edit" at bounding box center [1374, 505] width 13 height 13
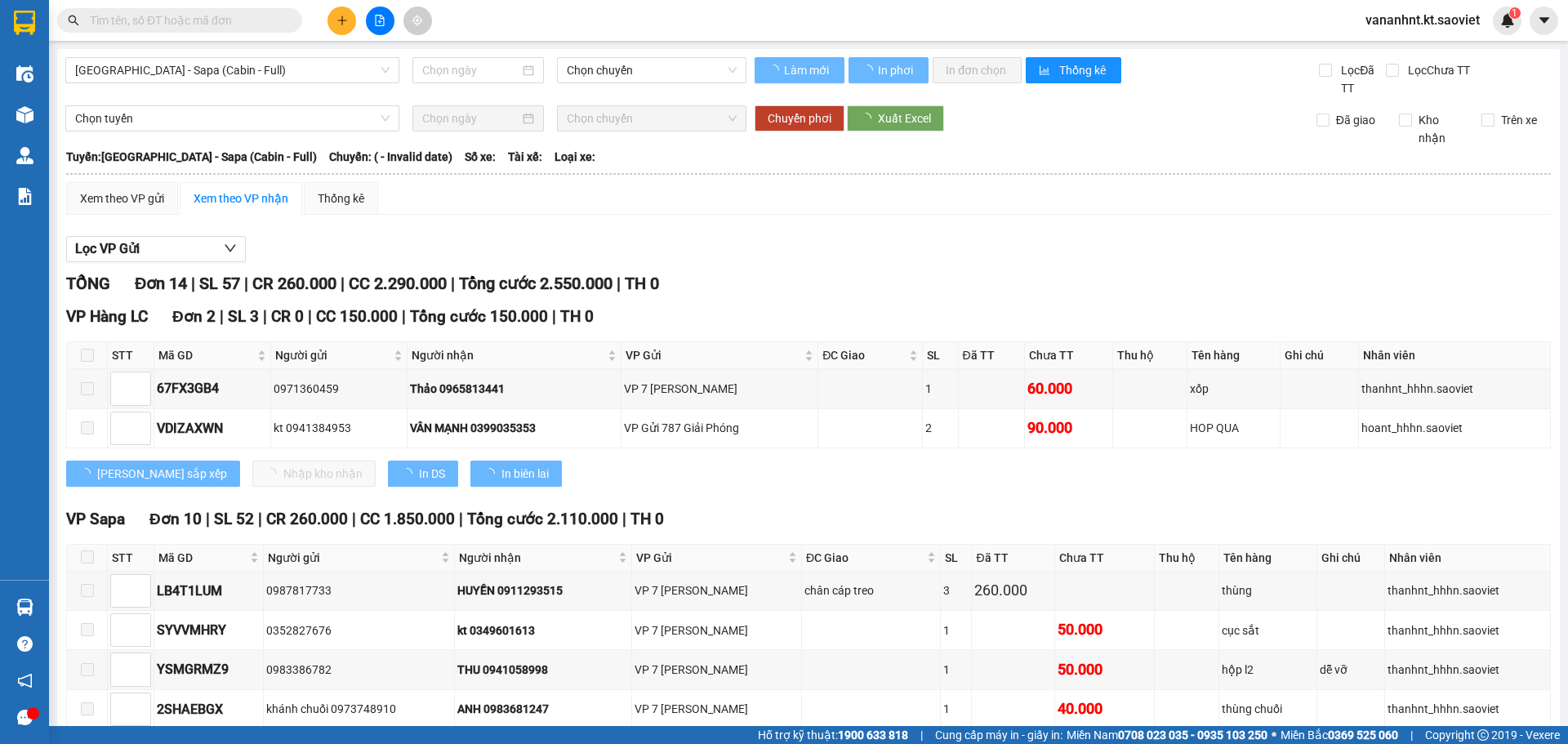
type input "[DATE]"
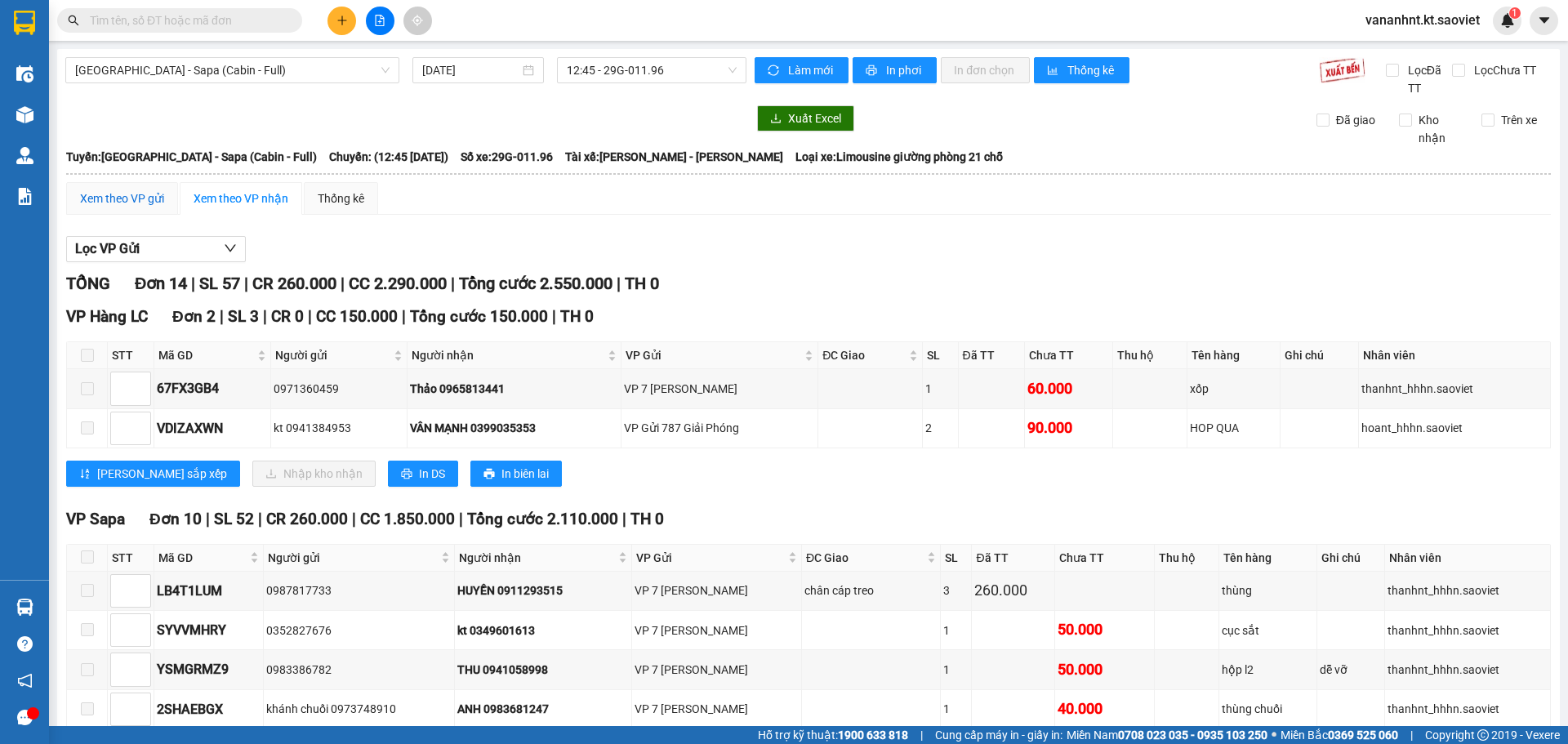
click at [132, 204] on div "Xem theo VP gửi" at bounding box center [122, 198] width 84 height 18
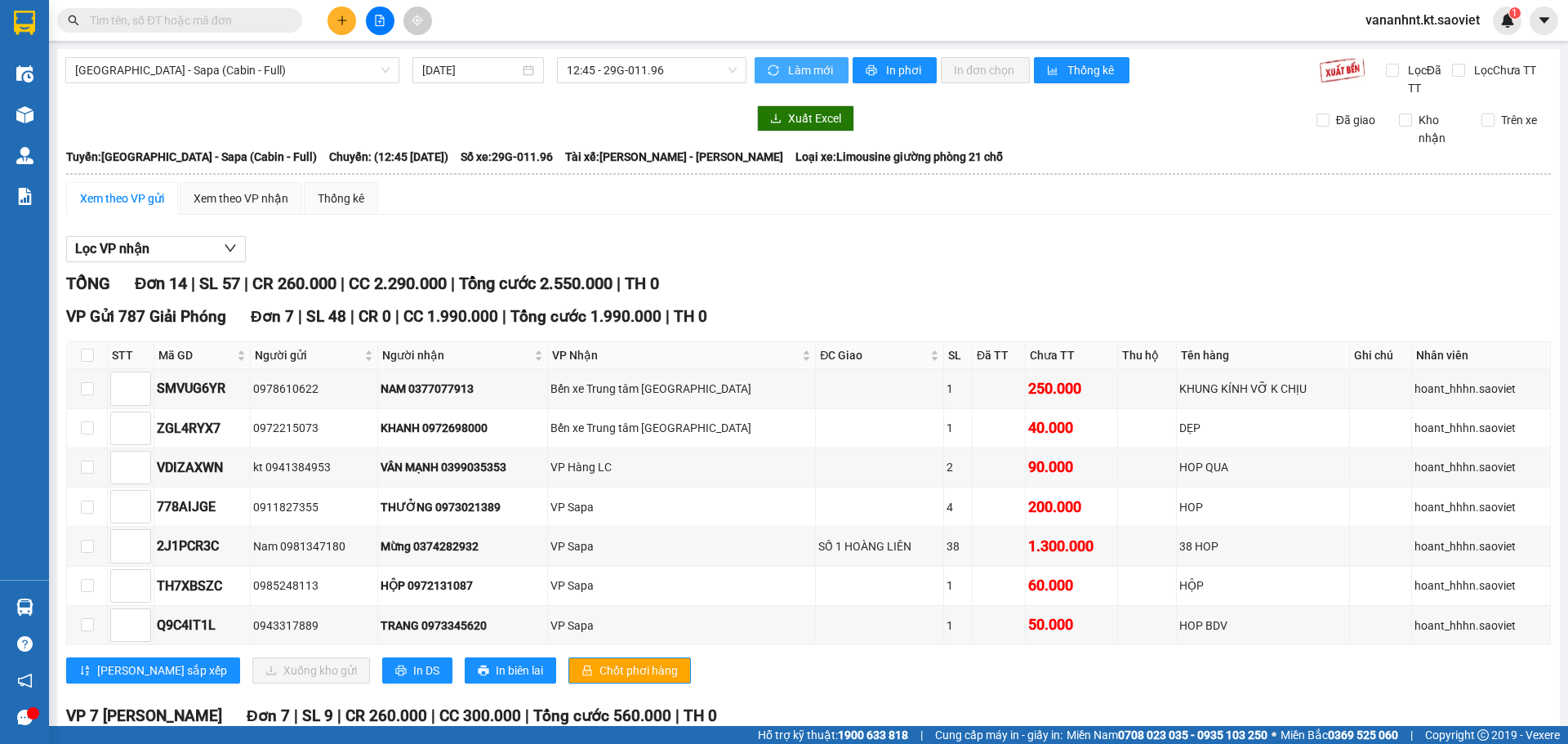
click at [777, 61] on button "Làm mới" at bounding box center [802, 70] width 94 height 26
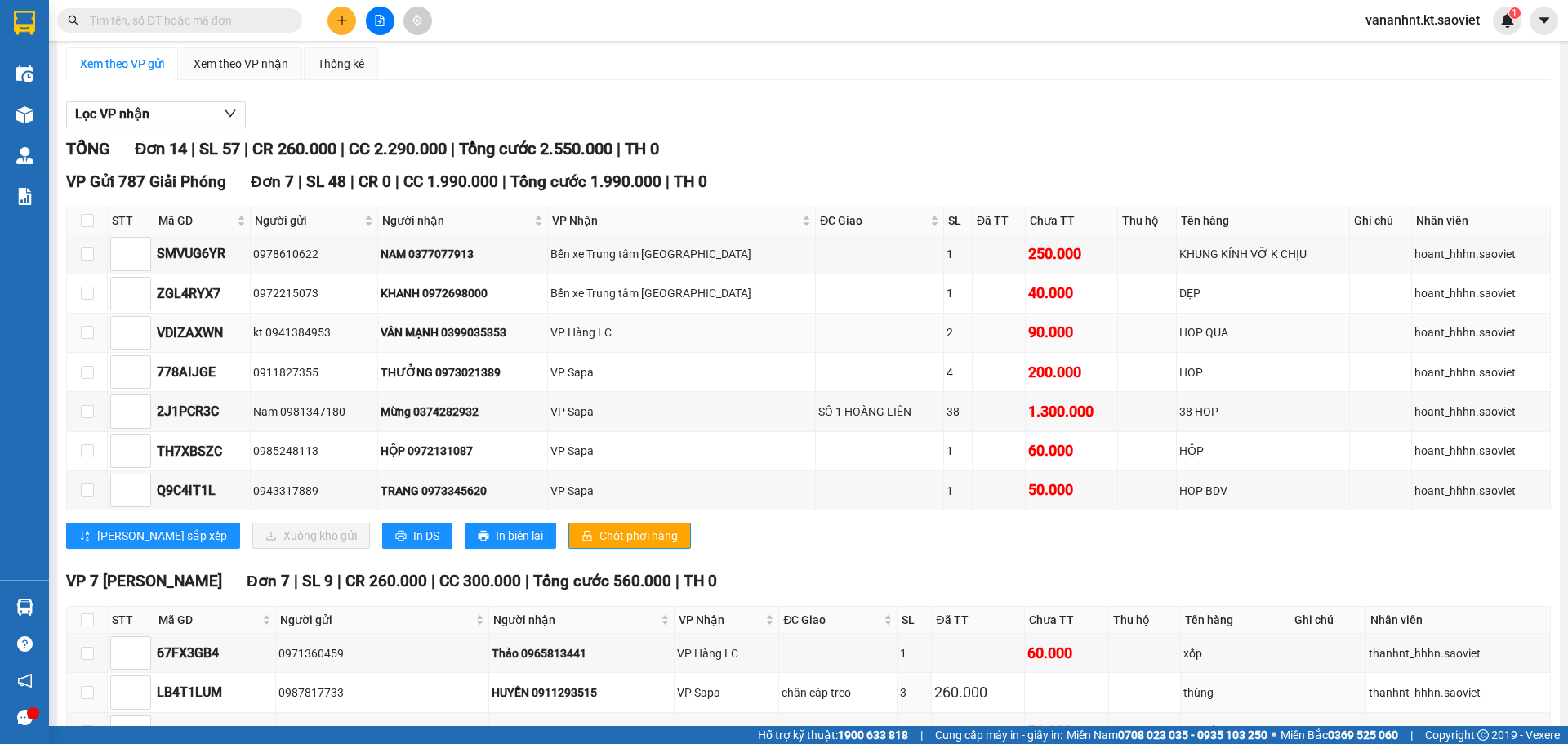
scroll to position [76, 0]
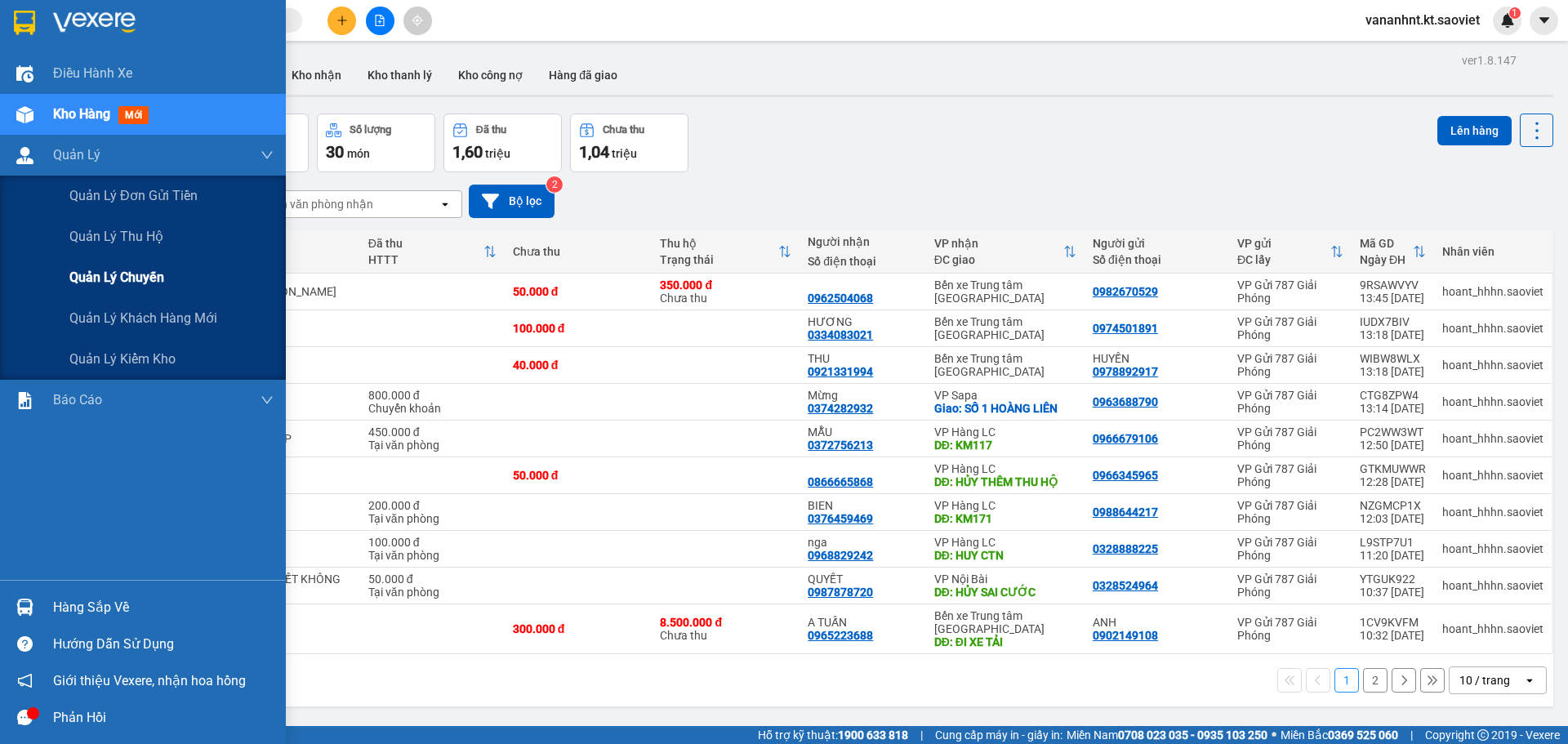
click at [132, 284] on span "Quản lý chuyến" at bounding box center [116, 276] width 95 height 21
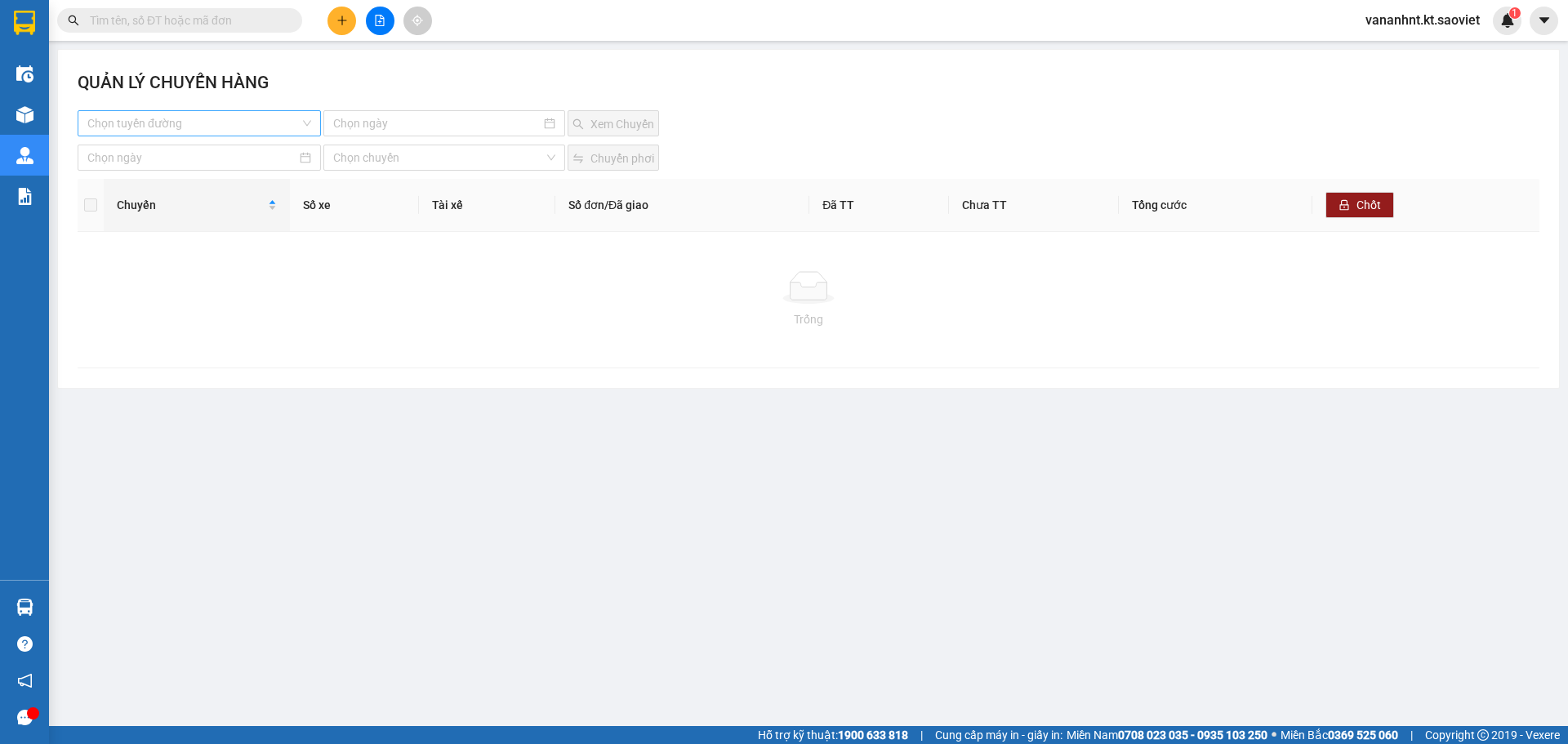
click at [249, 125] on input "search" at bounding box center [192, 123] width 212 height 24
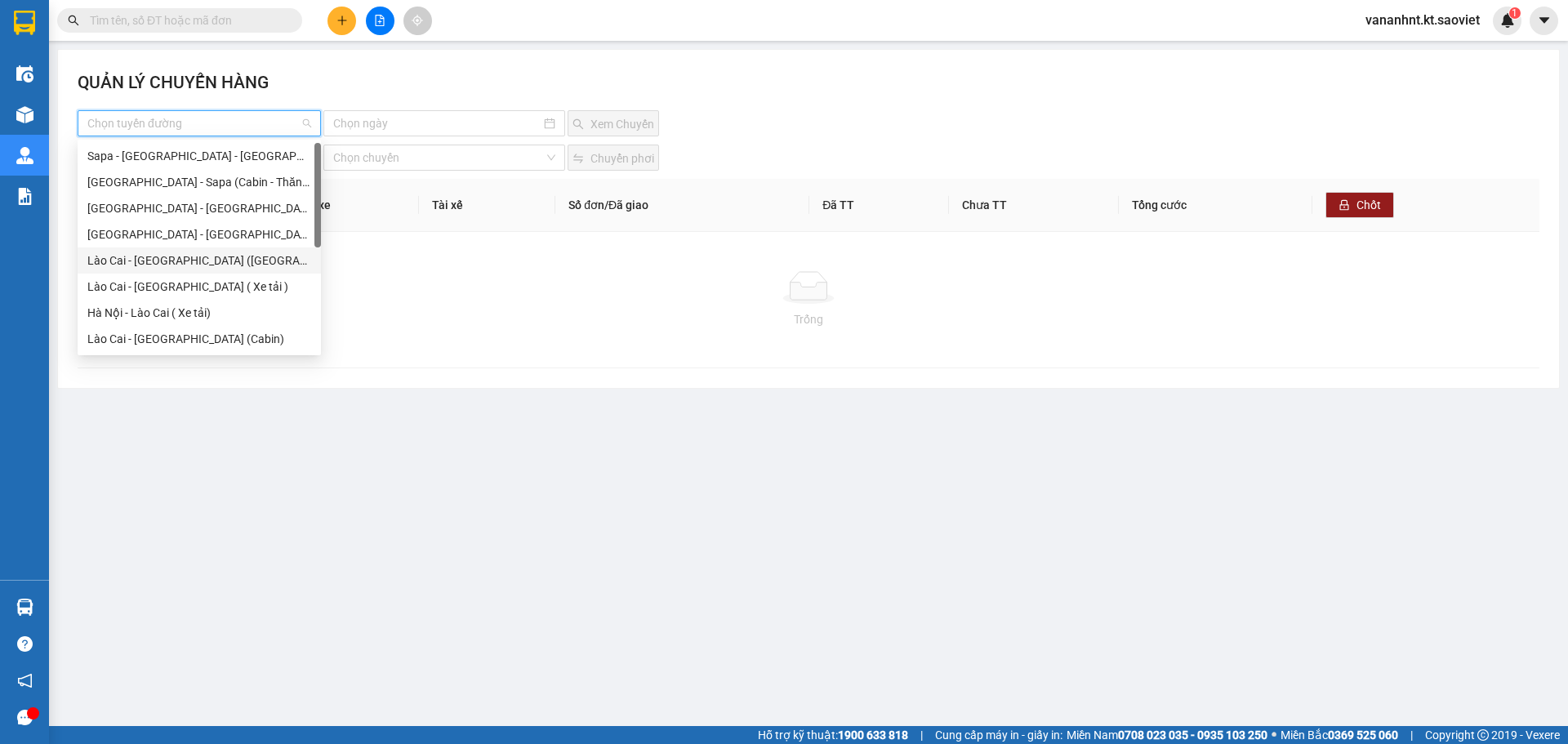
scroll to position [104, 0]
click at [212, 347] on div "[GEOGRAPHIC_DATA] - Sapa (Cabin - Full)" at bounding box center [198, 339] width 224 height 18
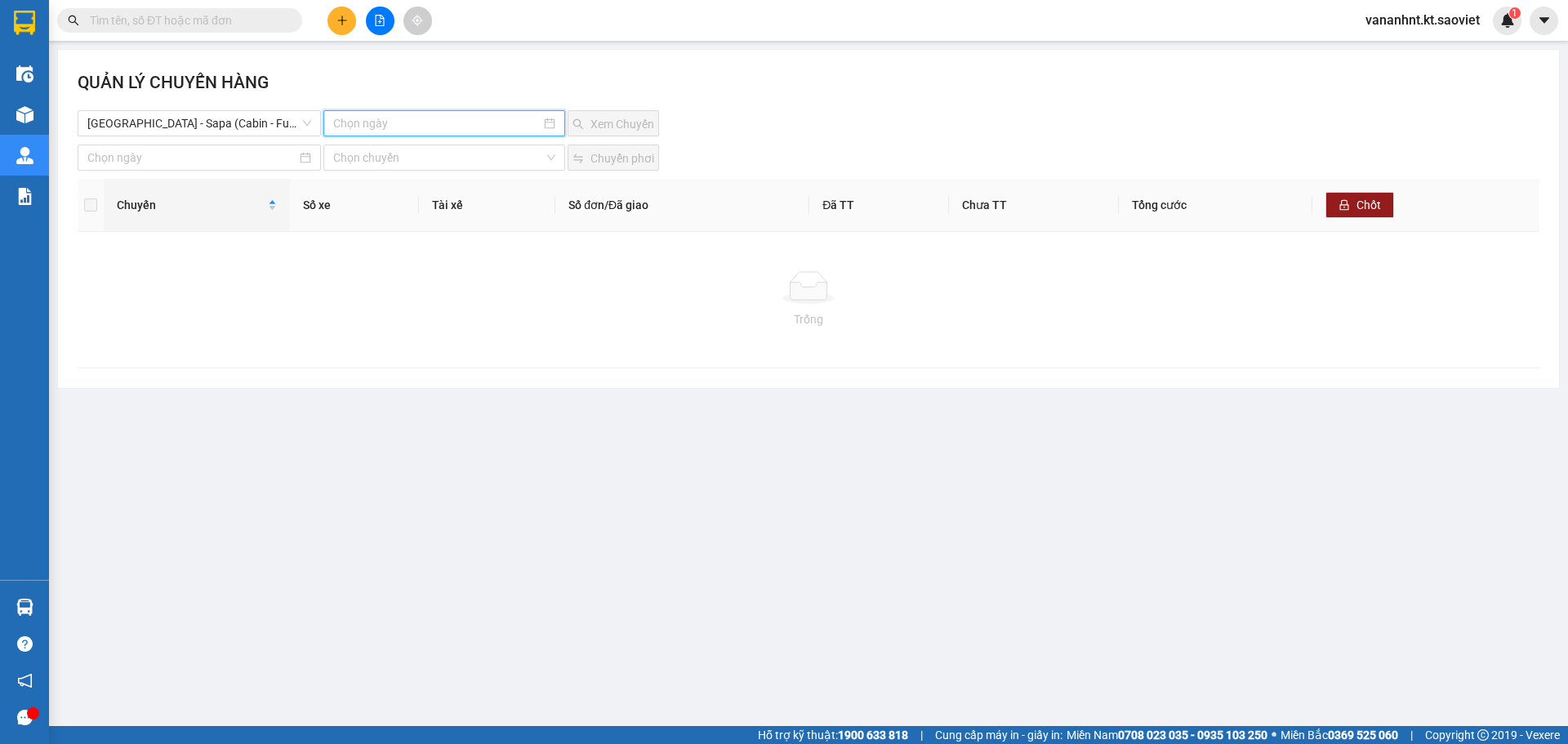
click at [416, 126] on input at bounding box center [437, 123] width 207 height 18
type input "[DATE]"
click at [439, 267] on div "15" at bounding box center [436, 267] width 20 height 20
click at [598, 121] on span "Xem Chuyến" at bounding box center [622, 124] width 64 height 18
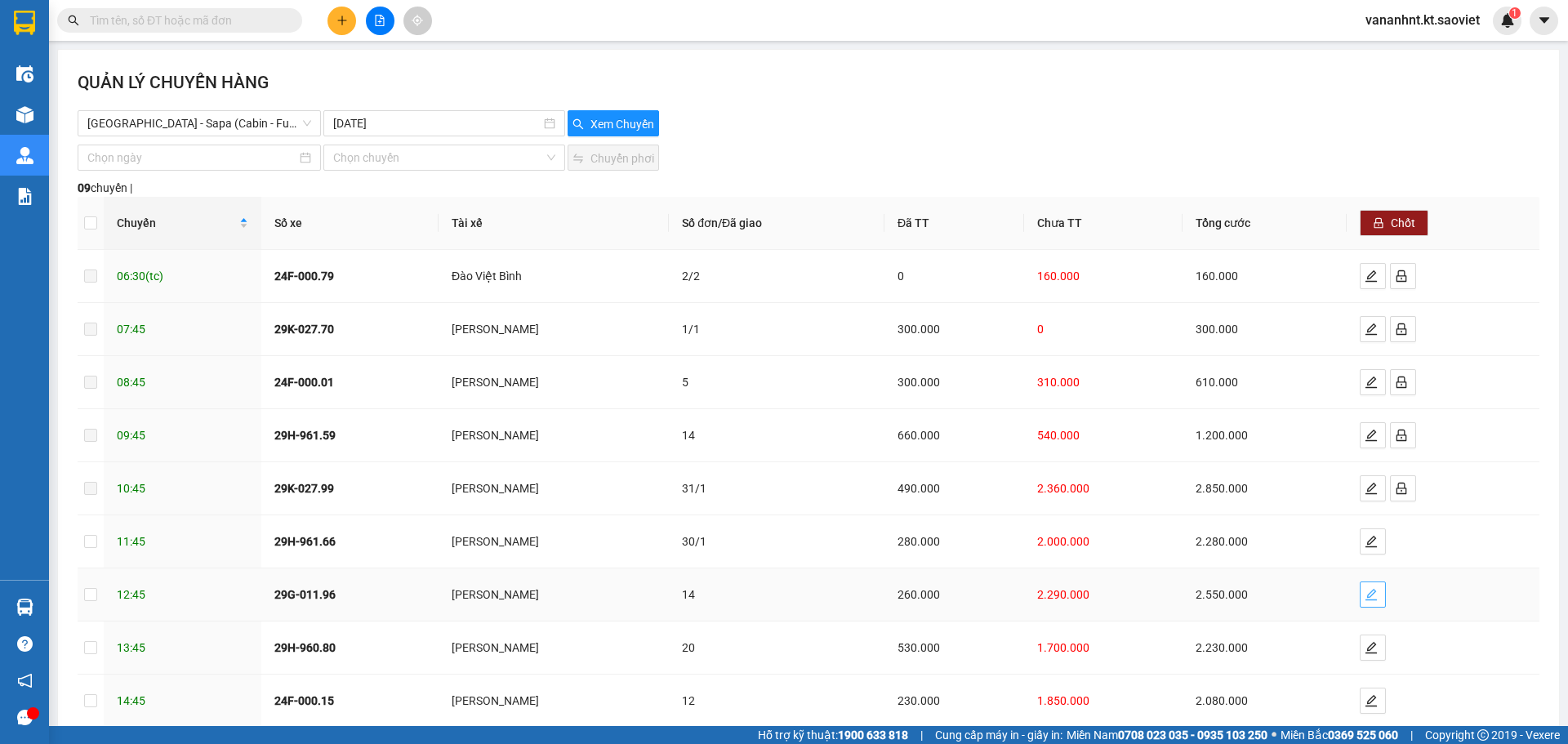
click at [1365, 596] on icon "edit" at bounding box center [1371, 594] width 13 height 13
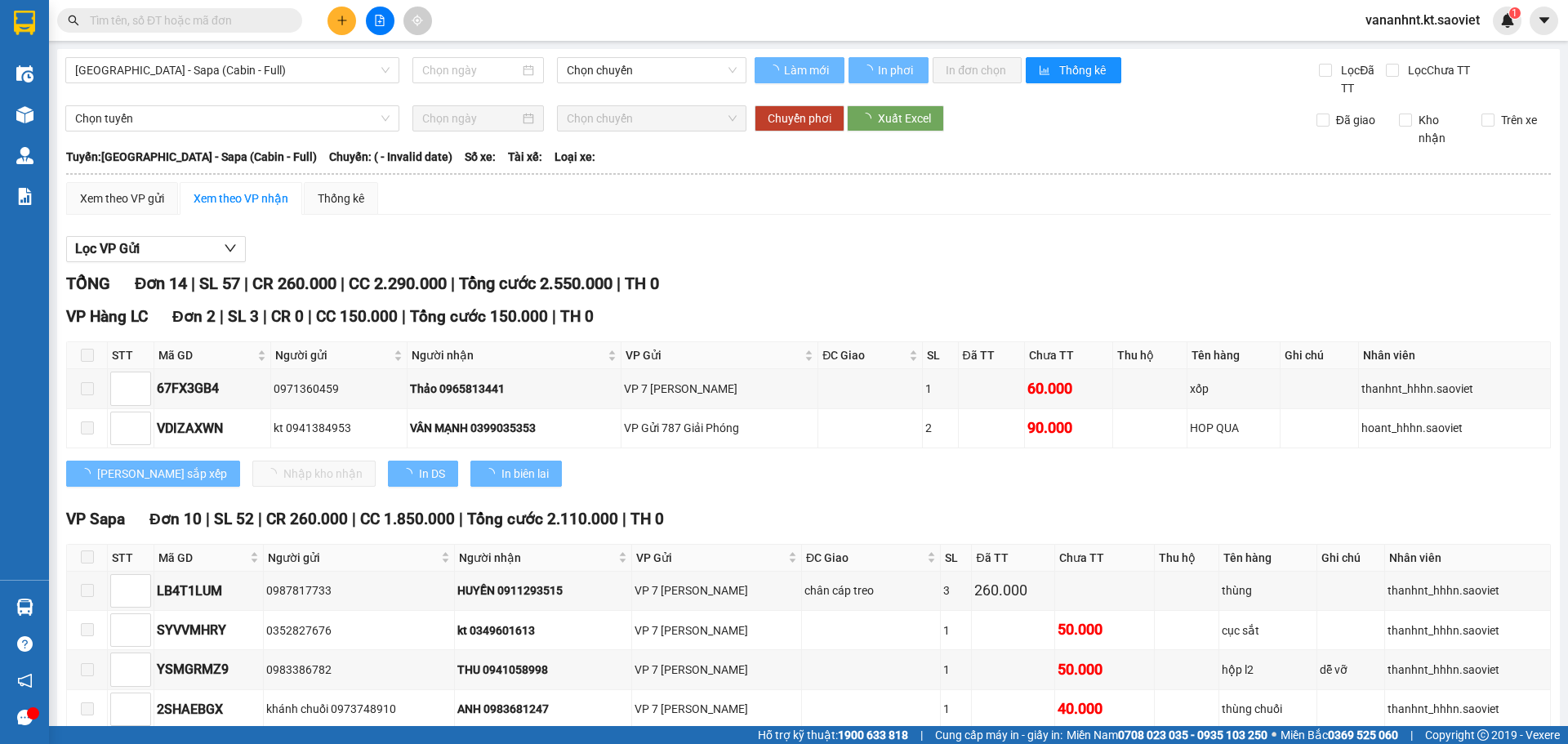
type input "[DATE]"
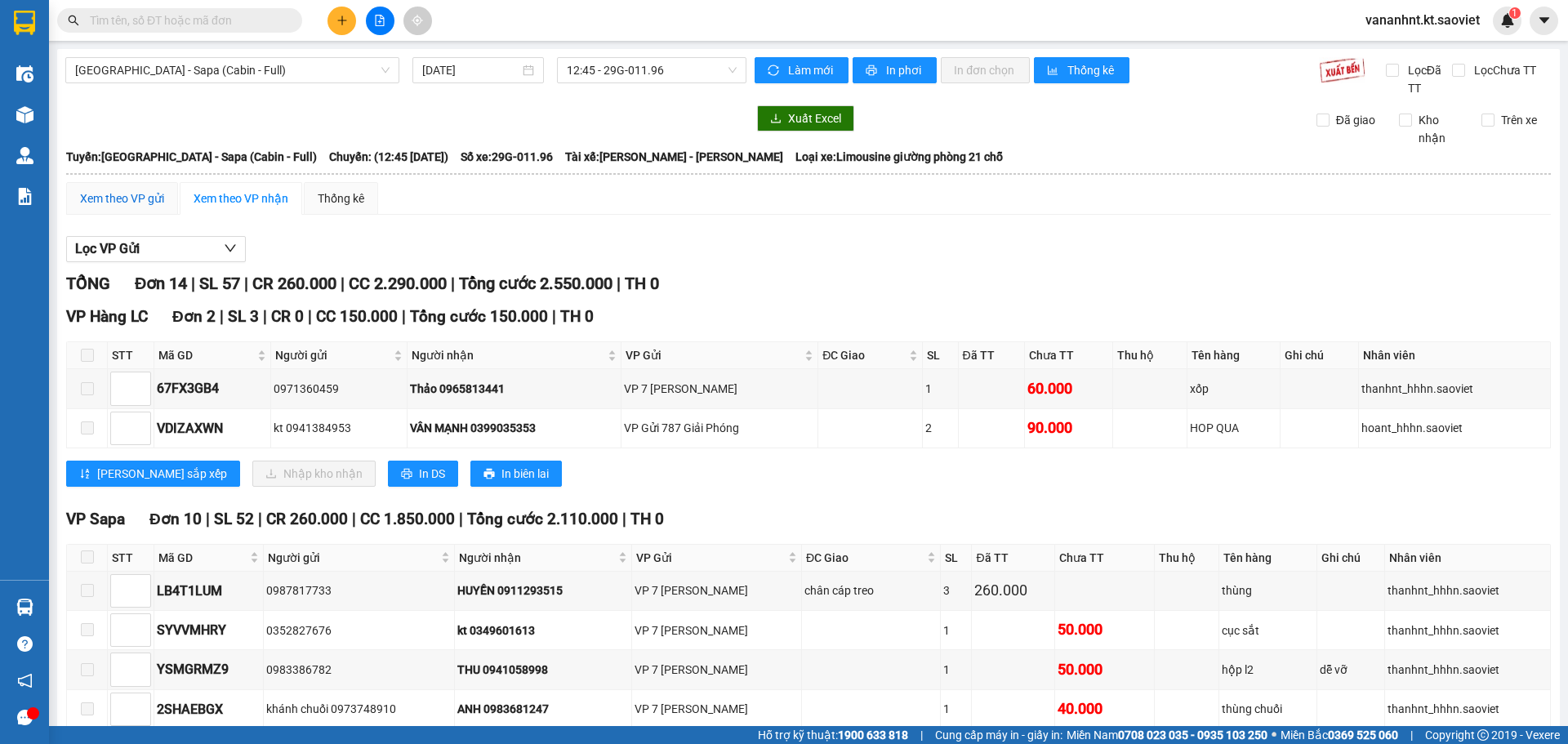
click at [148, 200] on div "Xem theo VP gửi" at bounding box center [122, 198] width 84 height 18
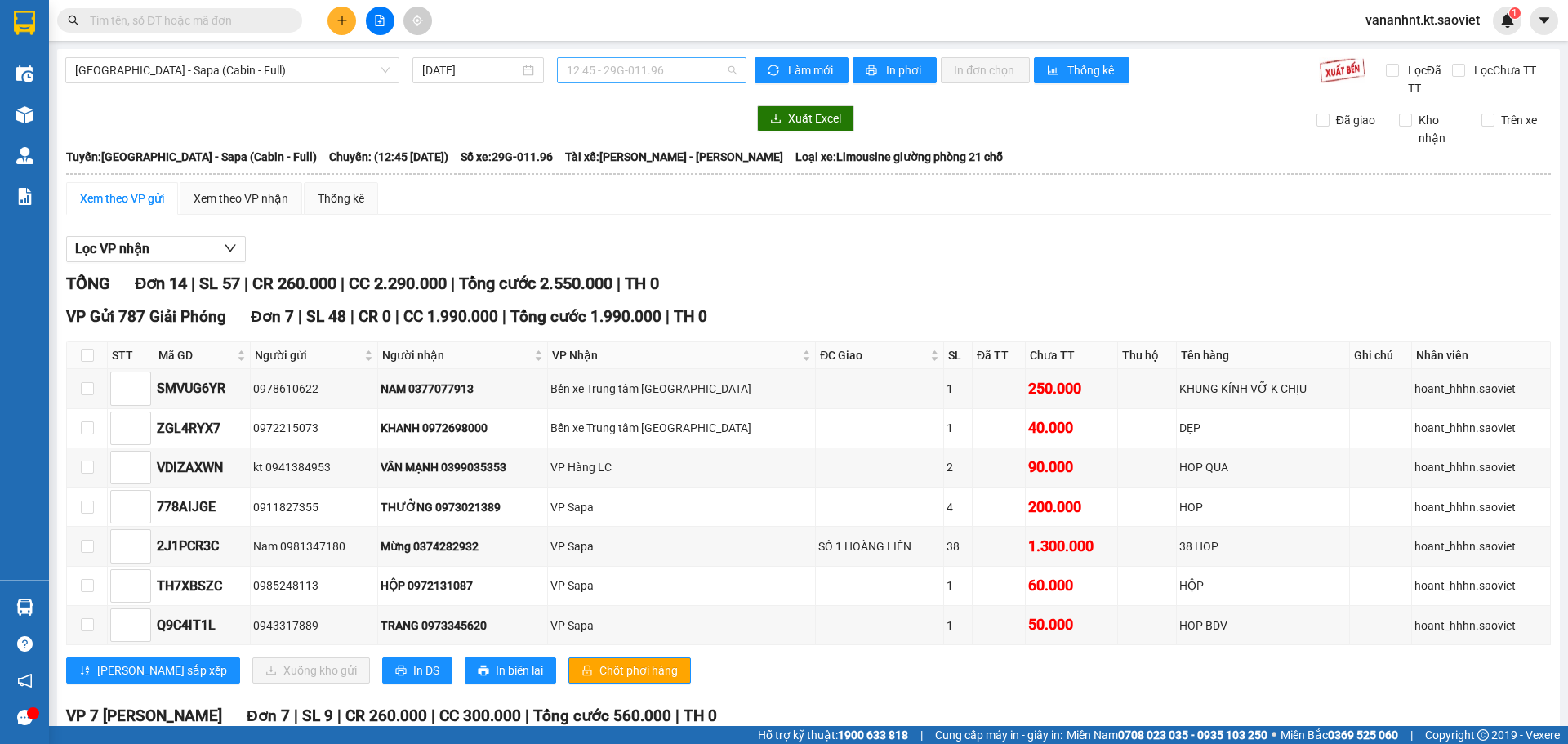
click at [611, 68] on span "12:45 - 29G-011.96" at bounding box center [652, 69] width 170 height 24
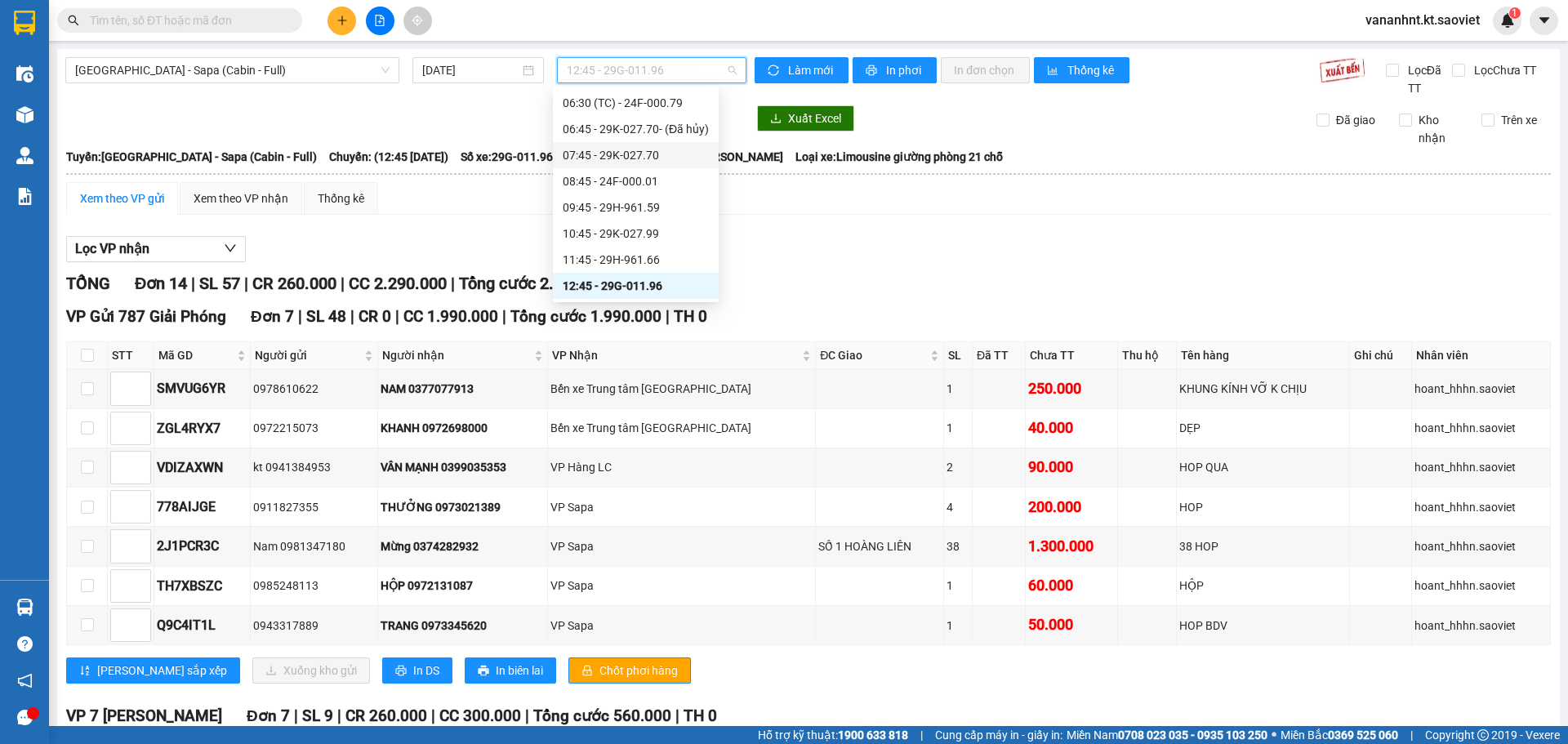
scroll to position [107, 0]
click at [632, 260] on div "14:45 - 24F-000.15" at bounding box center [636, 256] width 147 height 18
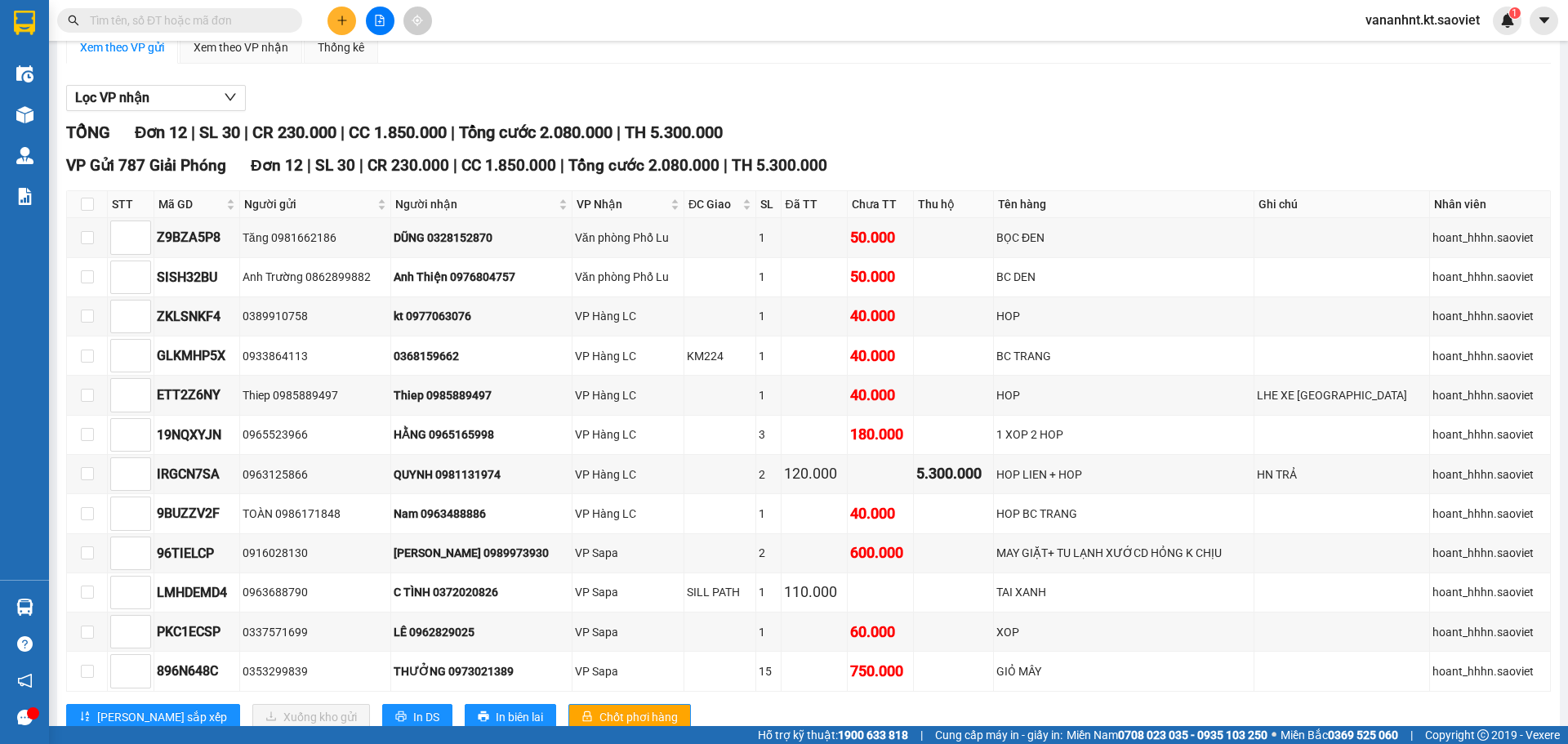
scroll to position [163, 0]
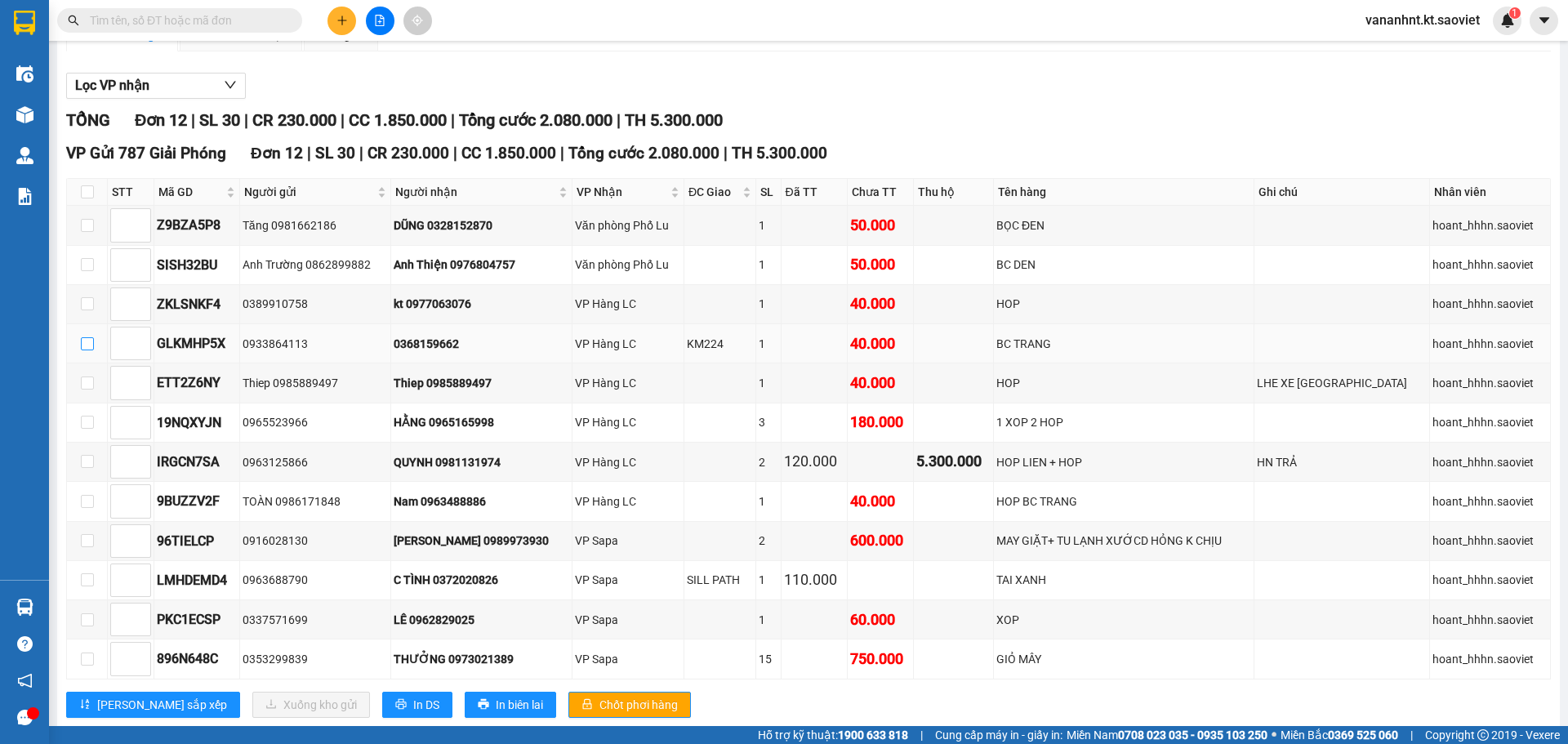
click at [92, 342] on input "checkbox" at bounding box center [87, 343] width 13 height 13
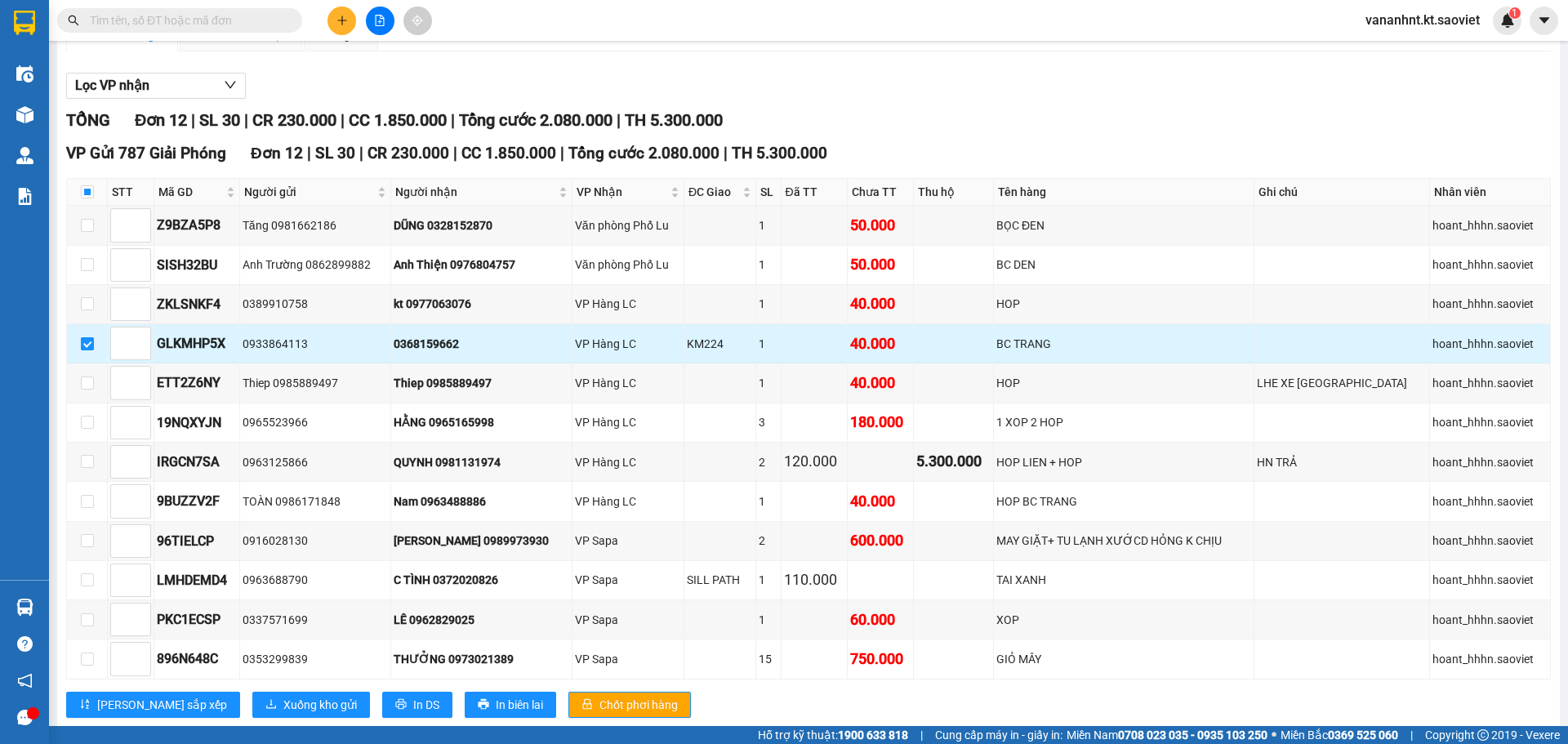
click at [90, 346] on input "checkbox" at bounding box center [87, 343] width 13 height 13
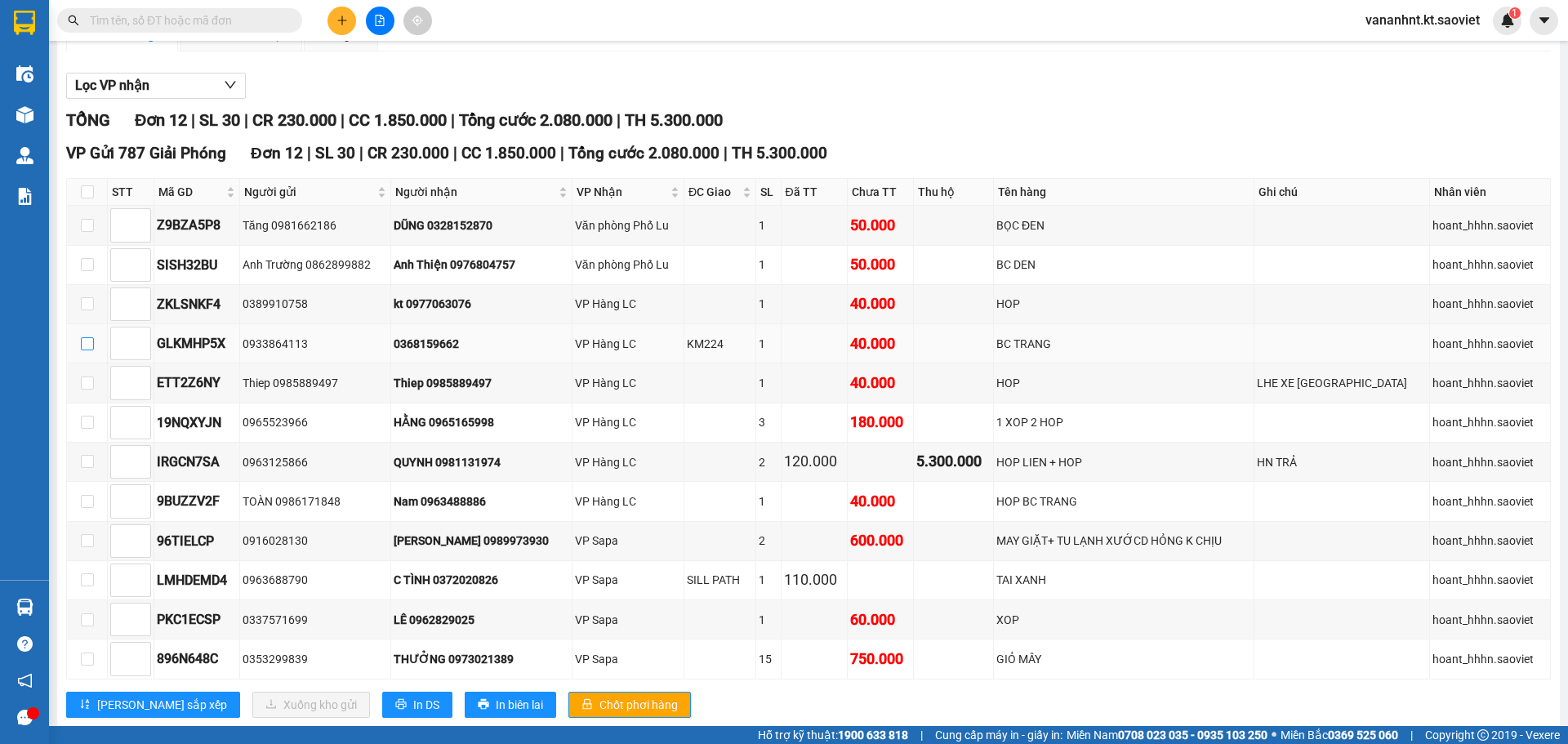
click at [86, 338] on input "checkbox" at bounding box center [87, 343] width 13 height 13
checkbox input "true"
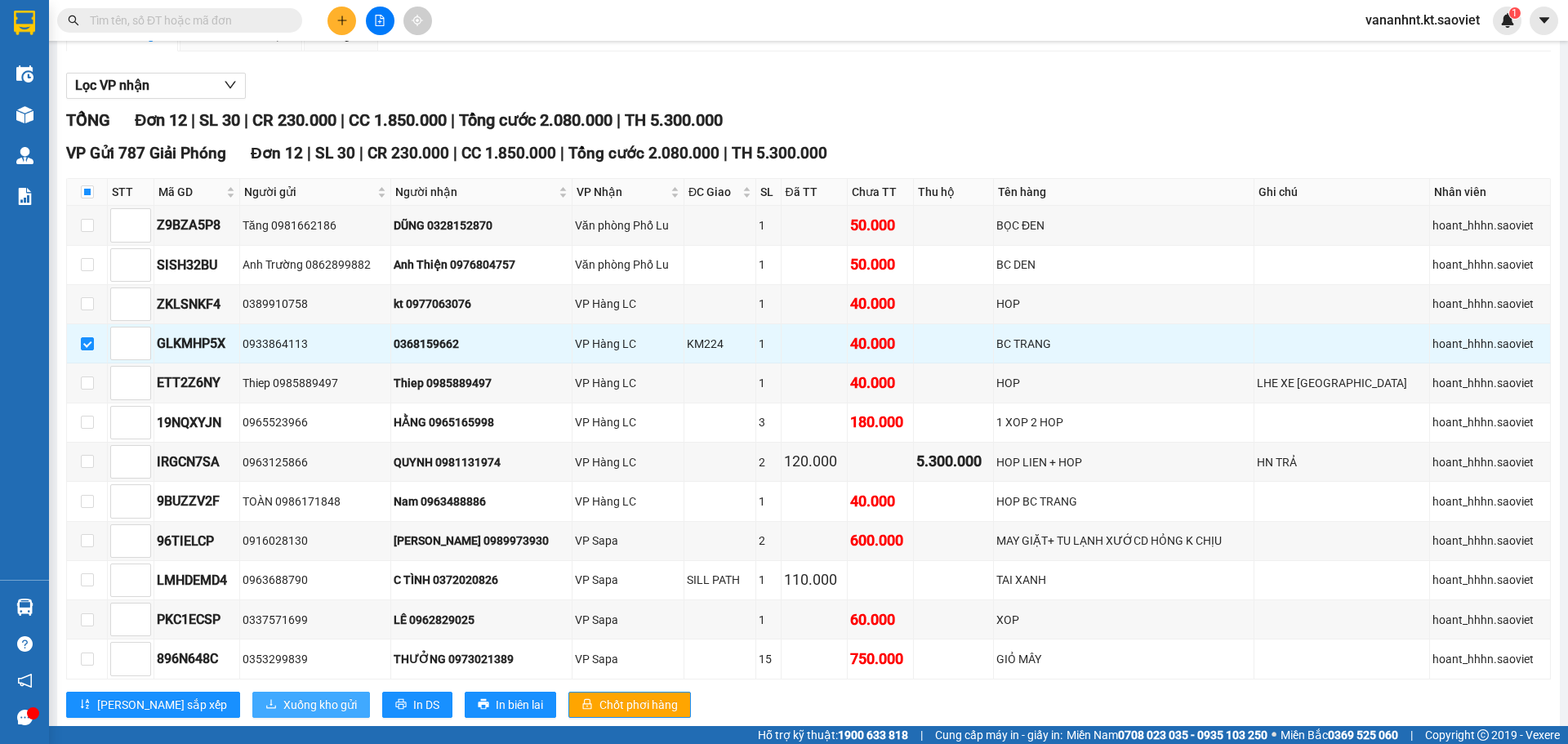
click at [283, 698] on span "Xuống kho gửi" at bounding box center [319, 704] width 73 height 18
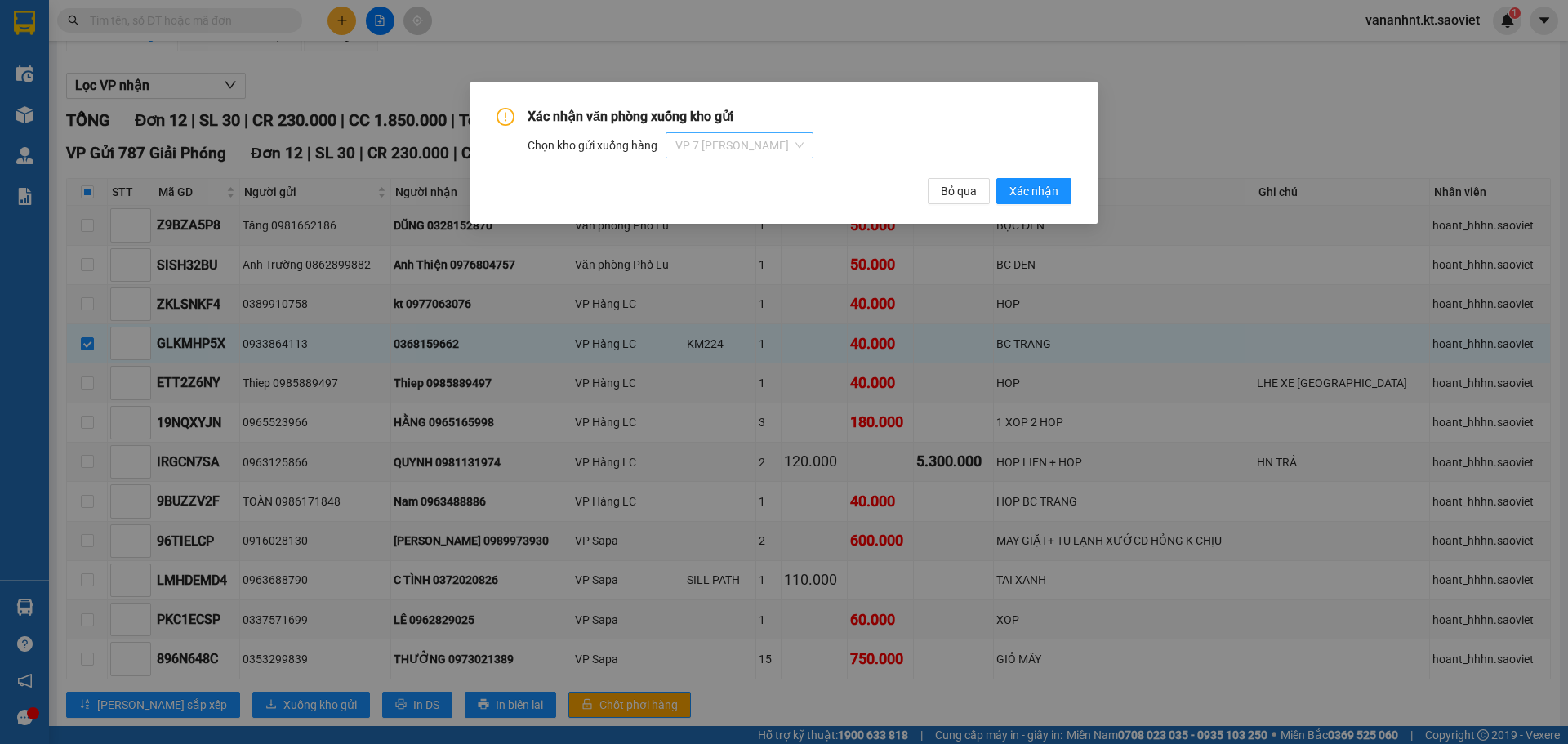
click at [771, 152] on span "VP 7 [PERSON_NAME]" at bounding box center [740, 145] width 128 height 24
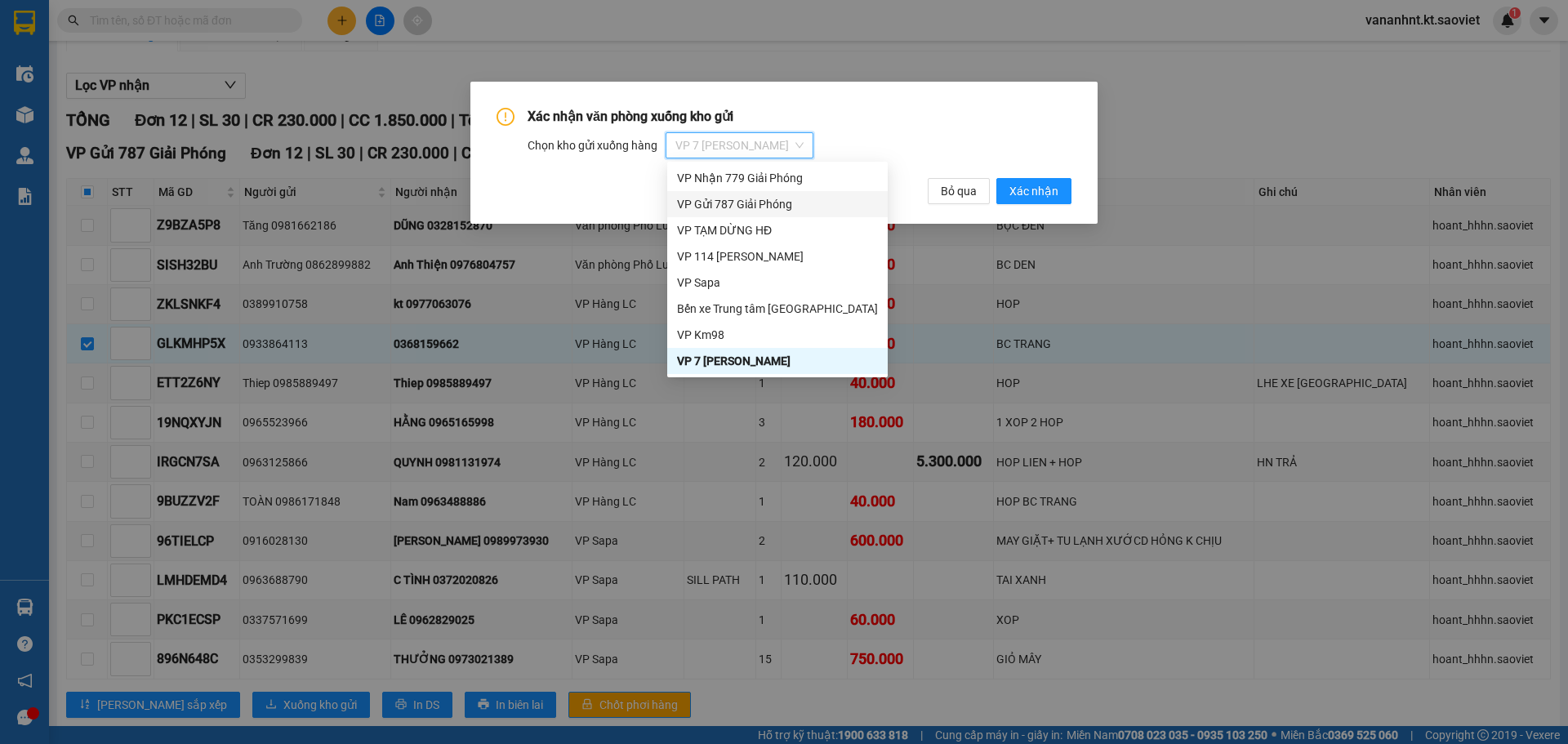
click at [760, 199] on div "VP Gửi 787 Giải Phóng" at bounding box center [778, 204] width 201 height 18
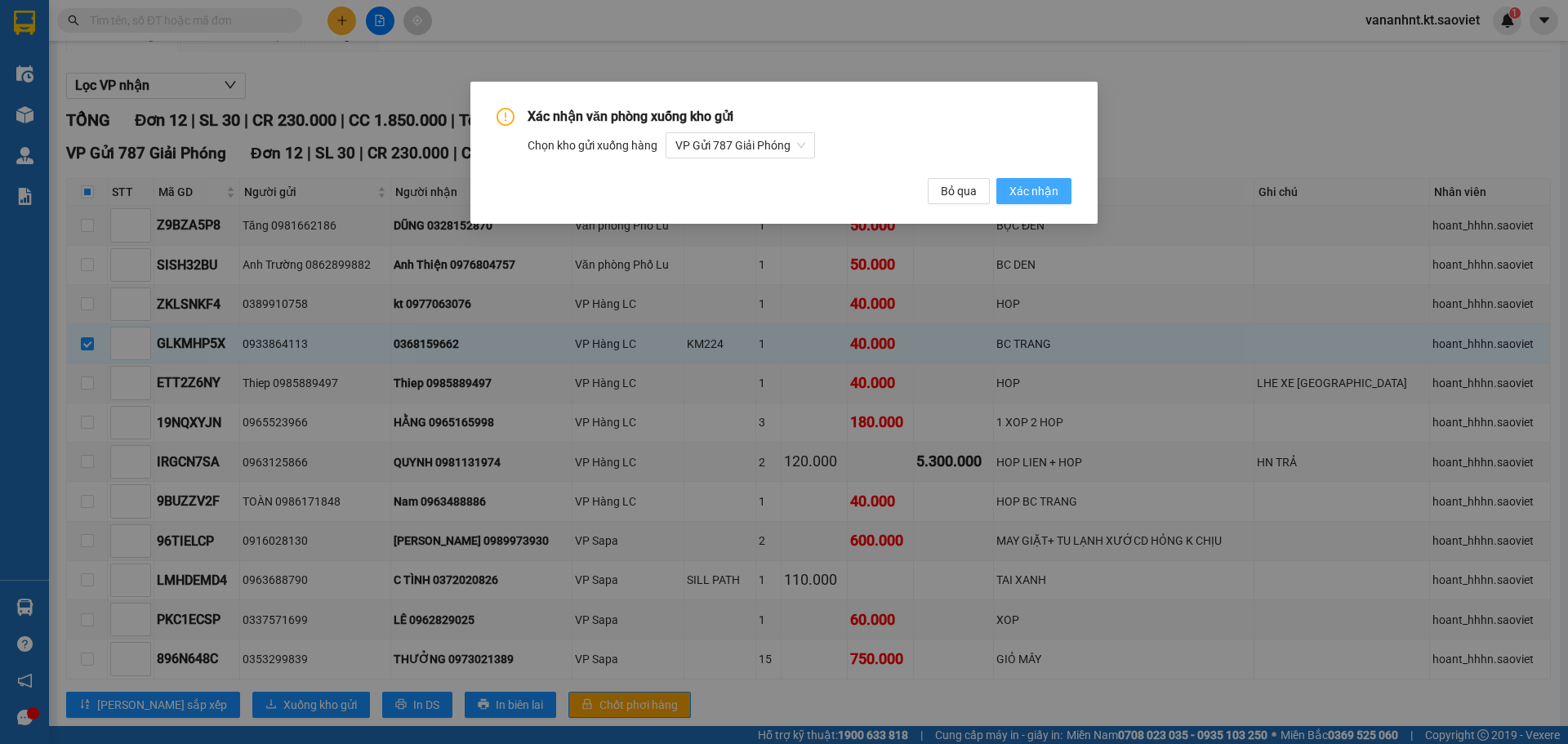
click at [1025, 189] on span "Xác nhận" at bounding box center [1034, 190] width 49 height 18
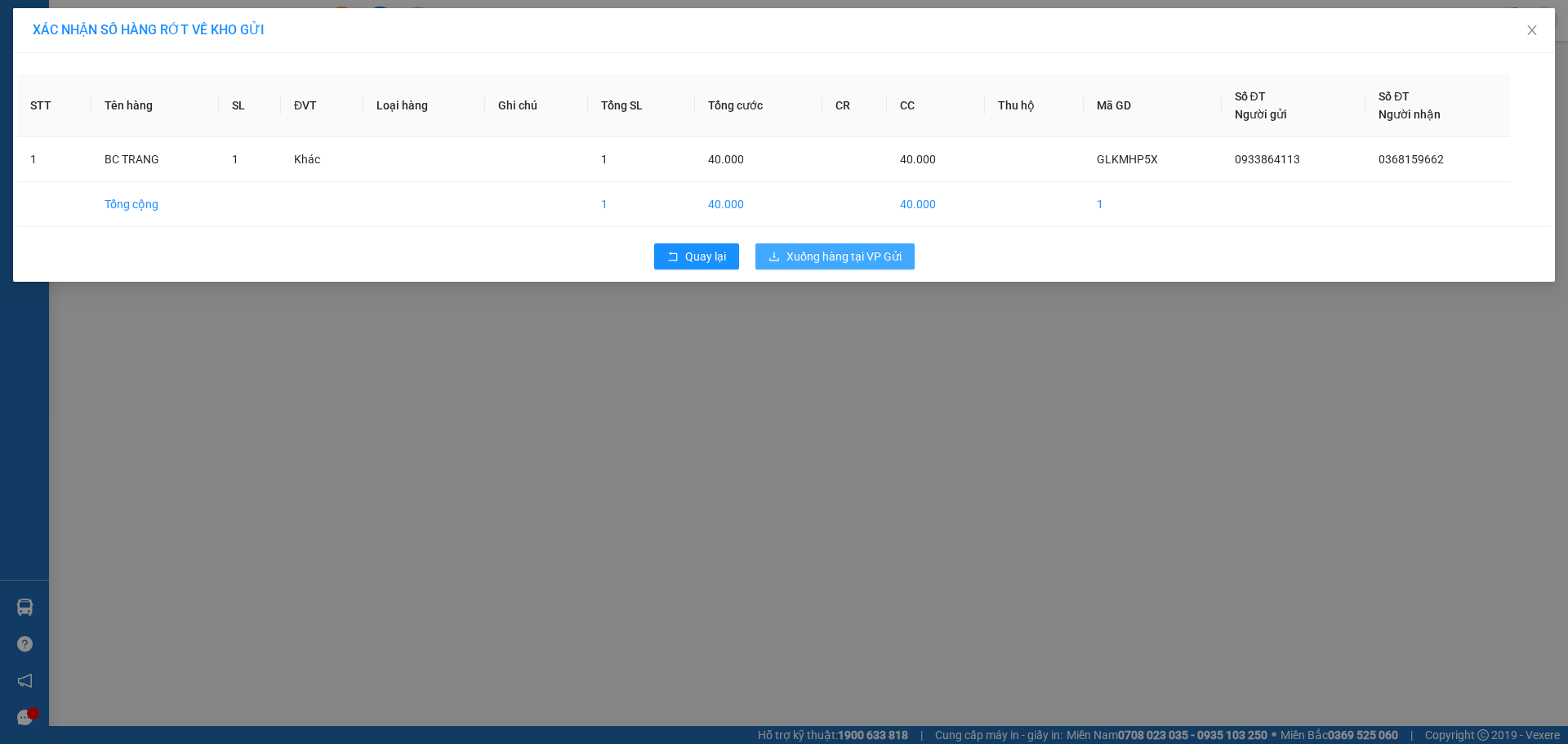
click at [831, 253] on span "Xuống hàng tại VP Gửi" at bounding box center [844, 256] width 115 height 18
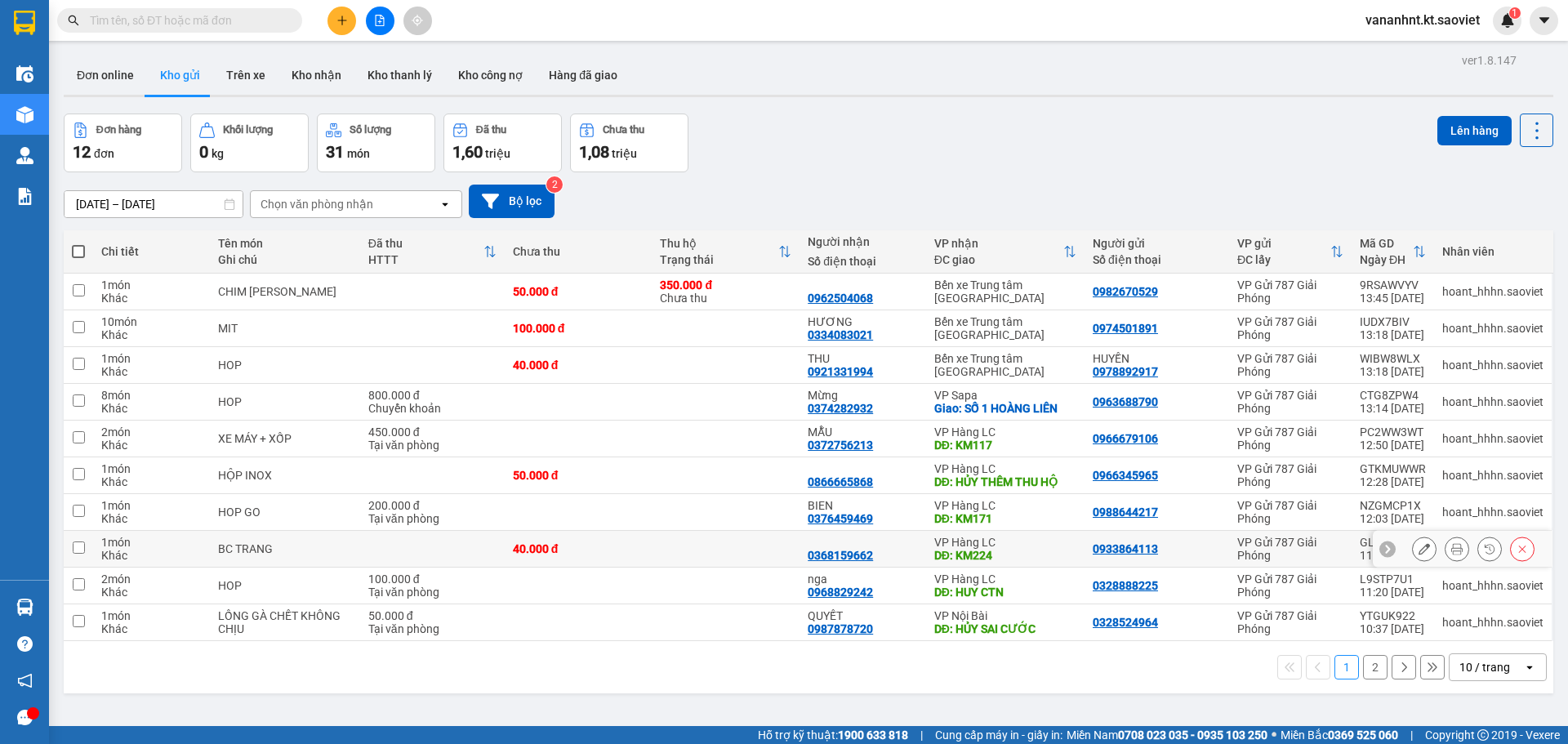
click at [76, 549] on input "checkbox" at bounding box center [78, 547] width 13 height 13
checkbox input "true"
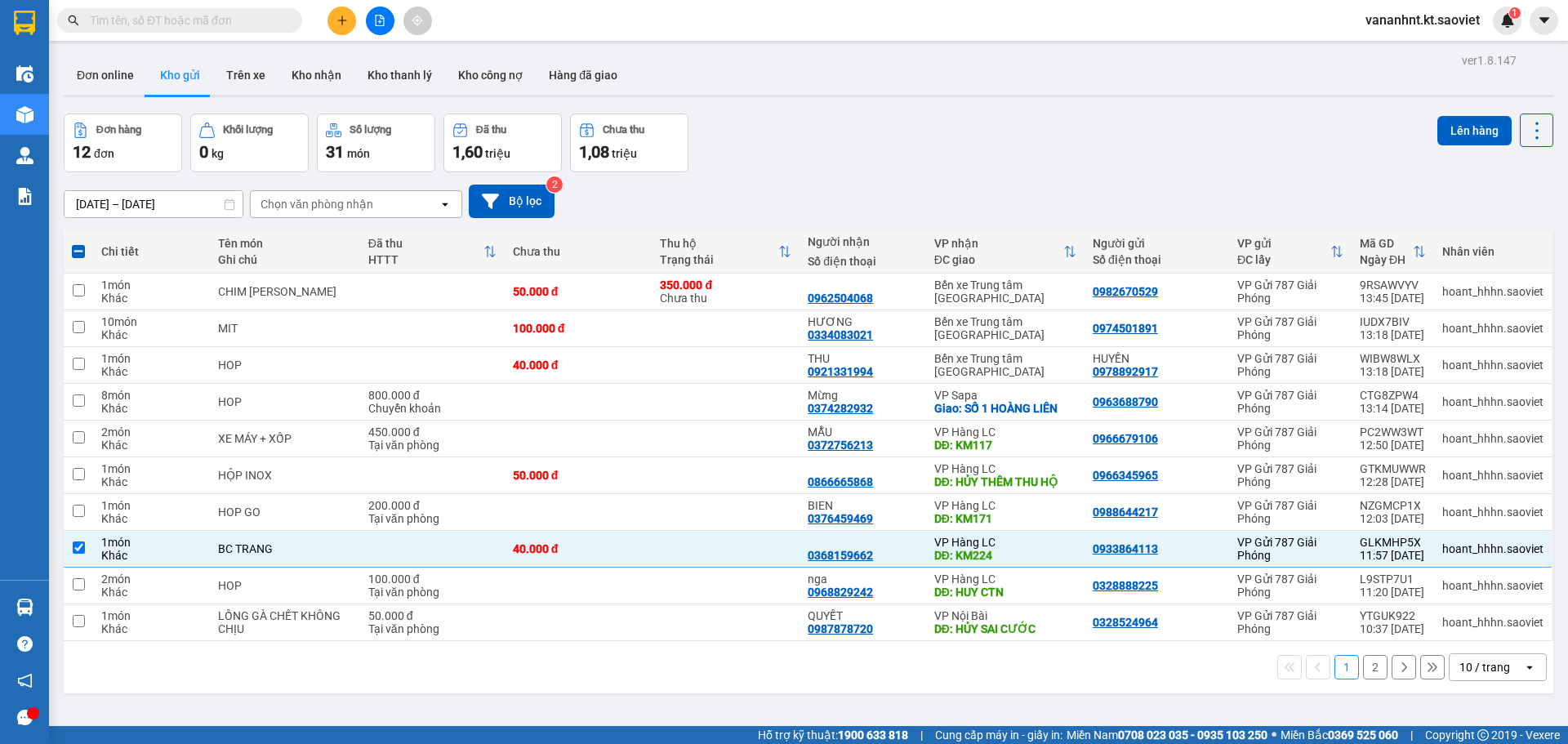
click at [952, 163] on div "Đơn hàng 12 đơn Khối lượng 0 kg Số lượng 31 món Đã thu 1,60 triệu Chưa thu 1,08…" at bounding box center [808, 143] width 1490 height 59
